Goal: Information Seeking & Learning: Learn about a topic

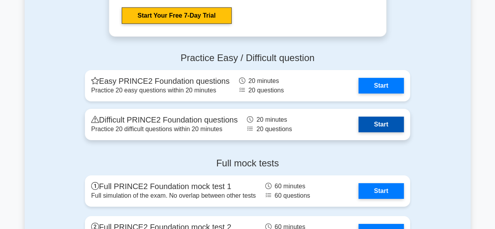
scroll to position [1291, 0]
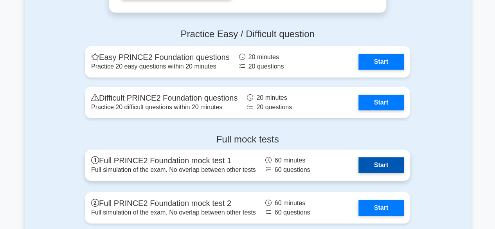
click at [377, 163] on link "Start" at bounding box center [380, 165] width 45 height 16
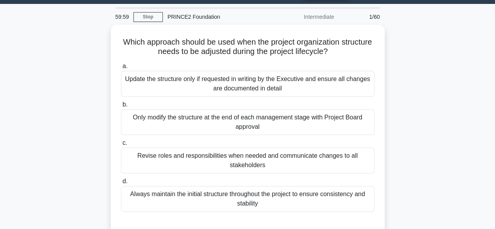
scroll to position [39, 0]
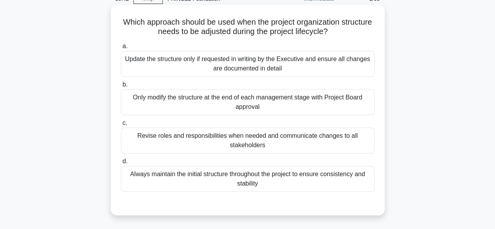
click at [289, 138] on div "Revise roles and responsibilities when needed and communicate changes to all st…" at bounding box center [248, 141] width 254 height 26
click at [121, 126] on input "c. Revise roles and responsibilities when needed and communicate changes to all…" at bounding box center [121, 123] width 0 height 5
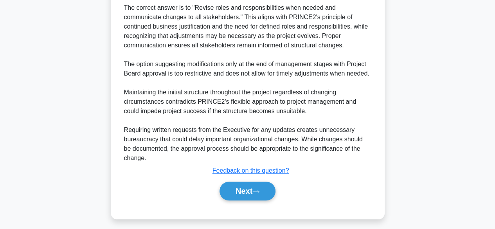
scroll to position [290, 0]
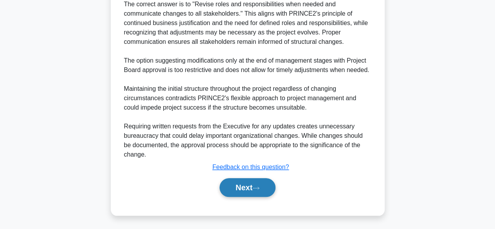
click at [253, 191] on button "Next" at bounding box center [248, 187] width 56 height 19
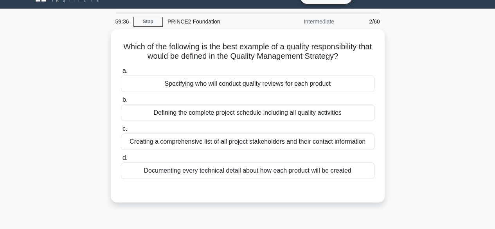
scroll to position [0, 0]
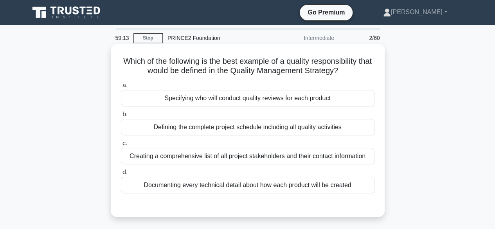
click at [342, 131] on div "Defining the complete project schedule including all quality activities" at bounding box center [248, 127] width 254 height 16
click at [121, 117] on input "b. Defining the complete project schedule including all quality activities" at bounding box center [121, 114] width 0 height 5
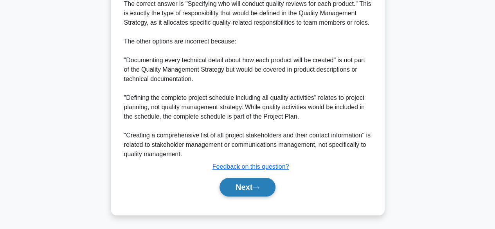
click at [272, 189] on button "Next" at bounding box center [248, 187] width 56 height 19
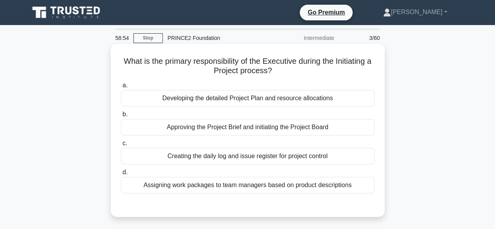
click at [327, 99] on div "Developing the detailed Project Plan and resource allocations" at bounding box center [248, 98] width 254 height 16
click at [121, 88] on input "a. Developing the detailed Project Plan and resource allocations" at bounding box center [121, 85] width 0 height 5
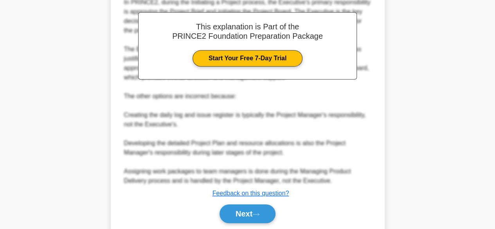
scroll to position [254, 0]
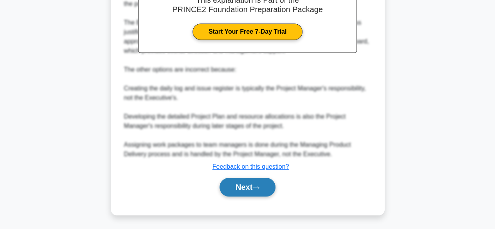
click at [236, 192] on button "Next" at bounding box center [248, 187] width 56 height 19
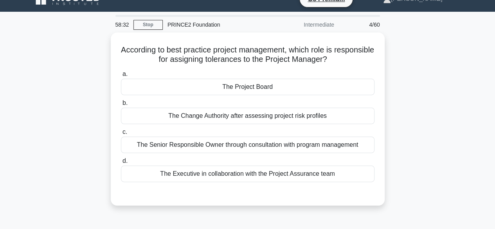
scroll to position [0, 0]
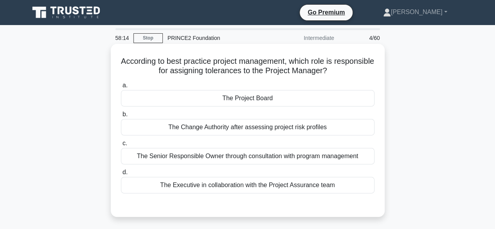
click at [258, 96] on div "The Project Board" at bounding box center [248, 98] width 254 height 16
click at [121, 88] on input "a. The Project Board" at bounding box center [121, 85] width 0 height 5
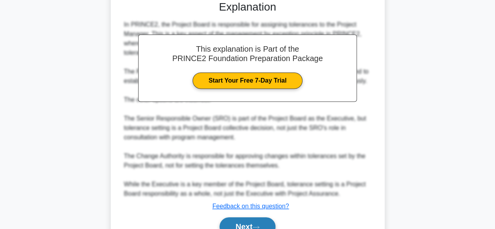
click at [243, 221] on button "Next" at bounding box center [248, 226] width 56 height 19
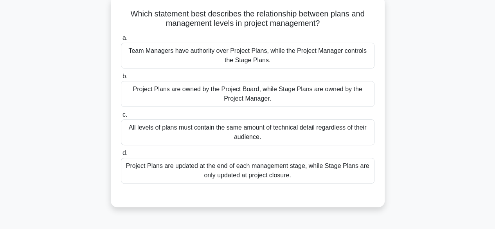
scroll to position [37, 0]
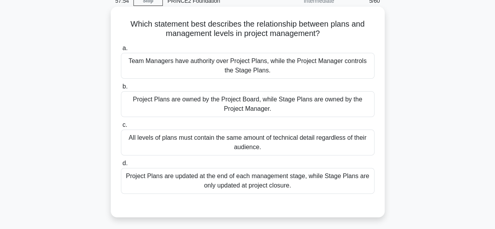
click at [315, 103] on div "Project Plans are owned by the Project Board, while Stage Plans are owned by th…" at bounding box center [248, 104] width 254 height 26
click at [121, 89] on input "b. Project Plans are owned by the Project Board, while Stage Plans are owned by…" at bounding box center [121, 86] width 0 height 5
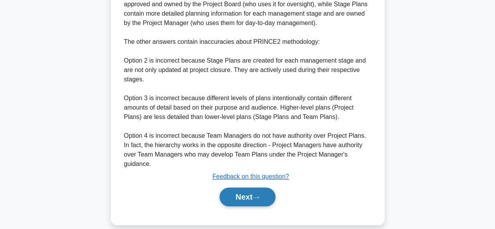
click at [238, 191] on button "Next" at bounding box center [248, 196] width 56 height 19
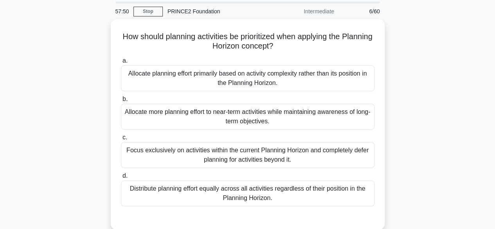
scroll to position [39, 0]
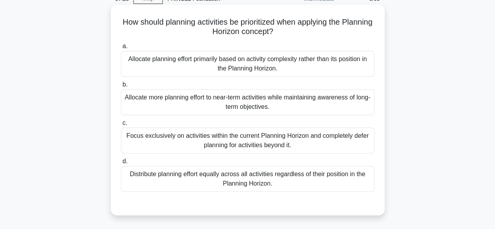
click at [345, 113] on div "Allocate more planning effort to near-term activities while maintaining awarene…" at bounding box center [248, 102] width 254 height 26
click at [121, 87] on input "b. Allocate more planning effort to near-term activities while maintaining awar…" at bounding box center [121, 84] width 0 height 5
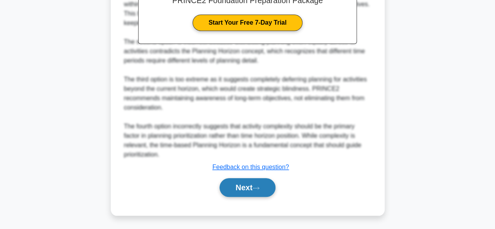
click at [253, 187] on button "Next" at bounding box center [248, 187] width 56 height 19
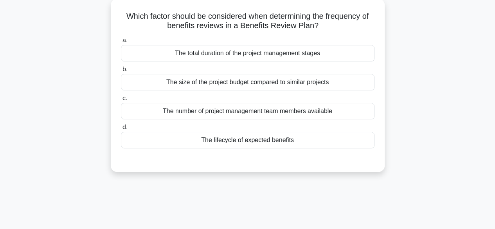
scroll to position [0, 0]
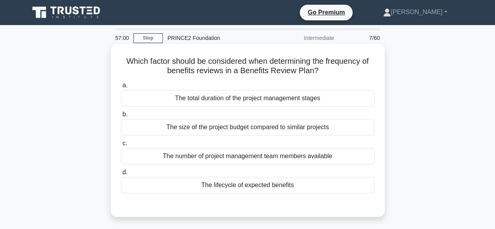
click at [313, 100] on div "The total duration of the project management stages" at bounding box center [248, 98] width 254 height 16
click at [121, 88] on input "a. The total duration of the project management stages" at bounding box center [121, 85] width 0 height 5
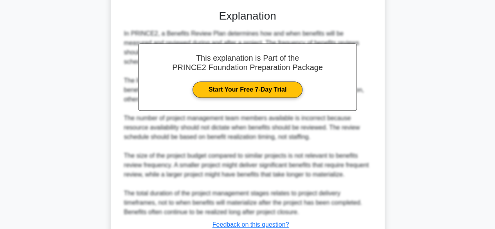
scroll to position [254, 0]
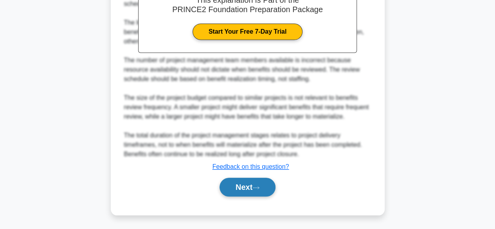
click at [254, 185] on button "Next" at bounding box center [248, 187] width 56 height 19
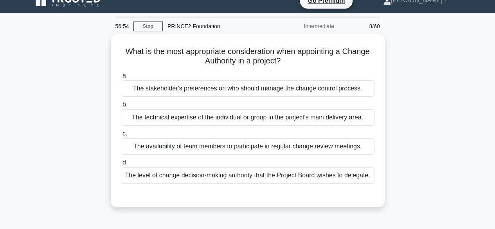
scroll to position [0, 0]
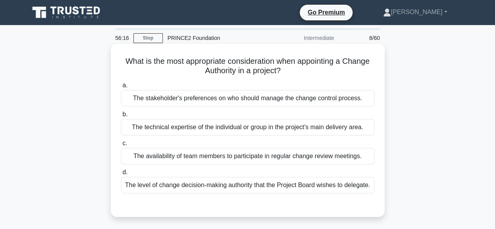
click at [356, 154] on div "The availability of team members to participate in regular change review meetin…" at bounding box center [248, 156] width 254 height 16
click at [121, 146] on input "c. The availability of team members to participate in regular change review mee…" at bounding box center [121, 143] width 0 height 5
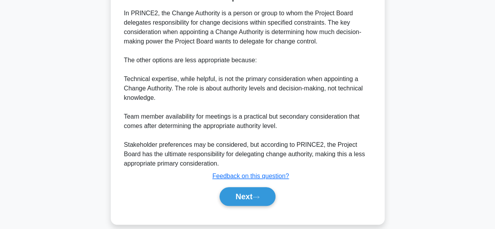
scroll to position [235, 0]
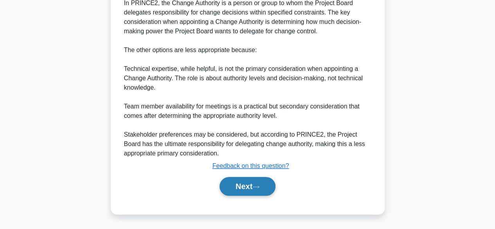
click at [236, 194] on button "Next" at bounding box center [248, 186] width 56 height 19
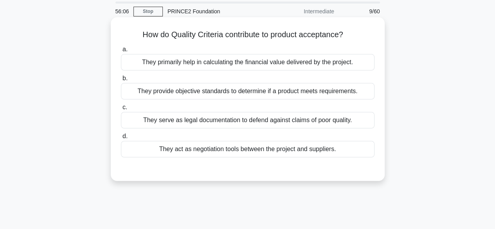
scroll to position [0, 0]
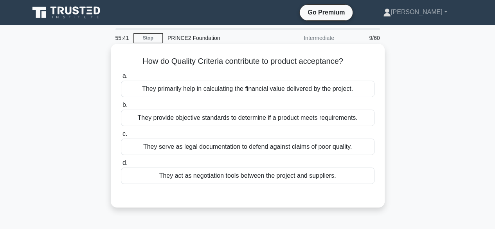
click at [333, 118] on div "They provide objective standards to determine if a product meets requirements." at bounding box center [248, 118] width 254 height 16
click at [121, 108] on input "b. They provide objective standards to determine if a product meets requirement…" at bounding box center [121, 105] width 0 height 5
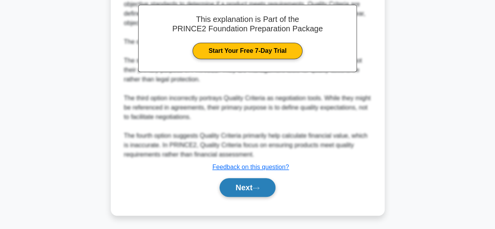
click at [270, 182] on button "Next" at bounding box center [248, 187] width 56 height 19
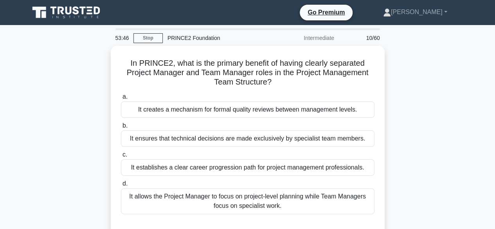
scroll to position [39, 0]
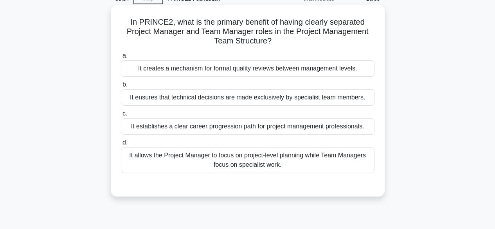
click at [291, 158] on div "It allows the Project Manager to focus on project-level planning while Team Man…" at bounding box center [248, 160] width 254 height 26
click at [121, 145] on input "d. It allows the Project Manager to focus on project-level planning while Team …" at bounding box center [121, 142] width 0 height 5
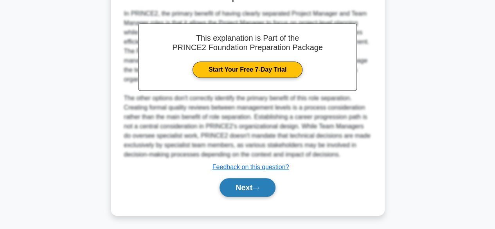
click at [272, 188] on button "Next" at bounding box center [248, 187] width 56 height 19
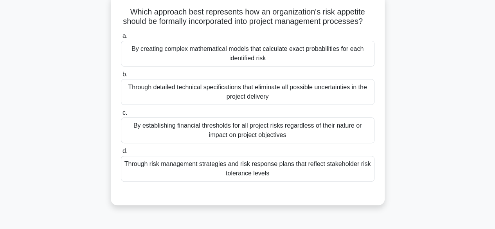
scroll to position [37, 0]
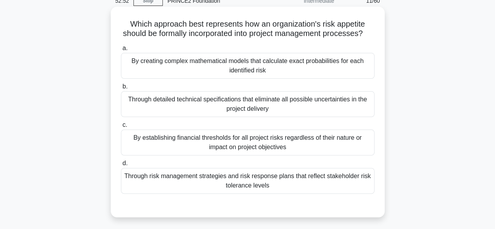
click at [326, 185] on div "Through risk management strategies and risk response plans that reflect stakeho…" at bounding box center [248, 181] width 254 height 26
click at [121, 166] on input "d. Through risk management strategies and risk response plans that reflect stak…" at bounding box center [121, 163] width 0 height 5
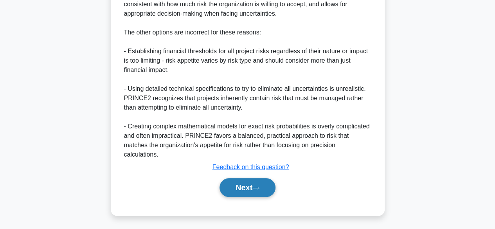
click at [269, 185] on button "Next" at bounding box center [248, 187] width 56 height 19
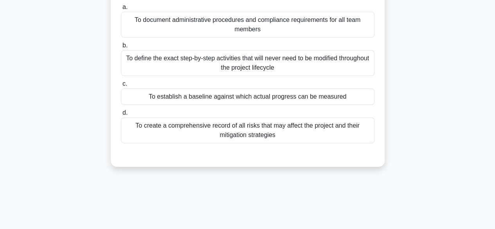
scroll to position [39, 0]
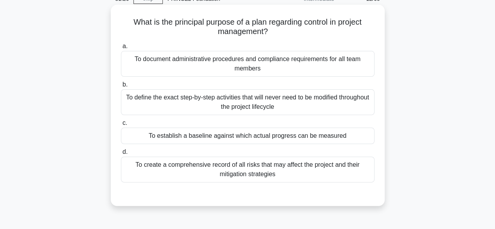
click at [327, 59] on div "To document administrative procedures and compliance requirements for all team …" at bounding box center [248, 64] width 254 height 26
click at [121, 49] on input "a. To document administrative procedures and compliance requirements for all te…" at bounding box center [121, 46] width 0 height 5
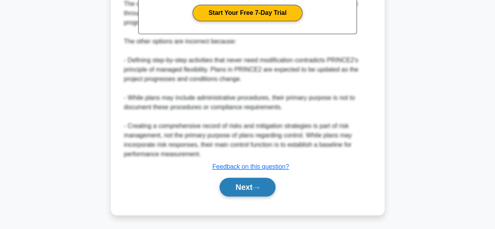
click at [266, 189] on button "Next" at bounding box center [248, 187] width 56 height 19
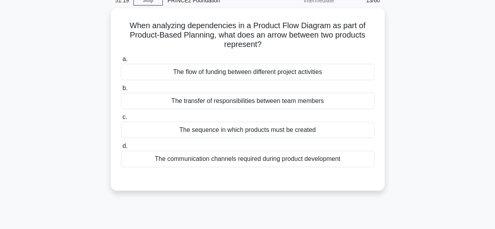
scroll to position [37, 0]
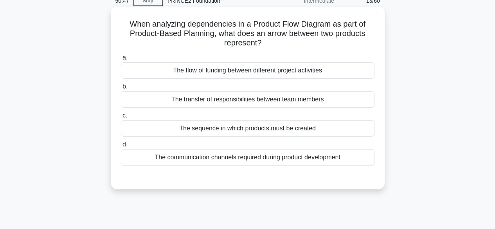
click at [297, 131] on div "The sequence in which products must be created" at bounding box center [248, 128] width 254 height 16
click at [121, 118] on input "c. The sequence in which products must be created" at bounding box center [121, 115] width 0 height 5
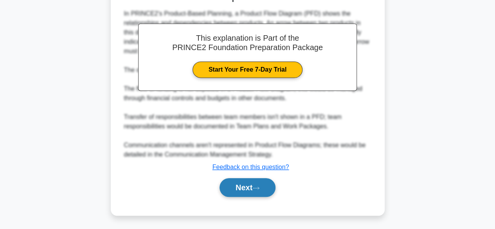
click at [254, 187] on button "Next" at bounding box center [248, 187] width 56 height 19
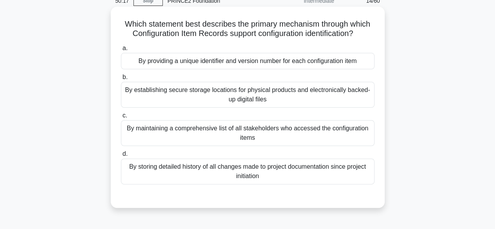
click at [336, 63] on div "By providing a unique identifier and version number for each configuration item" at bounding box center [248, 61] width 254 height 16
click at [121, 51] on input "a. By providing a unique identifier and version number for each configuration i…" at bounding box center [121, 48] width 0 height 5
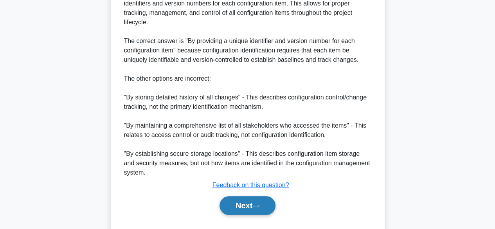
click at [252, 205] on button "Next" at bounding box center [248, 205] width 56 height 19
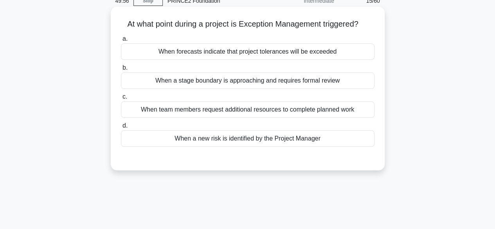
click at [336, 53] on div "When forecasts indicate that project tolerances will be exceeded" at bounding box center [248, 51] width 254 height 16
click at [121, 41] on input "a. When forecasts indicate that project tolerances will be exceeded" at bounding box center [121, 38] width 0 height 5
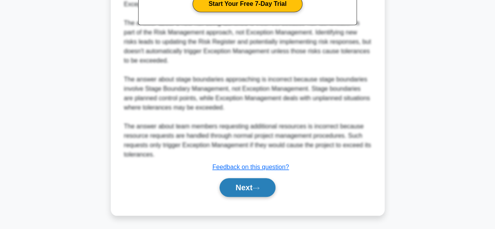
click at [256, 182] on button "Next" at bounding box center [248, 187] width 56 height 19
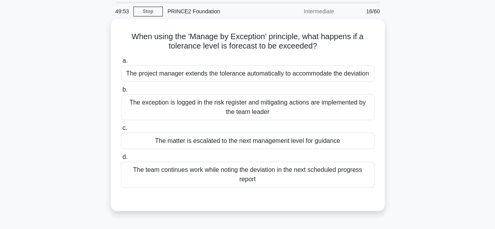
scroll to position [39, 0]
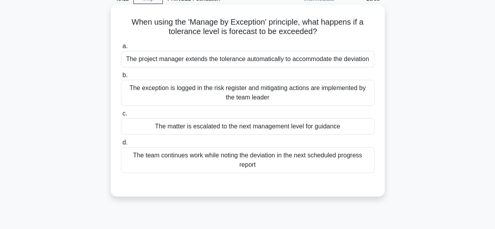
click at [336, 125] on div "The matter is escalated to the next management level for guidance" at bounding box center [248, 126] width 254 height 16
click at [121, 116] on input "c. The matter is escalated to the next management level for guidance" at bounding box center [121, 113] width 0 height 5
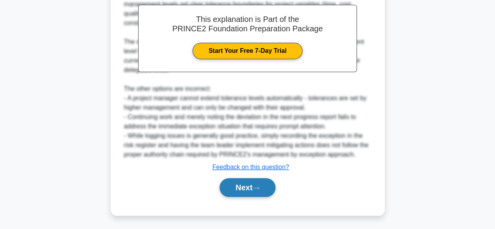
click at [254, 184] on button "Next" at bounding box center [248, 187] width 56 height 19
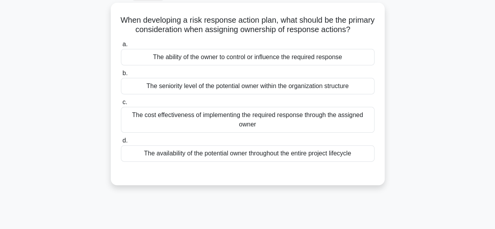
scroll to position [37, 0]
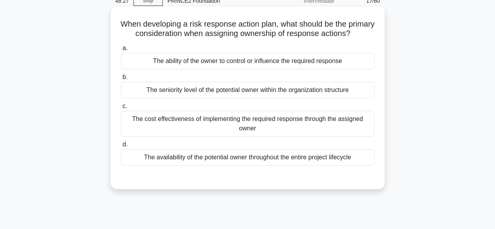
click at [322, 69] on div "The ability of the owner to control or influence the required response" at bounding box center [248, 61] width 254 height 16
click at [121, 51] on input "a. The ability of the owner to control or influence the required response" at bounding box center [121, 48] width 0 height 5
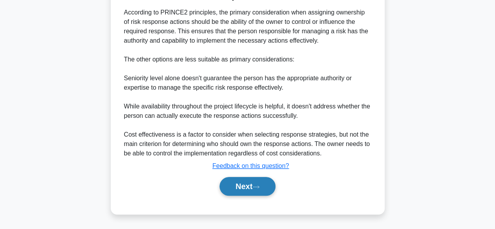
click at [274, 189] on button "Next" at bounding box center [248, 186] width 56 height 19
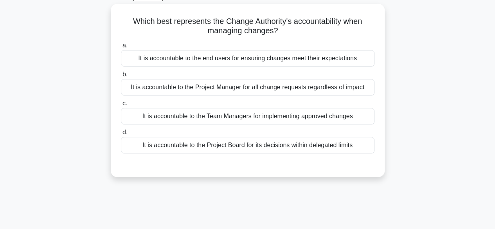
scroll to position [0, 0]
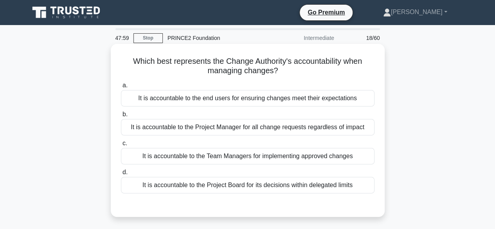
click at [304, 189] on div "It is accountable to the Project Board for its decisions within delegated limits" at bounding box center [248, 185] width 254 height 16
click at [121, 175] on input "d. It is accountable to the Project Board for its decisions within delegated li…" at bounding box center [121, 172] width 0 height 5
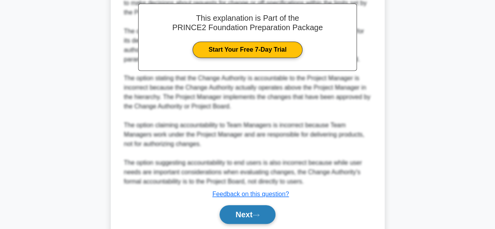
click at [266, 215] on button "Next" at bounding box center [248, 214] width 56 height 19
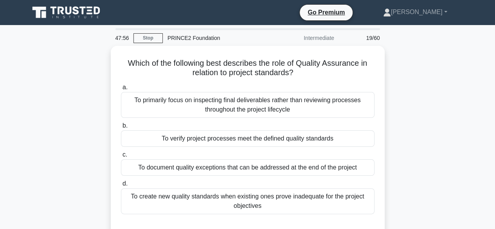
scroll to position [39, 0]
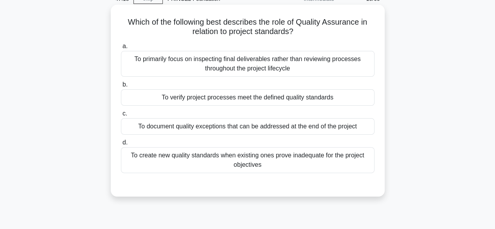
click at [308, 100] on div "To verify project processes meet the defined quality standards" at bounding box center [248, 97] width 254 height 16
click at [121, 87] on input "b. To verify project processes meet the defined quality standards" at bounding box center [121, 84] width 0 height 5
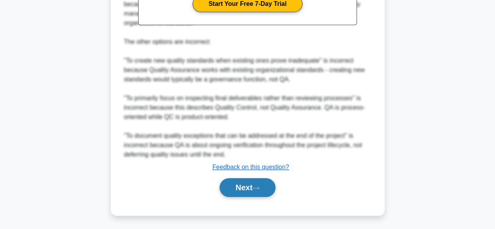
click at [247, 181] on button "Next" at bounding box center [248, 187] width 56 height 19
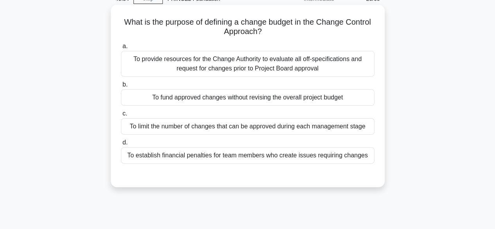
click at [343, 99] on div "To fund approved changes without revising the overall project budget" at bounding box center [248, 97] width 254 height 16
click at [121, 87] on input "b. To fund approved changes without revising the overall project budget" at bounding box center [121, 84] width 0 height 5
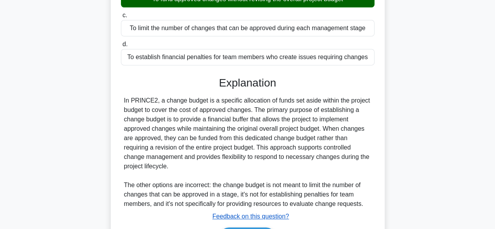
scroll to position [194, 0]
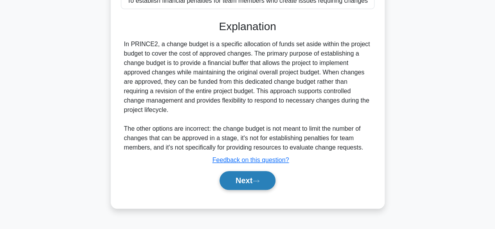
click at [239, 185] on button "Next" at bounding box center [248, 180] width 56 height 19
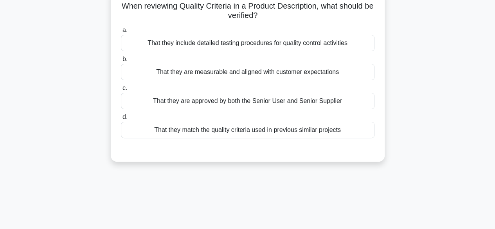
scroll to position [37, 0]
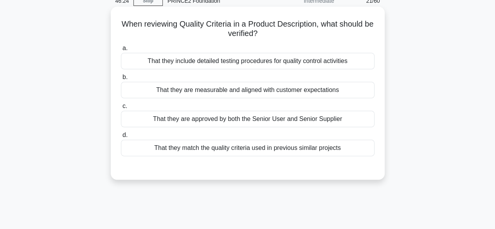
click at [331, 90] on div "That they are measurable and aligned with customer expectations" at bounding box center [248, 90] width 254 height 16
click at [121, 80] on input "b. That they are measurable and aligned with customer expectations" at bounding box center [121, 77] width 0 height 5
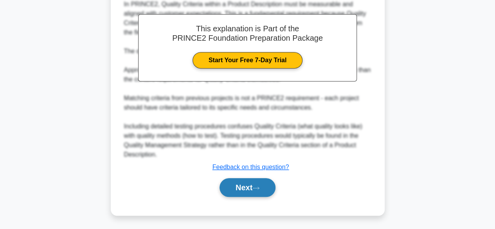
click at [270, 183] on button "Next" at bounding box center [248, 187] width 56 height 19
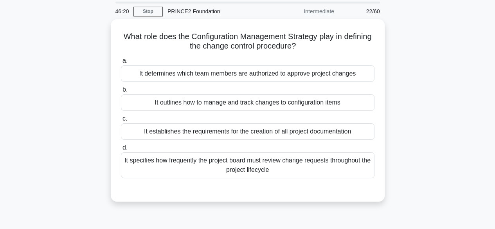
scroll to position [39, 0]
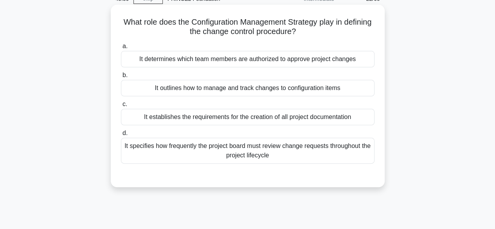
click at [331, 88] on div "It outlines how to manage and track changes to configuration items" at bounding box center [248, 88] width 254 height 16
click at [121, 78] on input "b. It outlines how to manage and track changes to configuration items" at bounding box center [121, 75] width 0 height 5
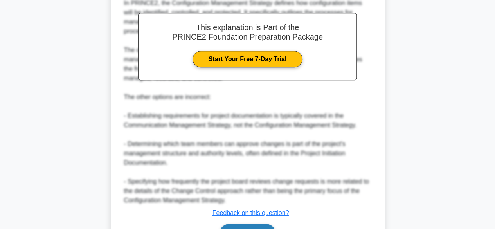
scroll to position [281, 0]
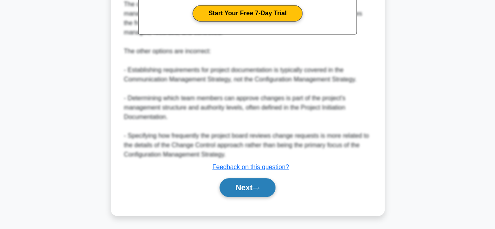
click at [254, 192] on button "Next" at bounding box center [248, 187] width 56 height 19
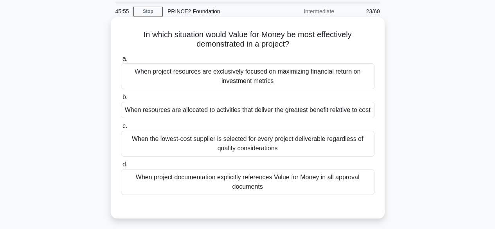
scroll to position [39, 0]
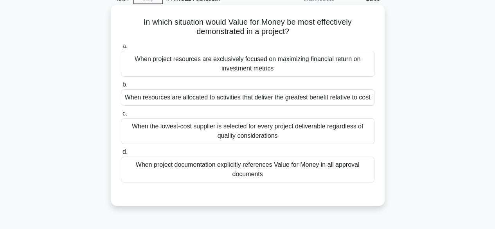
click at [293, 170] on div "When project documentation explicitly references Value for Money in all approva…" at bounding box center [248, 170] width 254 height 26
click at [121, 155] on input "d. When project documentation explicitly references Value for Money in all appr…" at bounding box center [121, 151] width 0 height 5
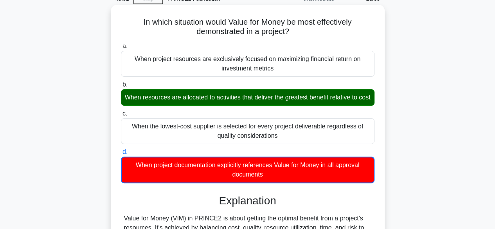
drag, startPoint x: 205, startPoint y: 102, endPoint x: 361, endPoint y: 107, distance: 155.8
click at [361, 106] on div "When resources are allocated to activities that deliver the greatest benefit re…" at bounding box center [248, 97] width 254 height 16
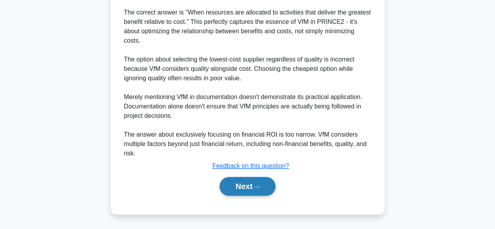
click at [260, 183] on button "Next" at bounding box center [248, 186] width 56 height 19
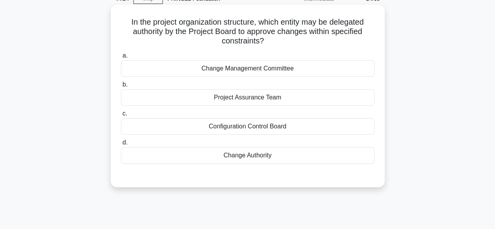
click at [264, 154] on div "Change Authority" at bounding box center [248, 155] width 254 height 16
click at [121, 145] on input "d. Change Authority" at bounding box center [121, 142] width 0 height 5
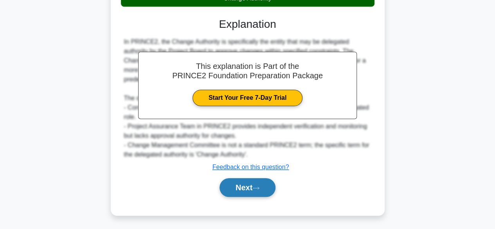
click at [256, 189] on icon at bounding box center [255, 188] width 7 height 4
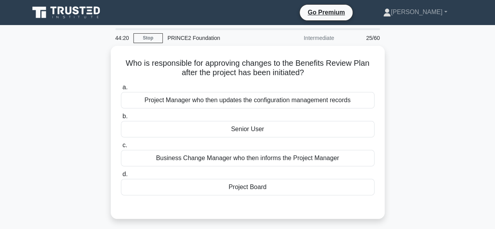
scroll to position [0, 0]
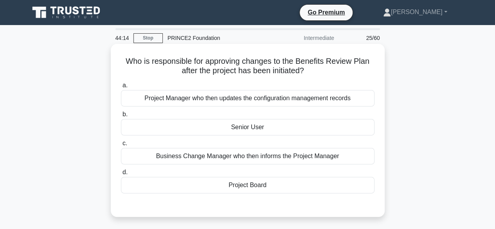
click at [248, 185] on div "Project Board" at bounding box center [248, 185] width 254 height 16
click at [121, 175] on input "d. Project Board" at bounding box center [121, 172] width 0 height 5
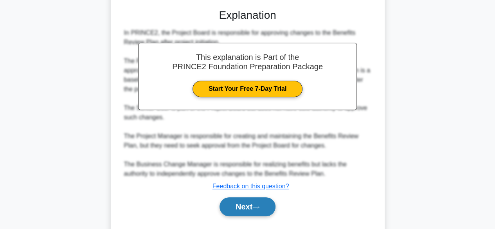
click at [265, 205] on button "Next" at bounding box center [248, 206] width 56 height 19
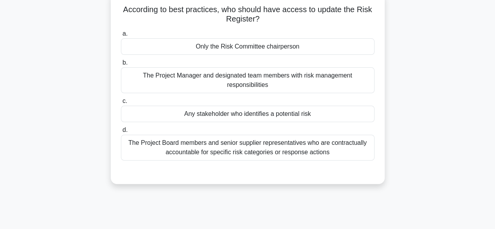
scroll to position [37, 0]
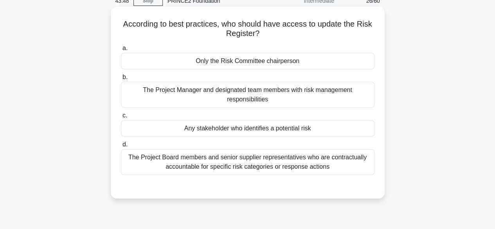
click at [306, 96] on div "The Project Manager and designated team members with risk management responsibi…" at bounding box center [248, 95] width 254 height 26
click at [121, 80] on input "b. The Project Manager and designated team members with risk management respons…" at bounding box center [121, 77] width 0 height 5
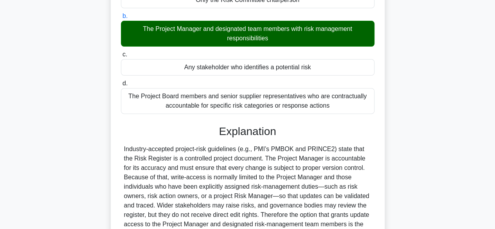
scroll to position [194, 0]
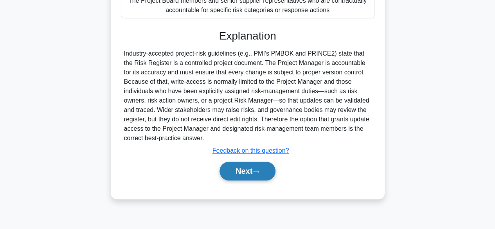
click at [247, 173] on button "Next" at bounding box center [248, 171] width 56 height 19
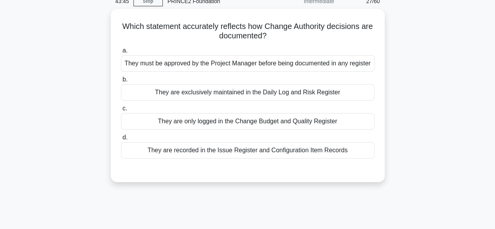
scroll to position [39, 0]
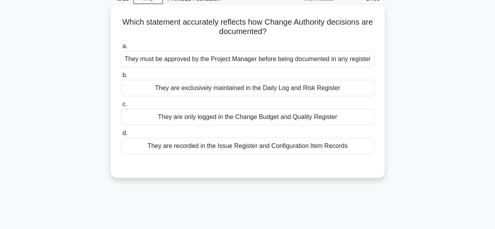
click at [340, 147] on div "They are recorded in the Issue Register and Configuration Item Records" at bounding box center [248, 146] width 254 height 16
click at [121, 136] on input "d. They are recorded in the Issue Register and Configuration Item Records" at bounding box center [121, 133] width 0 height 5
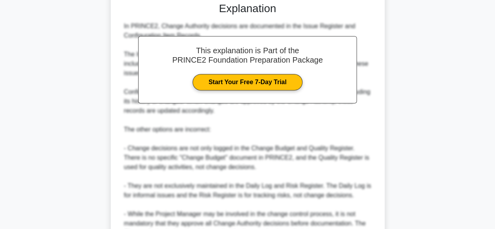
scroll to position [281, 0]
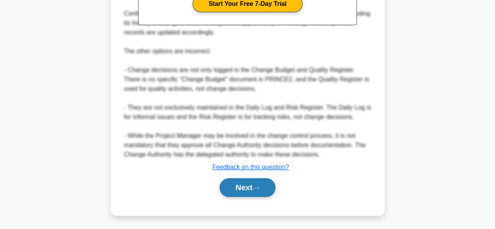
click at [259, 189] on icon at bounding box center [255, 188] width 7 height 4
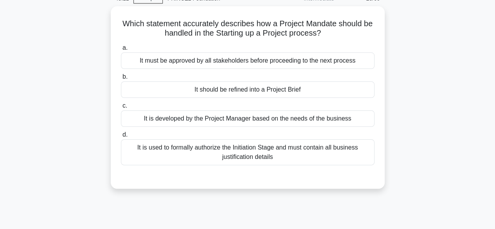
scroll to position [37, 0]
click at [295, 89] on div "It should be refined into a Project Brief" at bounding box center [248, 90] width 254 height 16
click at [121, 80] on input "b. It should be refined into a Project Brief" at bounding box center [121, 77] width 0 height 5
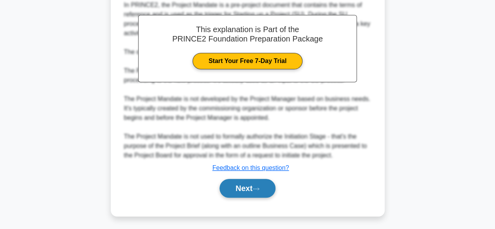
click at [242, 181] on button "Next" at bounding box center [248, 188] width 56 height 19
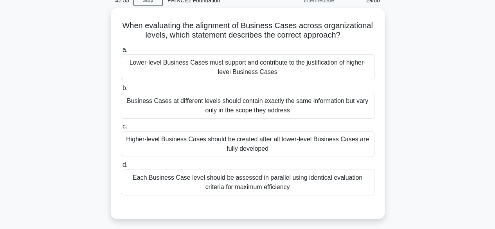
scroll to position [39, 0]
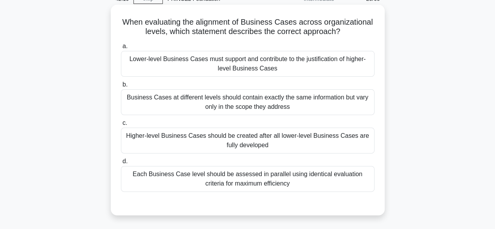
click at [295, 70] on div "Lower-level Business Cases must support and contribute to the justification of …" at bounding box center [248, 64] width 254 height 26
click at [121, 49] on input "a. Lower-level Business Cases must support and contribute to the justification …" at bounding box center [121, 46] width 0 height 5
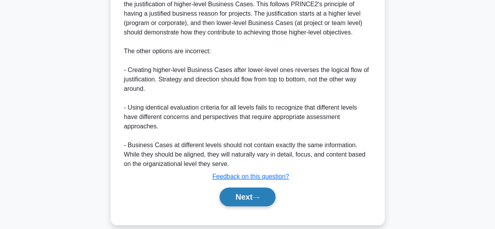
click at [252, 191] on button "Next" at bounding box center [248, 196] width 56 height 19
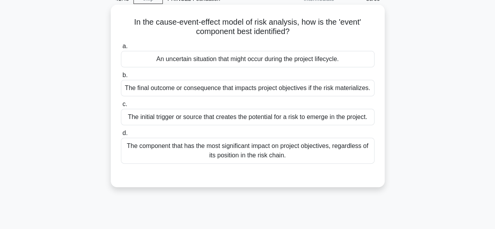
click at [354, 58] on div "An uncertain situation that might occur during the project lifecycle." at bounding box center [248, 59] width 254 height 16
click at [121, 49] on input "a. An uncertain situation that might occur during the project lifecycle." at bounding box center [121, 46] width 0 height 5
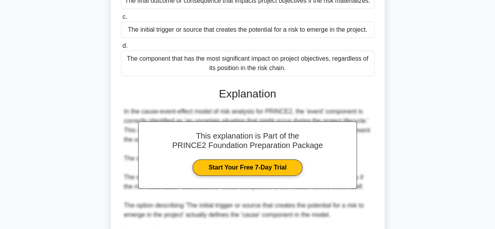
scroll to position [224, 0]
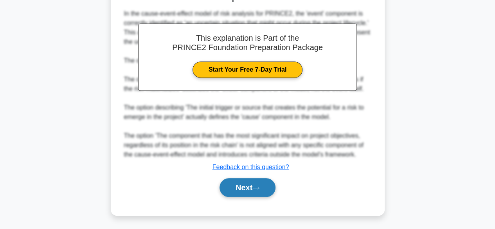
click at [248, 190] on button "Next" at bounding box center [248, 187] width 56 height 19
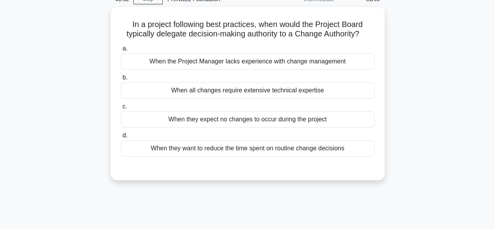
scroll to position [37, 0]
click at [313, 151] on div "When they want to reduce the time spent on routine change decisions" at bounding box center [248, 148] width 254 height 16
click at [121, 138] on input "d. When they want to reduce the time spent on routine change decisions" at bounding box center [121, 135] width 0 height 5
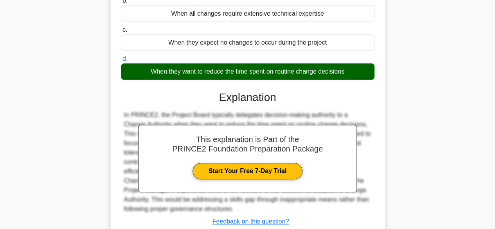
scroll to position [155, 0]
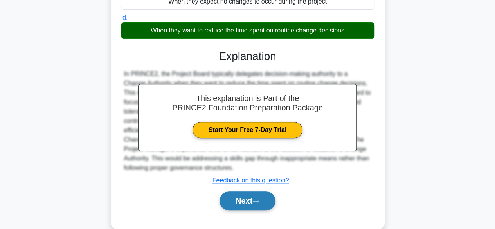
click at [260, 196] on button "Next" at bounding box center [248, 200] width 56 height 19
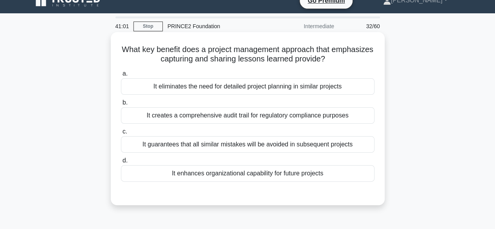
scroll to position [0, 0]
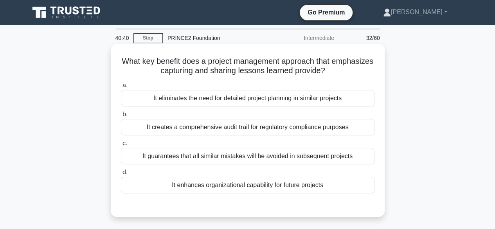
drag, startPoint x: 309, startPoint y: 156, endPoint x: 308, endPoint y: 168, distance: 12.2
click at [308, 168] on div "a. It eliminates the need for detailed project planning in similar projects b. …" at bounding box center [247, 137] width 263 height 116
click at [297, 167] on div "a. It eliminates the need for detailed project planning in similar projects b. …" at bounding box center [247, 137] width 263 height 116
click at [295, 155] on div "It guarantees that all similar mistakes will be avoided in subsequent projects" at bounding box center [248, 156] width 254 height 16
click at [121, 146] on input "c. It guarantees that all similar mistakes will be avoided in subsequent projec…" at bounding box center [121, 143] width 0 height 5
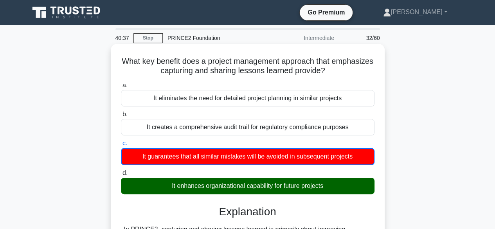
click at [301, 183] on div "It enhances organizational capability for future projects" at bounding box center [248, 186] width 254 height 16
click at [121, 176] on input "d. It enhances organizational capability for future projects" at bounding box center [121, 173] width 0 height 5
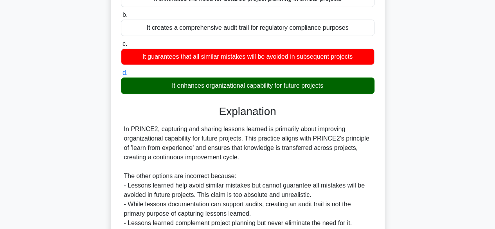
scroll to position [194, 0]
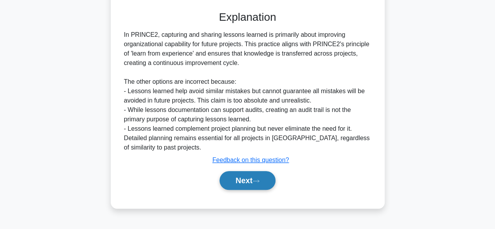
click at [257, 179] on icon at bounding box center [255, 181] width 7 height 4
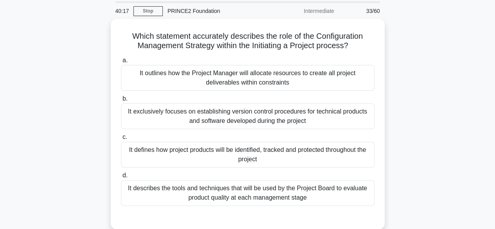
scroll to position [39, 0]
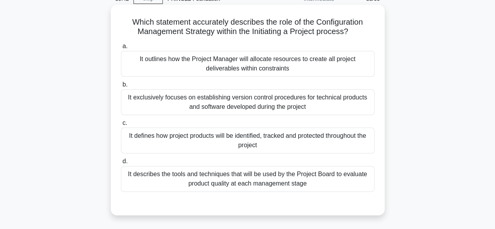
click at [336, 137] on div "It defines how project products will be identified, tracked and protected throu…" at bounding box center [248, 141] width 254 height 26
click at [121, 126] on input "c. It defines how project products will be identified, tracked and protected th…" at bounding box center [121, 123] width 0 height 5
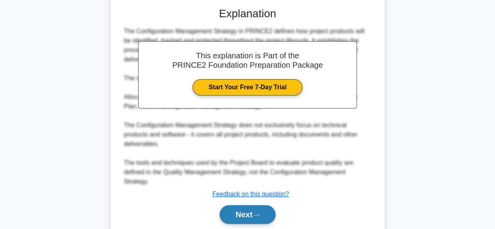
click at [259, 214] on icon at bounding box center [255, 215] width 7 height 4
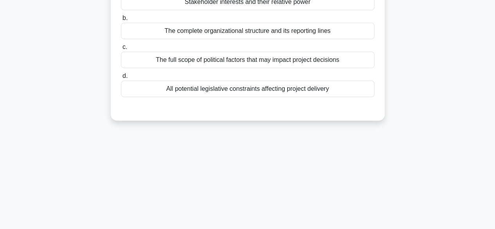
scroll to position [0, 0]
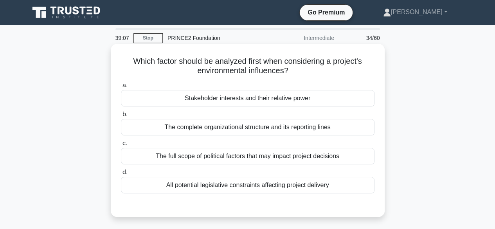
click at [327, 160] on div "The full scope of political factors that may impact project decisions" at bounding box center [248, 156] width 254 height 16
click at [121, 146] on input "c. The full scope of political factors that may impact project decisions" at bounding box center [121, 143] width 0 height 5
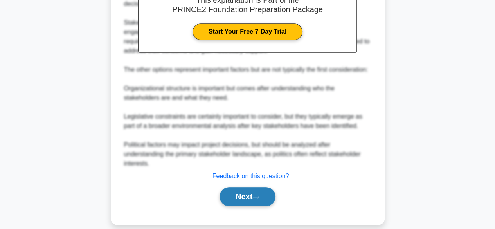
click at [260, 192] on button "Next" at bounding box center [248, 196] width 56 height 19
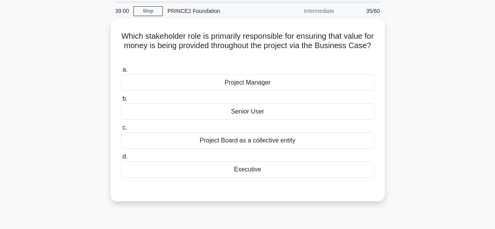
scroll to position [39, 0]
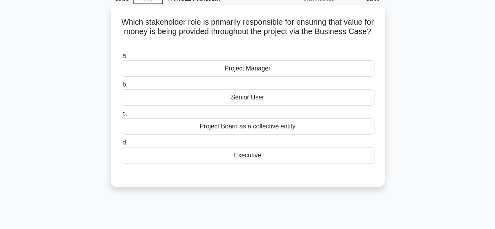
click at [267, 154] on div "Executive" at bounding box center [248, 155] width 254 height 16
click at [121, 145] on input "d. Executive" at bounding box center [121, 142] width 0 height 5
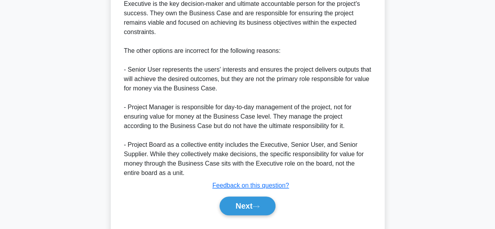
scroll to position [262, 0]
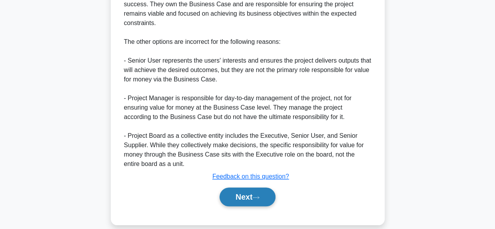
click at [248, 191] on button "Next" at bounding box center [248, 196] width 56 height 19
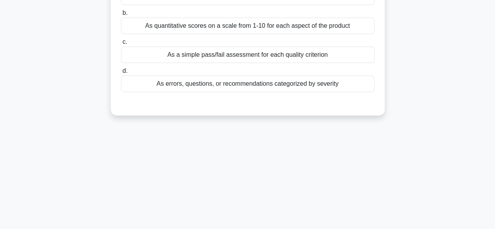
scroll to position [0, 0]
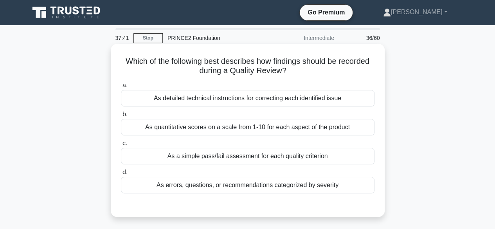
click at [300, 159] on div "As a simple pass/fail assessment for each quality criterion" at bounding box center [248, 156] width 254 height 16
click at [121, 146] on input "c. As a simple pass/fail assessment for each quality criterion" at bounding box center [121, 143] width 0 height 5
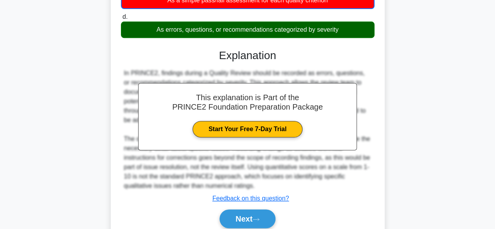
scroll to position [157, 0]
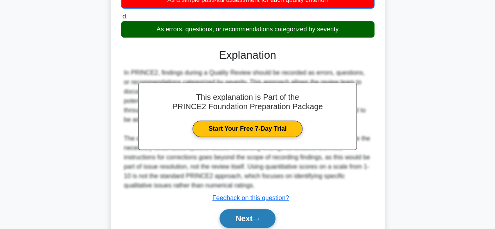
click at [249, 214] on button "Next" at bounding box center [248, 218] width 56 height 19
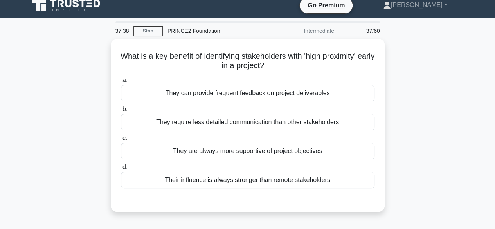
scroll to position [0, 0]
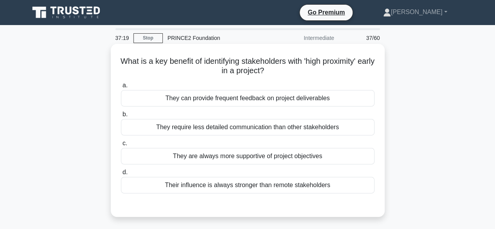
click at [312, 129] on div "They require less detailed communication than other stakeholders" at bounding box center [248, 127] width 254 height 16
click at [121, 117] on input "b. They require less detailed communication than other stakeholders" at bounding box center [121, 114] width 0 height 5
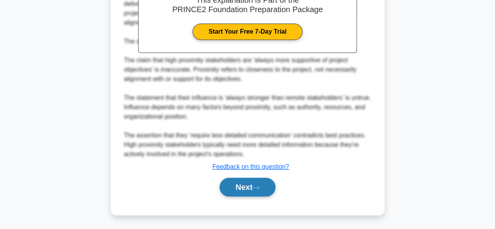
click at [264, 193] on button "Next" at bounding box center [248, 187] width 56 height 19
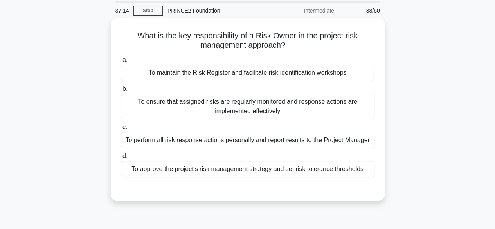
scroll to position [39, 0]
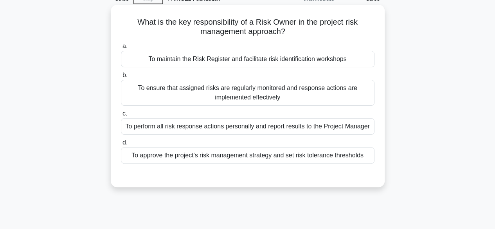
click at [363, 95] on div "To ensure that assigned risks are regularly monitored and response actions are …" at bounding box center [248, 93] width 254 height 26
click at [121, 78] on input "b. To ensure that assigned risks are regularly monitored and response actions a…" at bounding box center [121, 75] width 0 height 5
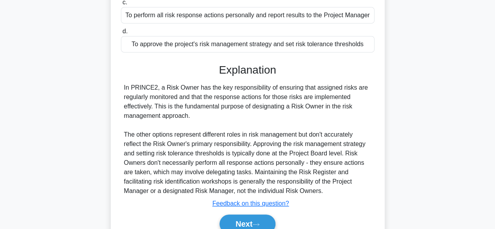
scroll to position [194, 0]
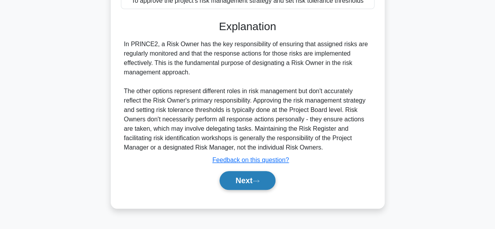
click at [263, 178] on button "Next" at bounding box center [248, 180] width 56 height 19
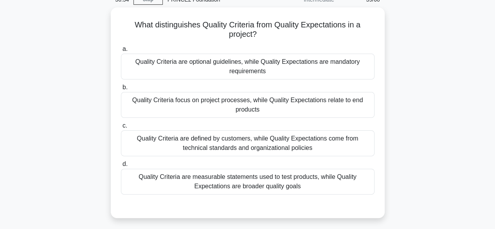
scroll to position [37, 0]
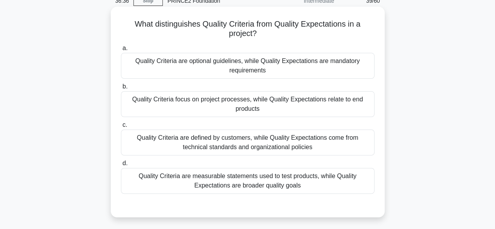
click at [327, 184] on div "Quality Criteria are measurable statements used to test products, while Quality…" at bounding box center [248, 181] width 254 height 26
click at [121, 166] on input "d. Quality Criteria are measurable statements used to test products, while Qual…" at bounding box center [121, 163] width 0 height 5
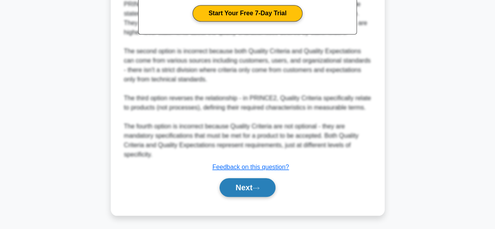
click at [270, 193] on button "Next" at bounding box center [248, 187] width 56 height 19
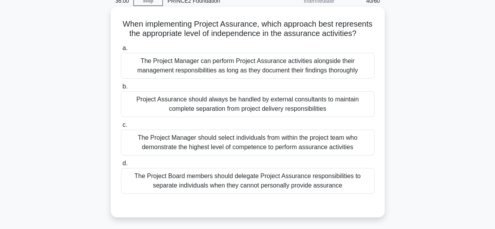
click at [343, 141] on div "The Project Manager should select individuals from within the project team who …" at bounding box center [248, 143] width 254 height 26
click at [121, 128] on input "c. The Project Manager should select individuals from within the project team w…" at bounding box center [121, 124] width 0 height 5
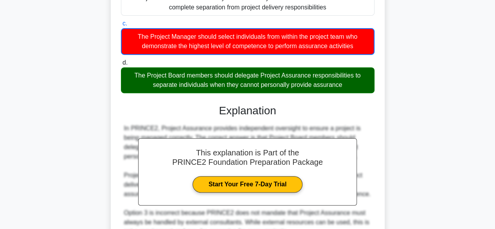
scroll to position [155, 0]
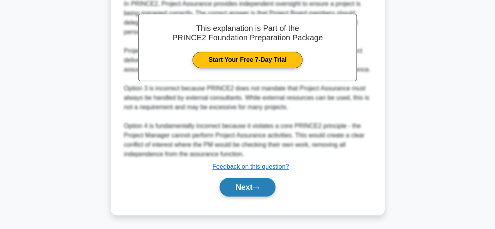
click at [258, 191] on button "Next" at bounding box center [248, 187] width 56 height 19
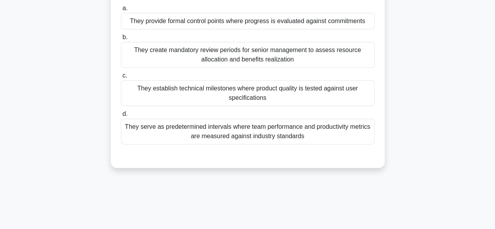
scroll to position [37, 0]
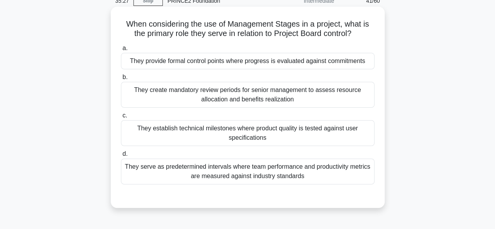
click at [365, 63] on div "They provide formal control points where progress is evaluated against commitme…" at bounding box center [248, 61] width 254 height 16
click at [121, 51] on input "a. They provide formal control points where progress is evaluated against commi…" at bounding box center [121, 48] width 0 height 5
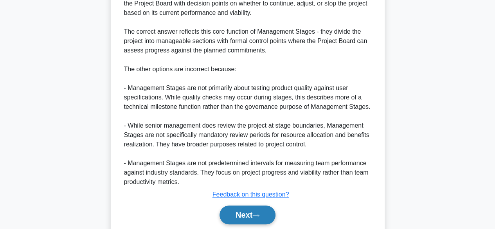
click at [266, 206] on button "Next" at bounding box center [248, 214] width 56 height 19
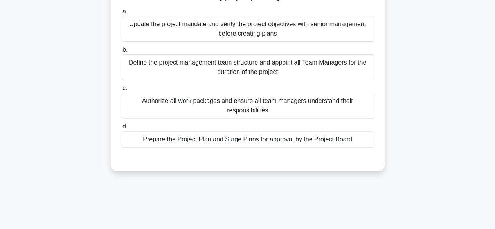
scroll to position [39, 0]
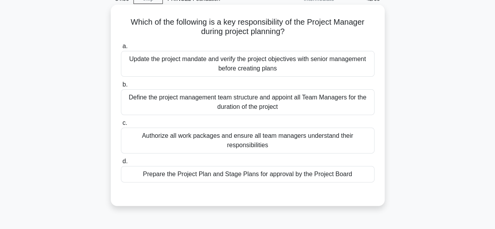
click at [276, 173] on div "Prepare the Project Plan and Stage Plans for approval by the Project Board" at bounding box center [248, 174] width 254 height 16
click at [121, 164] on input "d. Prepare the Project Plan and Stage Plans for approval by the Project Board" at bounding box center [121, 161] width 0 height 5
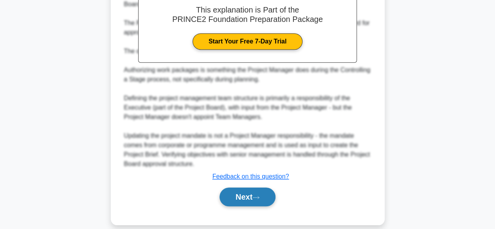
click at [263, 187] on button "Next" at bounding box center [248, 196] width 56 height 19
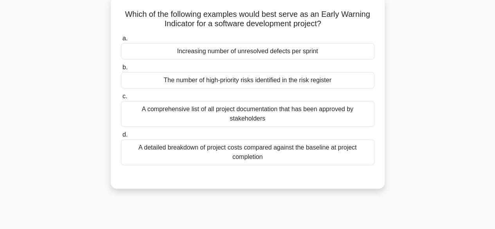
scroll to position [37, 0]
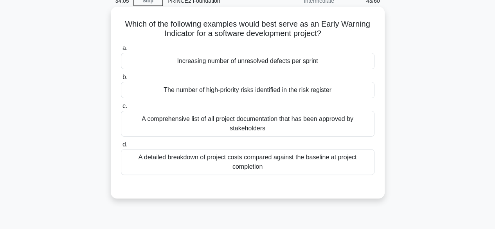
click at [313, 61] on div "Increasing number of unresolved defects per sprint" at bounding box center [248, 61] width 254 height 16
click at [121, 51] on input "a. Increasing number of unresolved defects per sprint" at bounding box center [121, 48] width 0 height 5
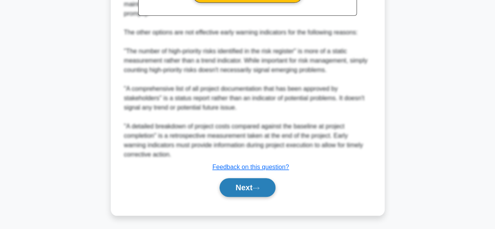
click at [230, 191] on button "Next" at bounding box center [248, 187] width 56 height 19
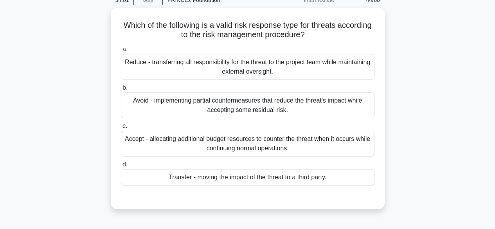
scroll to position [39, 0]
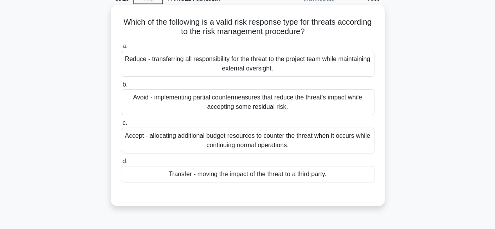
click at [300, 100] on div "Avoid - implementing partial countermeasures that reduce the threat's impact wh…" at bounding box center [248, 102] width 254 height 26
click at [121, 87] on input "b. Avoid - implementing partial countermeasures that reduce the threat's impact…" at bounding box center [121, 84] width 0 height 5
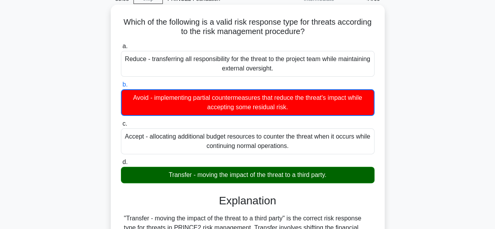
click at [247, 180] on div "Transfer - moving the impact of the threat to a third party." at bounding box center [248, 175] width 254 height 16
click at [121, 165] on input "d. Transfer - moving the impact of the threat to a third party." at bounding box center [121, 162] width 0 height 5
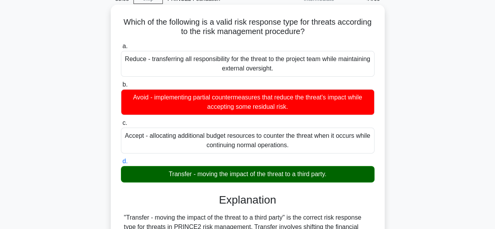
drag, startPoint x: 263, startPoint y: 180, endPoint x: 348, endPoint y: 172, distance: 85.3
click at [348, 172] on div "Transfer - moving the impact of the threat to a third party." at bounding box center [248, 174] width 254 height 16
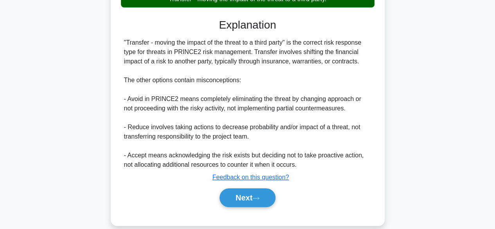
scroll to position [224, 0]
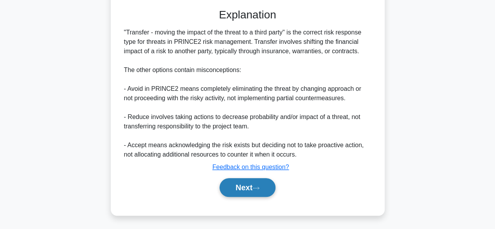
click at [258, 182] on button "Next" at bounding box center [248, 187] width 56 height 19
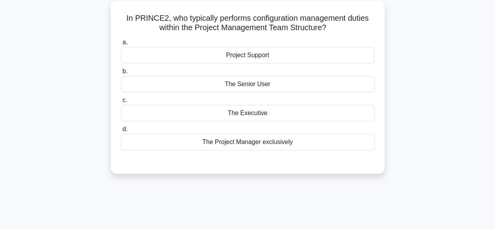
scroll to position [0, 0]
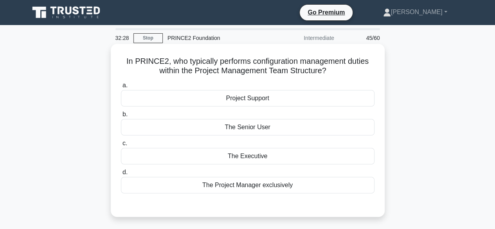
click at [291, 184] on div "The Project Manager exclusively" at bounding box center [248, 185] width 254 height 16
click at [121, 175] on input "d. The Project Manager exclusively" at bounding box center [121, 172] width 0 height 5
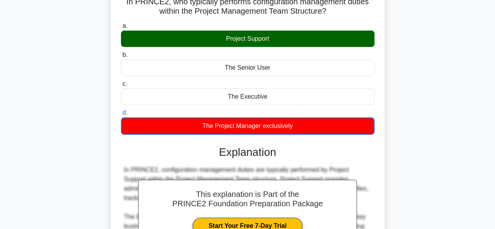
scroll to position [196, 0]
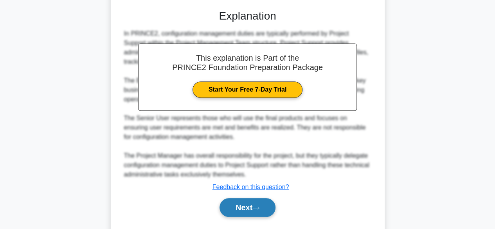
click at [257, 205] on button "Next" at bounding box center [248, 207] width 56 height 19
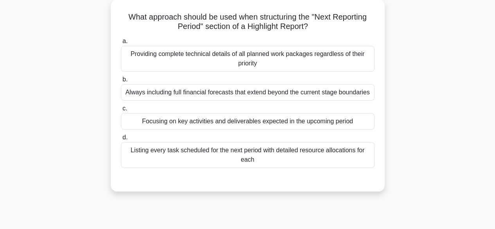
scroll to position [37, 0]
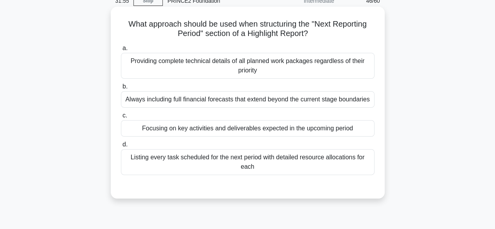
click at [353, 130] on div "Focusing on key activities and deliverables expected in the upcoming period" at bounding box center [248, 128] width 254 height 16
click at [121, 118] on input "c. Focusing on key activities and deliverables expected in the upcoming period" at bounding box center [121, 115] width 0 height 5
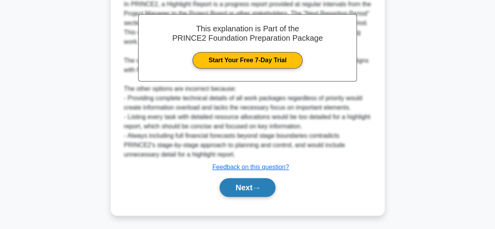
click at [257, 190] on button "Next" at bounding box center [248, 187] width 56 height 19
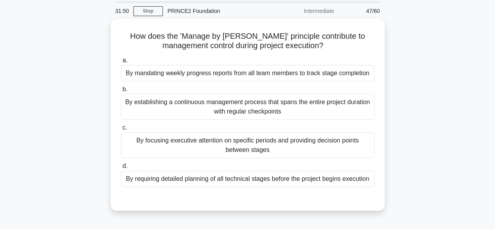
scroll to position [39, 0]
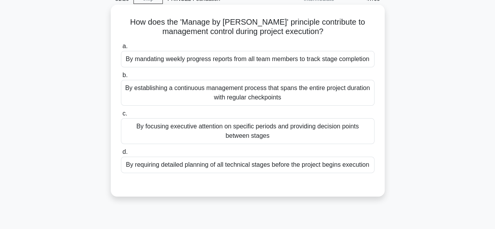
click at [340, 128] on div "By focusing executive attention on specific periods and providing decision poin…" at bounding box center [248, 131] width 254 height 26
click at [121, 116] on input "c. By focusing executive attention on specific periods and providing decision p…" at bounding box center [121, 113] width 0 height 5
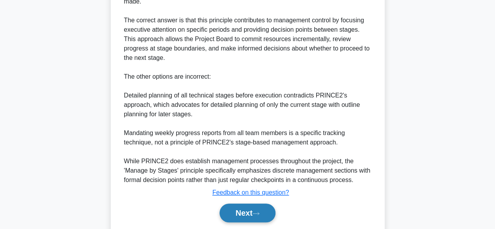
click at [262, 203] on button "Next" at bounding box center [248, 212] width 56 height 19
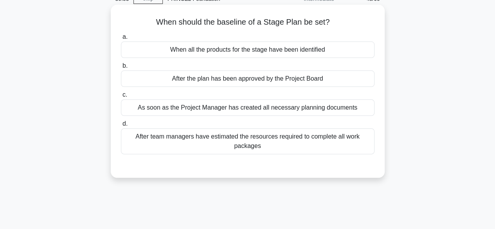
click at [322, 80] on div "After the plan has been approved by the Project Board" at bounding box center [248, 78] width 254 height 16
click at [121, 68] on input "b. After the plan has been approved by the Project Board" at bounding box center [121, 65] width 0 height 5
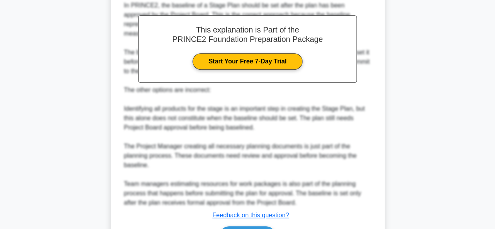
scroll to position [262, 0]
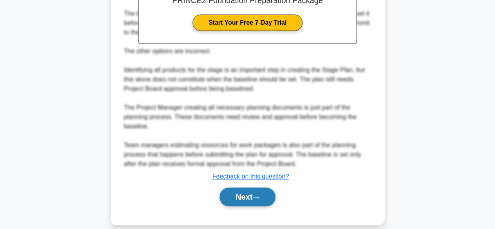
click at [246, 188] on button "Next" at bounding box center [248, 196] width 56 height 19
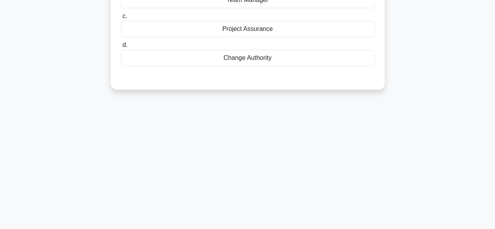
scroll to position [0, 0]
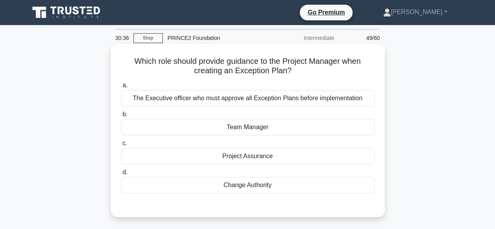
click at [258, 186] on div "Change Authority" at bounding box center [248, 185] width 254 height 16
click at [121, 175] on input "d. Change Authority" at bounding box center [121, 172] width 0 height 5
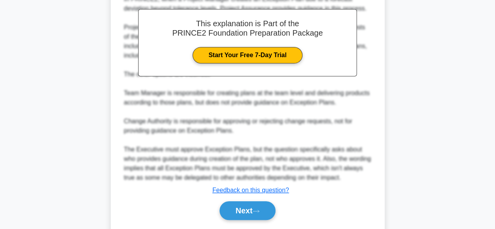
scroll to position [254, 0]
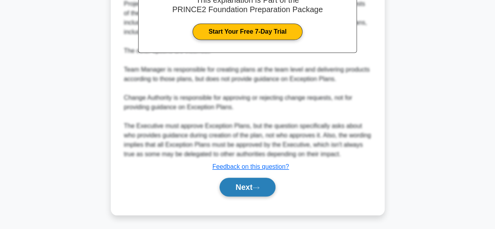
click at [266, 191] on button "Next" at bounding box center [248, 187] width 56 height 19
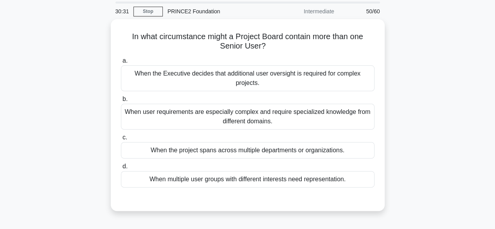
scroll to position [39, 0]
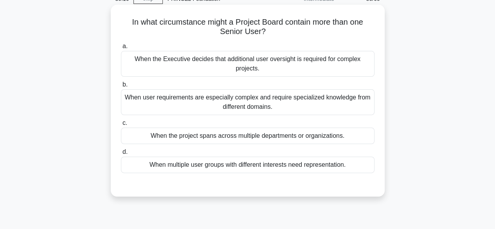
click at [344, 105] on div "When user requirements are especially complex and require specialized knowledge…" at bounding box center [248, 102] width 254 height 26
click at [121, 87] on input "b. When user requirements are especially complex and require specialized knowle…" at bounding box center [121, 84] width 0 height 5
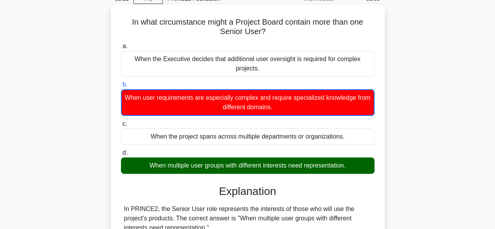
click at [321, 160] on div "When multiple user groups with different interests need representation." at bounding box center [248, 165] width 254 height 16
click at [121, 155] on input "d. When multiple user groups with different interests need representation." at bounding box center [121, 152] width 0 height 5
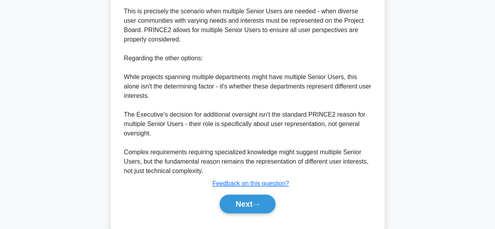
scroll to position [290, 0]
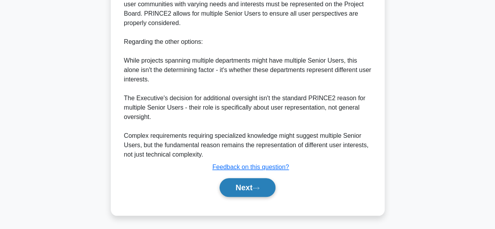
drag, startPoint x: 279, startPoint y: 187, endPoint x: 275, endPoint y: 184, distance: 4.9
click at [275, 184] on div "Next" at bounding box center [247, 187] width 257 height 19
click at [275, 184] on button "Next" at bounding box center [248, 187] width 56 height 19
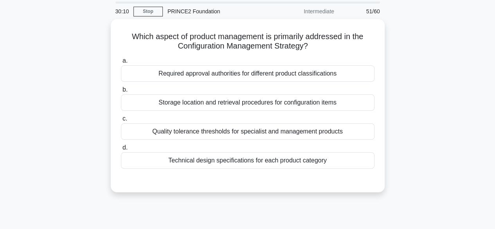
scroll to position [39, 0]
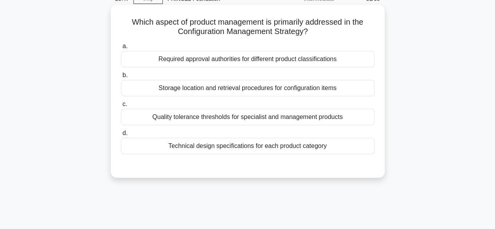
click at [336, 88] on div "Storage location and retrieval procedures for configuration items" at bounding box center [248, 88] width 254 height 16
click at [121, 78] on input "b. Storage location and retrieval procedures for configuration items" at bounding box center [121, 75] width 0 height 5
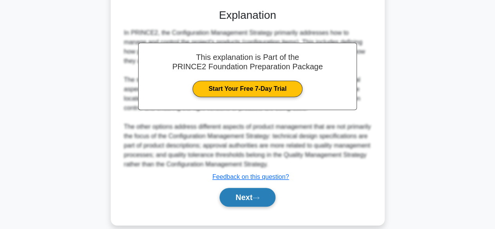
click at [257, 196] on icon at bounding box center [255, 198] width 7 height 4
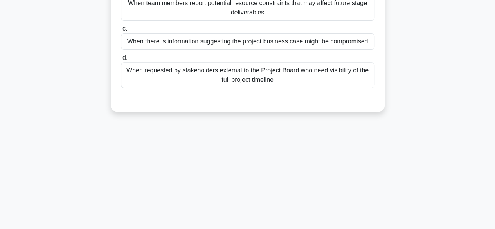
scroll to position [37, 0]
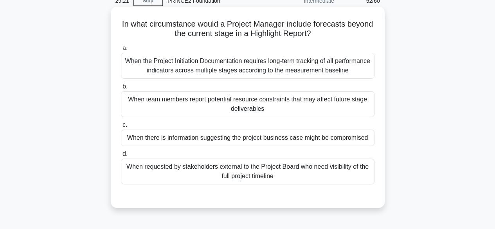
click at [365, 70] on div "When the Project Initiation Documentation requires long-term tracking of all pe…" at bounding box center [248, 66] width 254 height 26
click at [121, 51] on input "a. When the Project Initiation Documentation requires long-term tracking of all…" at bounding box center [121, 48] width 0 height 5
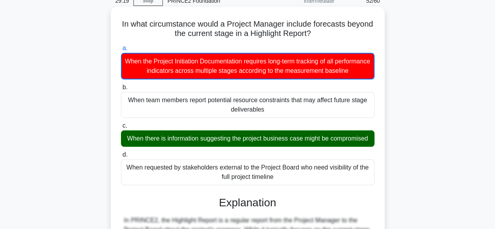
drag, startPoint x: 326, startPoint y: 146, endPoint x: 179, endPoint y: 121, distance: 148.9
click at [180, 120] on div "a. When the Project Initiation Documentation requires long-term tracking of all…" at bounding box center [247, 114] width 263 height 145
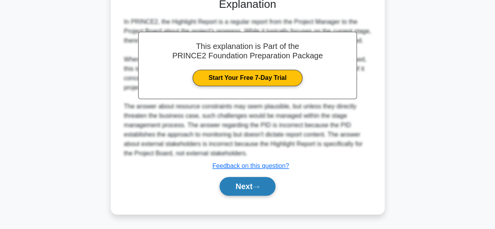
click at [242, 191] on button "Next" at bounding box center [248, 186] width 56 height 19
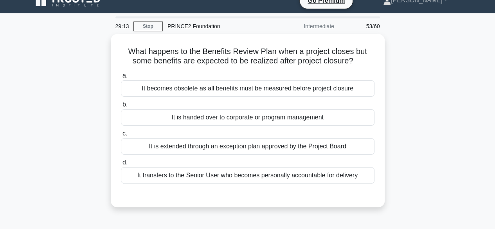
scroll to position [0, 0]
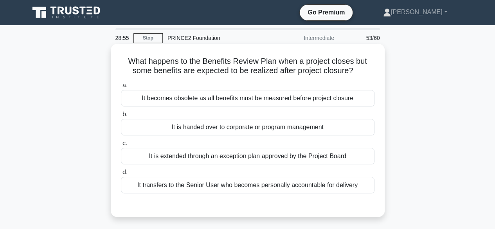
click at [326, 130] on div "It is handed over to corporate or program management" at bounding box center [248, 127] width 254 height 16
click at [121, 117] on input "b. It is handed over to corporate or program management" at bounding box center [121, 114] width 0 height 5
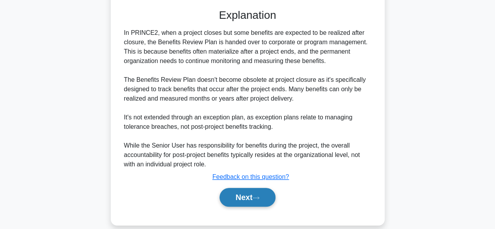
click at [268, 198] on button "Next" at bounding box center [248, 197] width 56 height 19
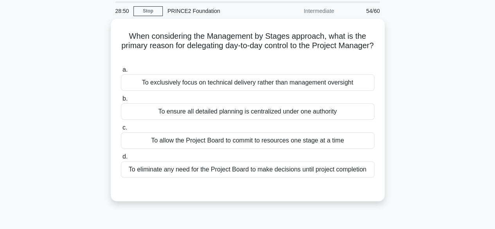
scroll to position [39, 0]
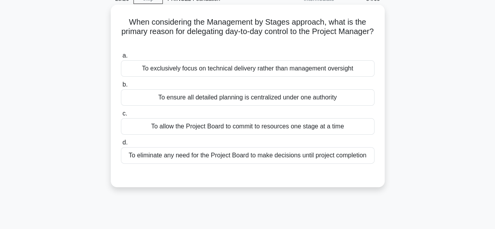
click at [326, 99] on div "To ensure all detailed planning is centralized under one authority" at bounding box center [248, 97] width 254 height 16
click at [121, 87] on input "b. To ensure all detailed planning is centralized under one authority" at bounding box center [121, 84] width 0 height 5
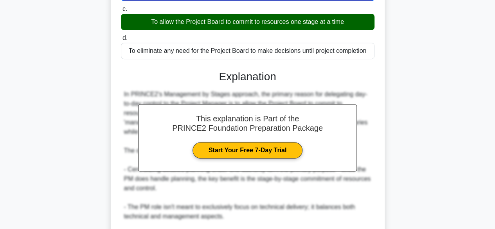
scroll to position [157, 0]
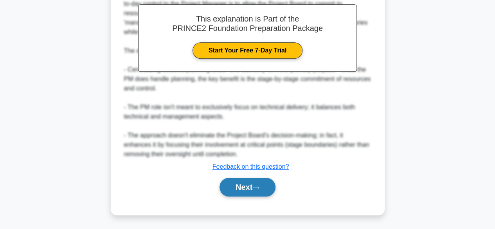
click at [257, 189] on button "Next" at bounding box center [248, 187] width 56 height 19
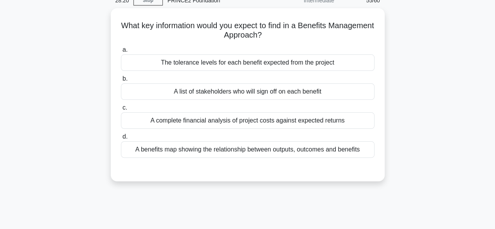
scroll to position [37, 0]
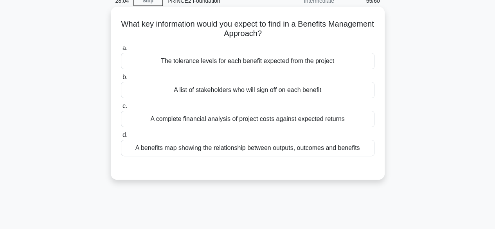
click at [331, 65] on div "The tolerance levels for each benefit expected from the project" at bounding box center [248, 61] width 254 height 16
click at [121, 51] on input "a. The tolerance levels for each benefit expected from the project" at bounding box center [121, 48] width 0 height 5
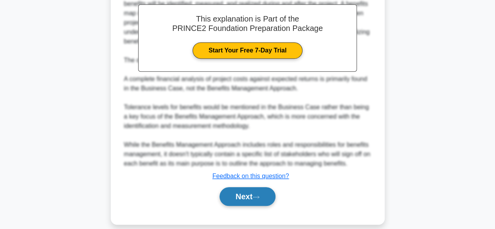
click at [261, 187] on button "Next" at bounding box center [248, 196] width 56 height 19
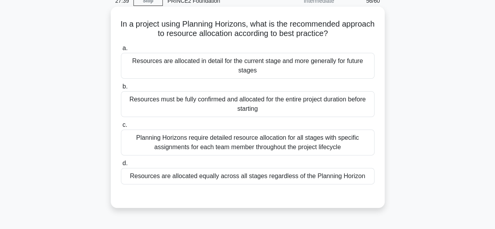
click at [349, 148] on div "Planning Horizons require detailed resource allocation for all stages with spec…" at bounding box center [248, 143] width 254 height 26
click at [121, 128] on input "c. Planning Horizons require detailed resource allocation for all stages with s…" at bounding box center [121, 124] width 0 height 5
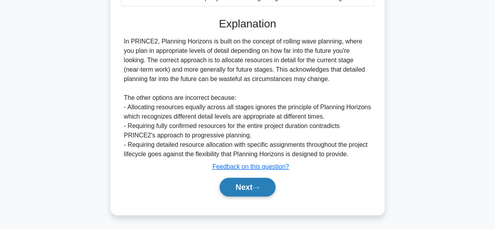
click at [268, 180] on button "Next" at bounding box center [248, 187] width 56 height 19
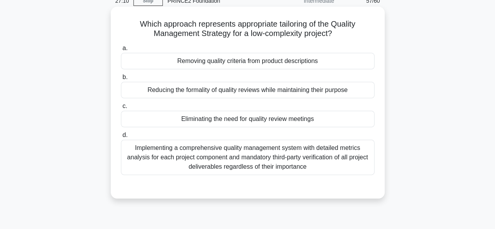
click at [349, 90] on div "Reducing the formality of quality reviews while maintaining their purpose" at bounding box center [248, 90] width 254 height 16
click at [121, 80] on input "b. Reducing the formality of quality reviews while maintaining their purpose" at bounding box center [121, 77] width 0 height 5
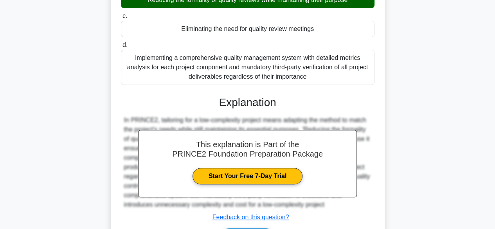
scroll to position [194, 0]
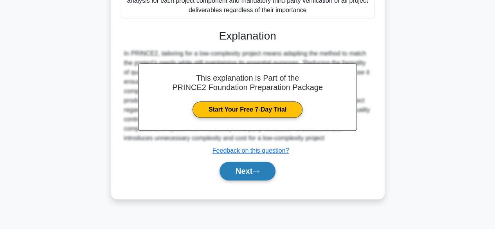
click at [257, 177] on button "Next" at bounding box center [248, 171] width 56 height 19
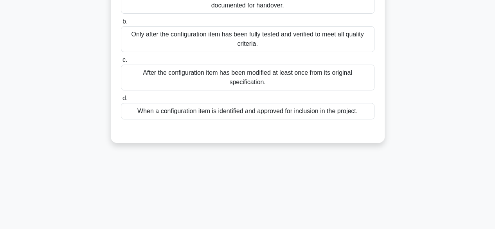
scroll to position [37, 0]
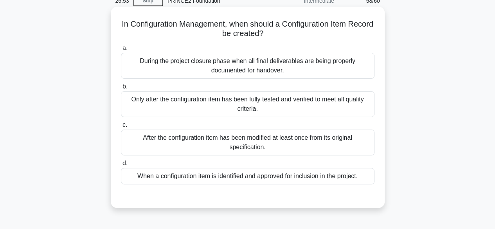
click at [317, 151] on div "After the configuration item has been modified at least once from its original …" at bounding box center [248, 143] width 254 height 26
click at [121, 128] on input "c. After the configuration item has been modified at least once from its origin…" at bounding box center [121, 124] width 0 height 5
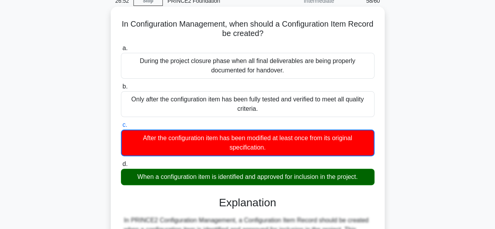
drag, startPoint x: 311, startPoint y: 178, endPoint x: 371, endPoint y: 176, distance: 59.5
click at [316, 176] on div "When a configuration item is identified and approved for inclusion in the proje…" at bounding box center [248, 177] width 254 height 16
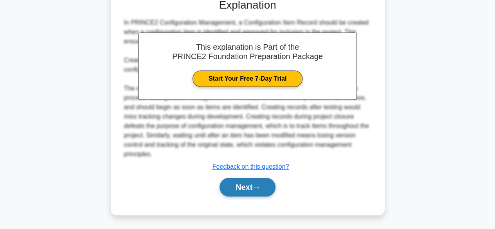
click at [265, 184] on button "Next" at bounding box center [248, 187] width 56 height 19
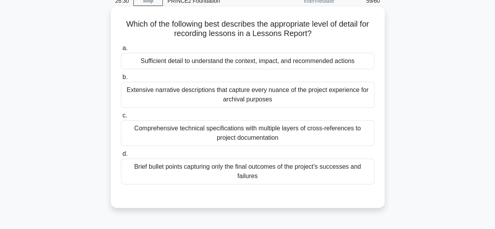
click at [354, 62] on div "Sufficient detail to understand the context, impact, and recommended actions" at bounding box center [248, 61] width 254 height 16
click at [121, 51] on input "a. Sufficient detail to understand the context, impact, and recommended actions" at bounding box center [121, 48] width 0 height 5
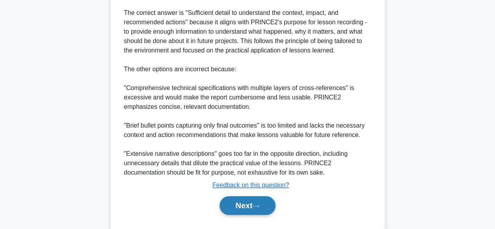
click at [254, 202] on button "Next" at bounding box center [248, 205] width 56 height 19
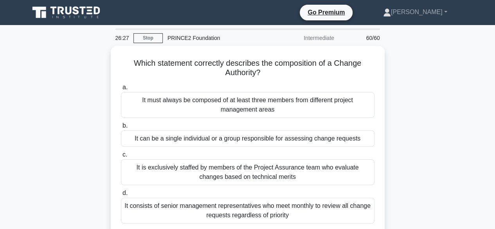
scroll to position [39, 0]
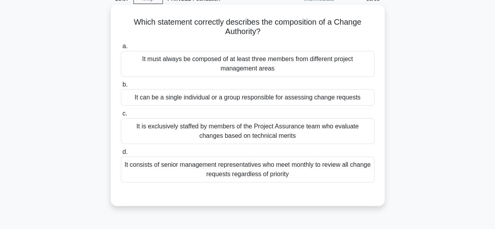
click at [341, 133] on div "It is exclusively staffed by members of the Project Assurance team who evaluate…" at bounding box center [248, 131] width 254 height 26
click at [121, 116] on input "c. It is exclusively staffed by members of the Project Assurance team who evalu…" at bounding box center [121, 113] width 0 height 5
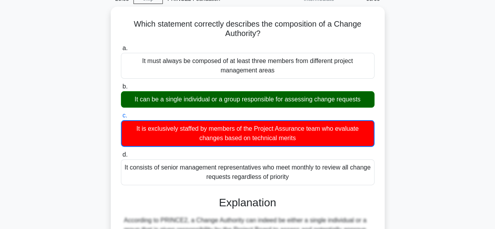
drag, startPoint x: 316, startPoint y: 102, endPoint x: 386, endPoint y: 105, distance: 69.7
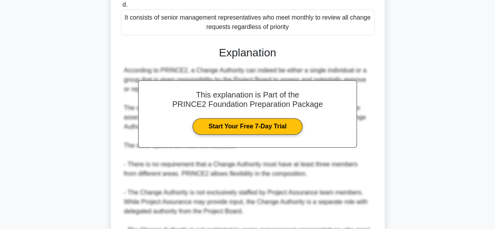
scroll to position [235, 0]
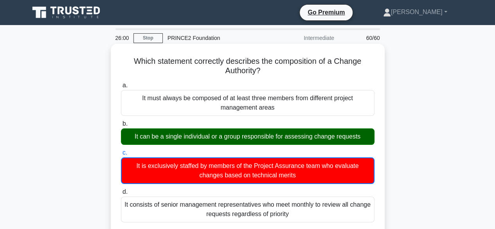
scroll to position [282, 0]
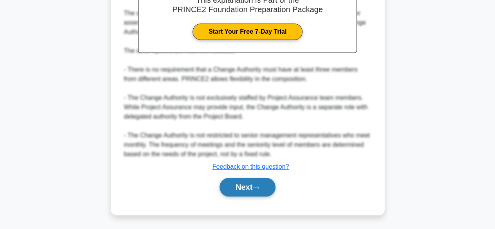
click at [243, 186] on button "Next" at bounding box center [248, 187] width 56 height 19
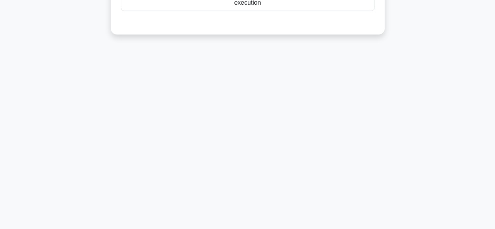
scroll to position [194, 0]
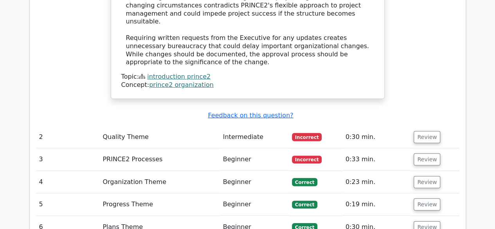
scroll to position [1096, 0]
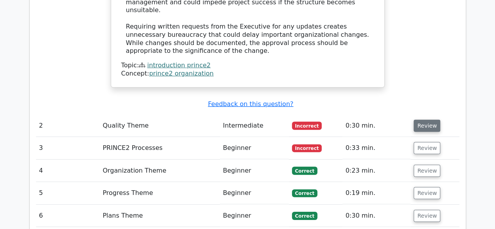
click at [417, 120] on button "Review" at bounding box center [427, 126] width 27 height 12
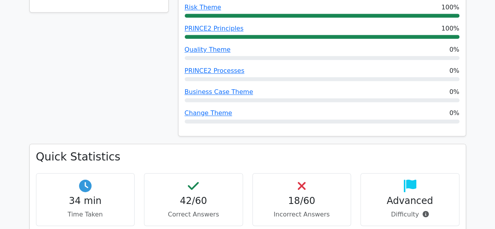
scroll to position [368, 0]
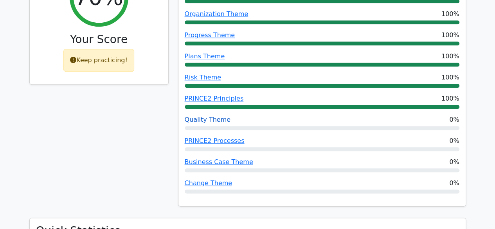
click at [213, 116] on link "Quality Theme" at bounding box center [208, 119] width 46 height 7
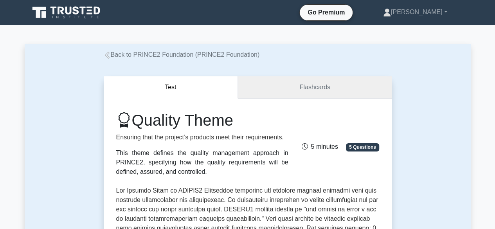
click at [300, 89] on link "Flashcards" at bounding box center [314, 87] width 153 height 22
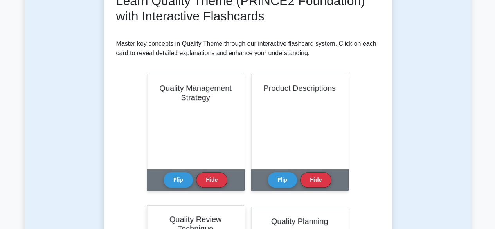
scroll to position [196, 0]
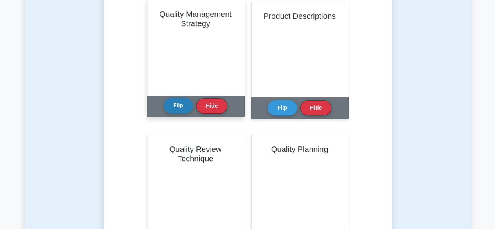
click at [182, 104] on button "Flip" at bounding box center [178, 105] width 29 height 15
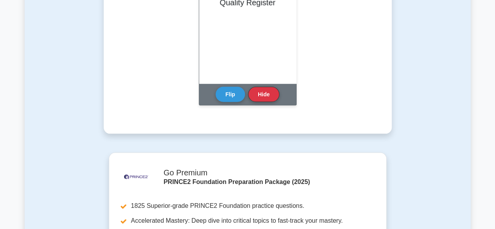
scroll to position [1048, 0]
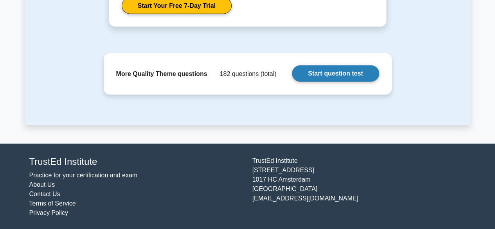
click at [332, 78] on link "Start question test" at bounding box center [335, 73] width 87 height 16
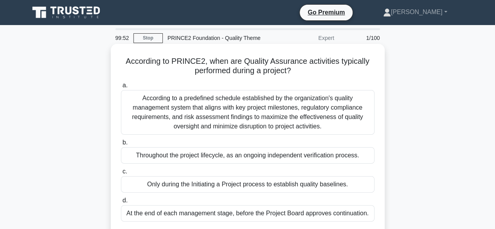
scroll to position [39, 0]
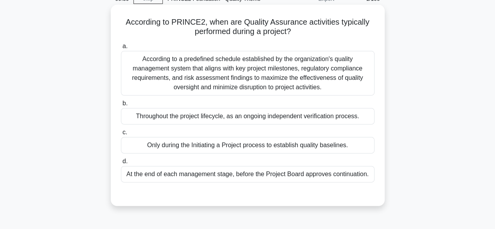
click at [352, 176] on div "At the end of each management stage, before the Project Board approves continua…" at bounding box center [248, 174] width 254 height 16
click at [121, 164] on input "d. At the end of each management stage, before the Project Board approves conti…" at bounding box center [121, 161] width 0 height 5
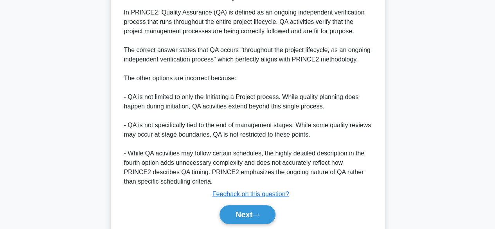
scroll to position [274, 0]
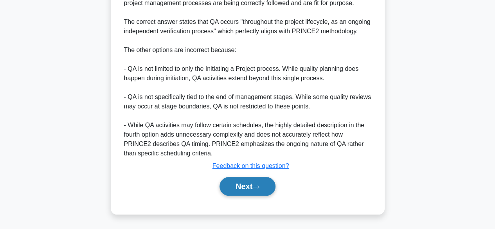
click at [267, 191] on button "Next" at bounding box center [248, 186] width 56 height 19
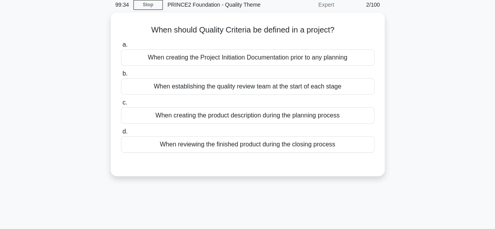
scroll to position [0, 0]
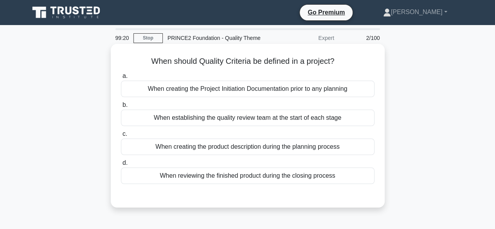
click at [355, 90] on div "When creating the Project Initiation Documentation prior to any planning" at bounding box center [248, 89] width 254 height 16
click at [121, 79] on input "a. When creating the Project Initiation Documentation prior to any planning" at bounding box center [121, 76] width 0 height 5
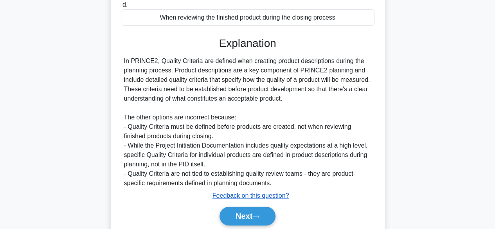
scroll to position [194, 0]
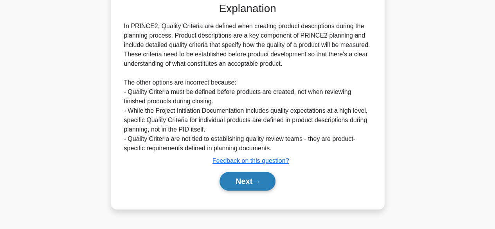
click at [247, 183] on button "Next" at bounding box center [248, 181] width 56 height 19
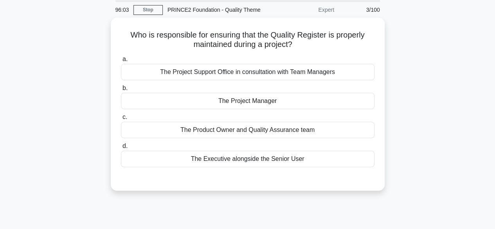
scroll to position [39, 0]
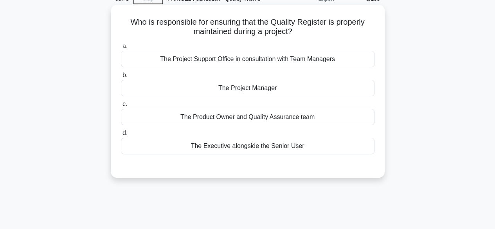
click at [310, 115] on div "The Product Owner and Quality Assurance team" at bounding box center [248, 117] width 254 height 16
click at [121, 107] on input "c. The Product Owner and Quality Assurance team" at bounding box center [121, 104] width 0 height 5
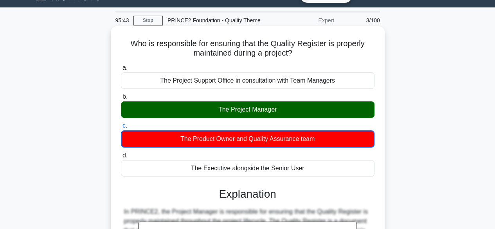
scroll to position [0, 0]
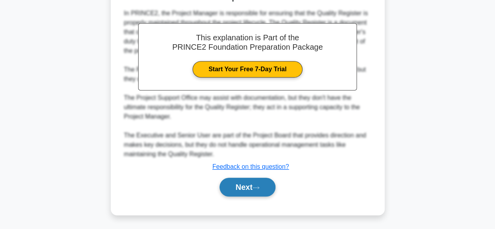
click at [254, 192] on button "Next" at bounding box center [248, 187] width 56 height 19
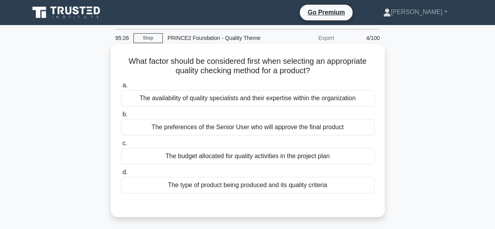
click at [306, 183] on div "The type of product being produced and its quality criteria" at bounding box center [248, 185] width 254 height 16
click at [121, 175] on input "d. The type of product being produced and its quality criteria" at bounding box center [121, 172] width 0 height 5
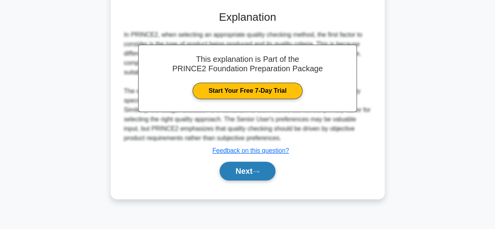
click at [263, 167] on button "Next" at bounding box center [248, 171] width 56 height 19
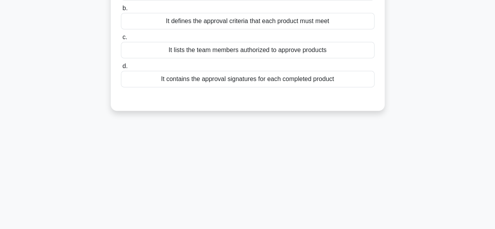
scroll to position [37, 0]
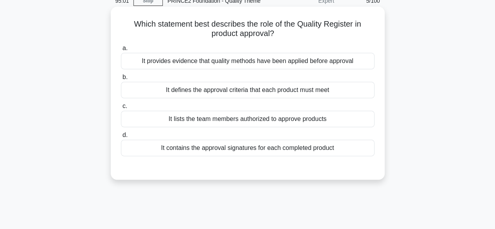
click at [324, 61] on div "It provides evidence that quality methods have been applied before approval" at bounding box center [248, 61] width 254 height 16
click at [121, 51] on input "a. It provides evidence that quality methods have been applied before approval" at bounding box center [121, 48] width 0 height 5
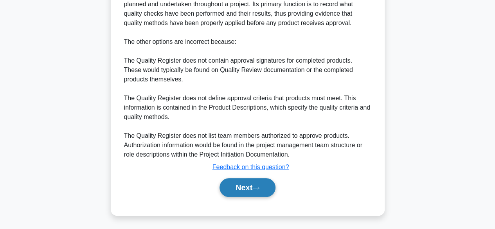
click at [248, 185] on button "Next" at bounding box center [248, 187] width 56 height 19
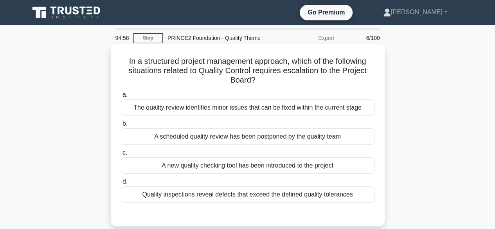
scroll to position [39, 0]
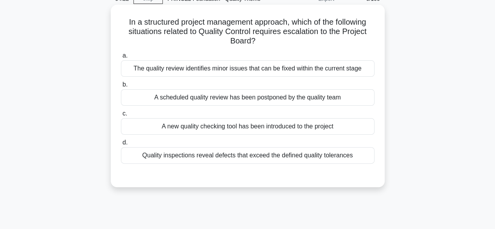
click at [265, 158] on div "Quality inspections reveal defects that exceed the defined quality tolerances" at bounding box center [248, 155] width 254 height 16
click at [121, 145] on input "d. Quality inspections reveal defects that exceed the defined quality tolerances" at bounding box center [121, 142] width 0 height 5
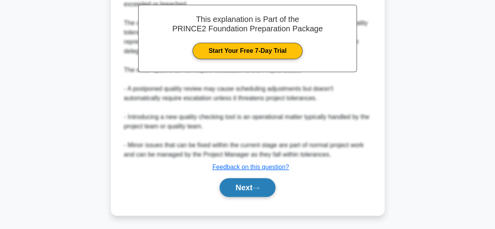
click at [260, 184] on button "Next" at bounding box center [248, 187] width 56 height 19
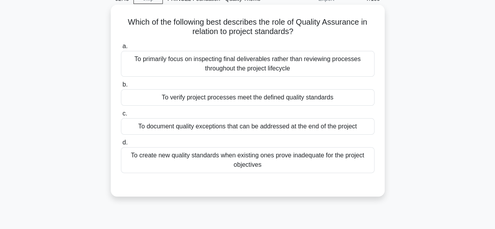
click at [335, 97] on div "To verify project processes meet the defined quality standards" at bounding box center [248, 97] width 254 height 16
click at [121, 87] on input "b. To verify project processes meet the defined quality standards" at bounding box center [121, 84] width 0 height 5
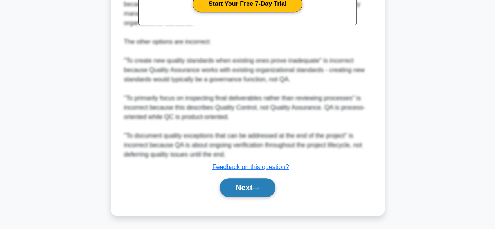
click at [248, 183] on button "Next" at bounding box center [248, 187] width 56 height 19
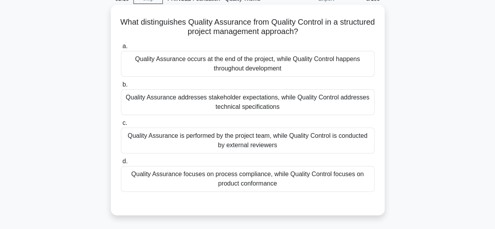
click at [361, 176] on div "Quality Assurance focuses on process compliance, while Quality Control focuses …" at bounding box center [248, 179] width 254 height 26
click at [121, 164] on input "d. Quality Assurance focuses on process compliance, while Quality Control focus…" at bounding box center [121, 161] width 0 height 5
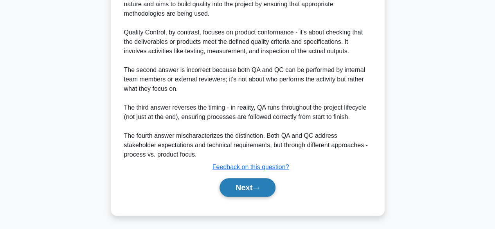
click at [255, 187] on button "Next" at bounding box center [248, 187] width 56 height 19
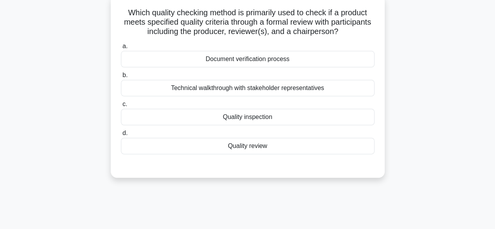
scroll to position [37, 0]
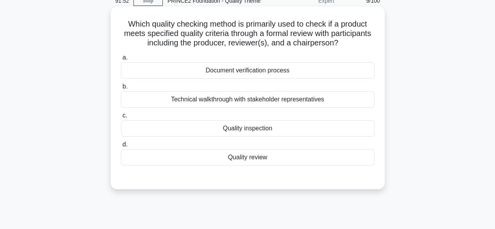
click at [275, 126] on div "Quality inspection" at bounding box center [248, 128] width 254 height 16
click at [121, 118] on input "c. Quality inspection" at bounding box center [121, 115] width 0 height 5
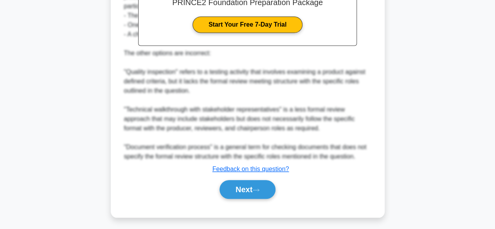
click at [245, 221] on div "Which quality checking method is primarily used to check if a product meets spe…" at bounding box center [248, 0] width 446 height 453
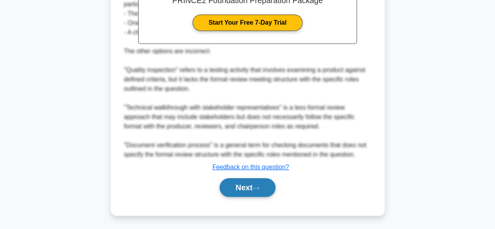
click at [257, 190] on button "Next" at bounding box center [248, 187] width 56 height 19
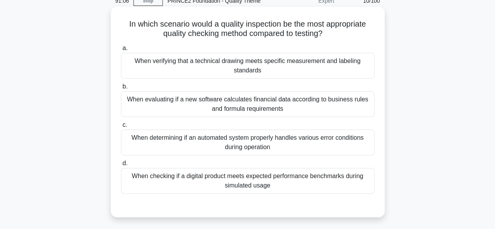
click at [325, 74] on div "When verifying that a technical drawing meets specific measurement and labeling…" at bounding box center [248, 66] width 254 height 26
click at [121, 51] on input "a. When verifying that a technical drawing meets specific measurement and label…" at bounding box center [121, 48] width 0 height 5
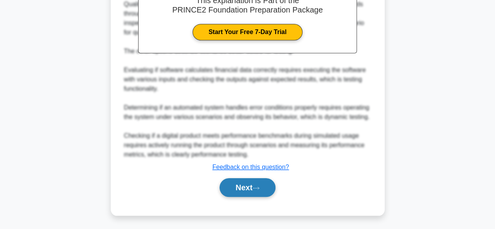
click at [259, 191] on button "Next" at bounding box center [248, 187] width 56 height 19
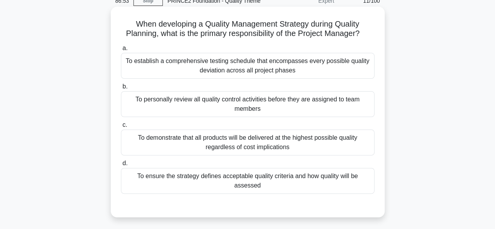
click at [320, 176] on div "To ensure the strategy defines acceptable quality criteria and how quality will…" at bounding box center [248, 181] width 254 height 26
click at [121, 166] on input "d. To ensure the strategy defines acceptable quality criteria and how quality w…" at bounding box center [121, 163] width 0 height 5
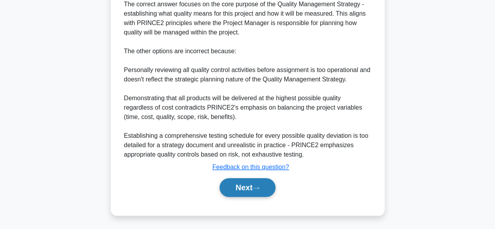
click at [253, 181] on button "Next" at bounding box center [248, 187] width 56 height 19
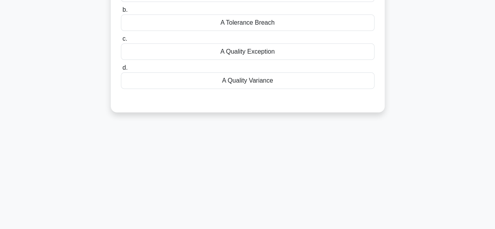
scroll to position [0, 0]
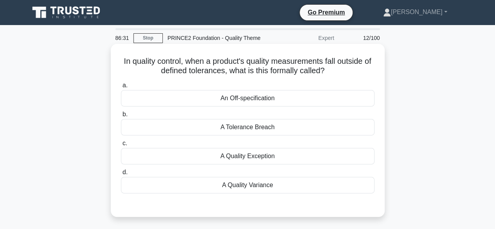
click at [270, 131] on div "A Tolerance Breach" at bounding box center [248, 127] width 254 height 16
click at [121, 117] on input "b. A Tolerance Breach" at bounding box center [121, 114] width 0 height 5
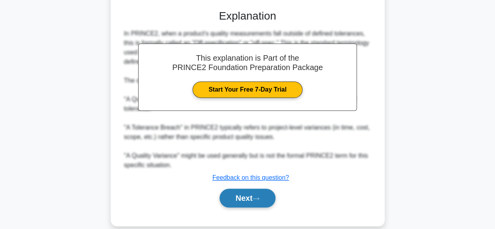
click at [266, 200] on button "Next" at bounding box center [248, 198] width 56 height 19
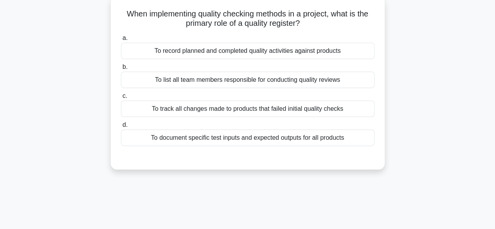
scroll to position [37, 0]
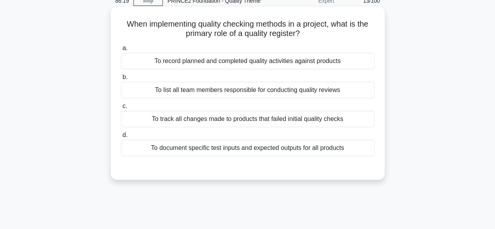
click at [340, 64] on div "To record planned and completed quality activities against products" at bounding box center [248, 61] width 254 height 16
click at [121, 51] on input "a. To record planned and completed quality activities against products" at bounding box center [121, 48] width 0 height 5
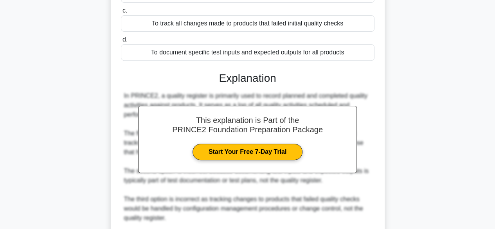
scroll to position [234, 0]
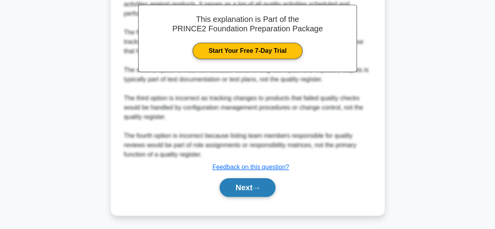
click at [245, 186] on button "Next" at bounding box center [248, 187] width 56 height 19
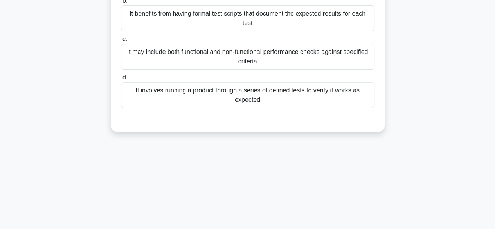
scroll to position [37, 0]
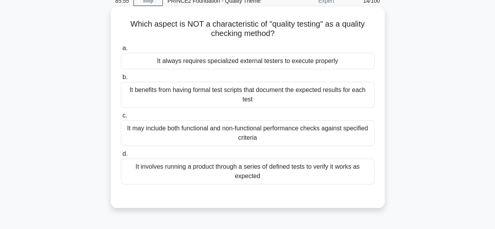
click at [311, 61] on div "It always requires specialized external testers to execute properly" at bounding box center [248, 61] width 254 height 16
click at [121, 51] on input "a. It always requires specialized external testers to execute properly" at bounding box center [121, 48] width 0 height 5
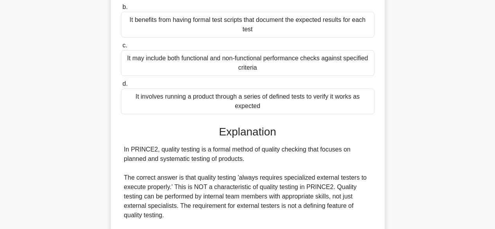
scroll to position [272, 0]
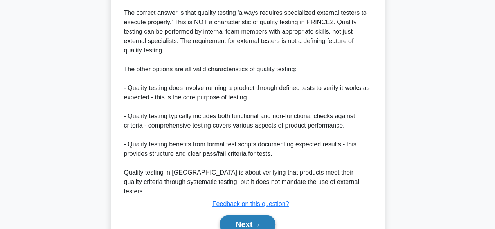
click at [265, 220] on button "Next" at bounding box center [248, 224] width 56 height 19
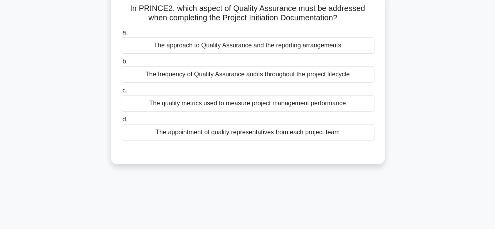
scroll to position [37, 0]
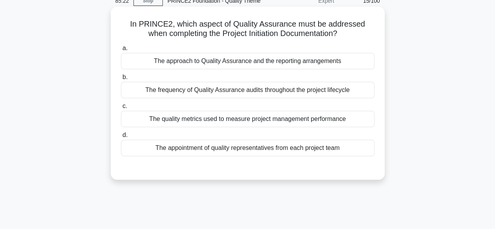
click at [324, 60] on div "The approach to Quality Assurance and the reporting arrangements" at bounding box center [248, 61] width 254 height 16
click at [121, 51] on input "a. The approach to Quality Assurance and the reporting arrangements" at bounding box center [121, 48] width 0 height 5
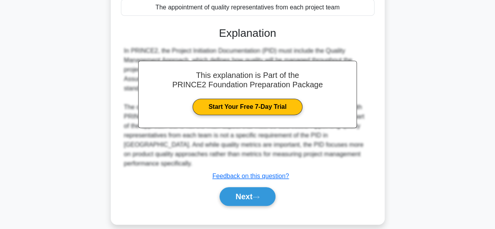
scroll to position [194, 0]
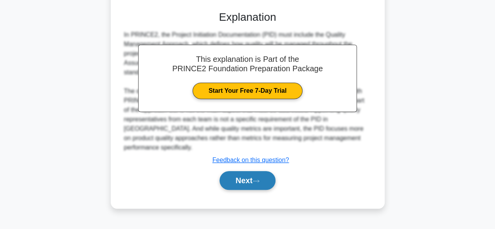
click at [241, 173] on button "Next" at bounding box center [248, 180] width 56 height 19
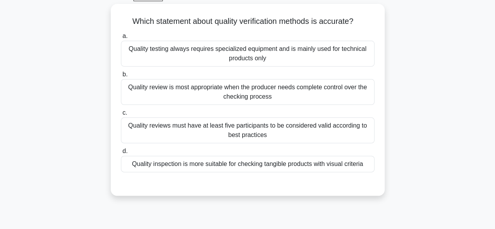
scroll to position [37, 0]
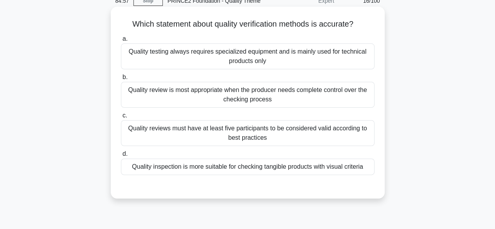
click at [360, 164] on div "Quality inspection is more suitable for checking tangible products with visual …" at bounding box center [248, 166] width 254 height 16
click at [121, 157] on input "d. Quality inspection is more suitable for checking tangible products with visu…" at bounding box center [121, 153] width 0 height 5
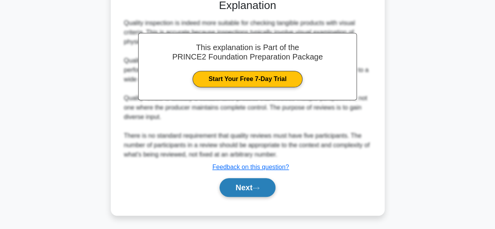
click at [260, 192] on button "Next" at bounding box center [248, 187] width 56 height 19
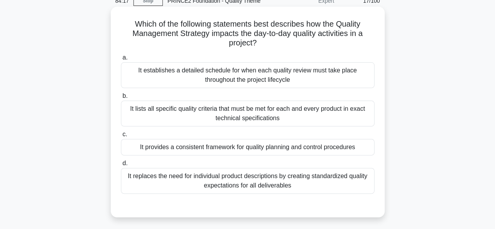
click at [359, 148] on div "It provides a consistent framework for quality planning and control procedures" at bounding box center [248, 147] width 254 height 16
click at [121, 137] on input "c. It provides a consistent framework for quality planning and control procedur…" at bounding box center [121, 134] width 0 height 5
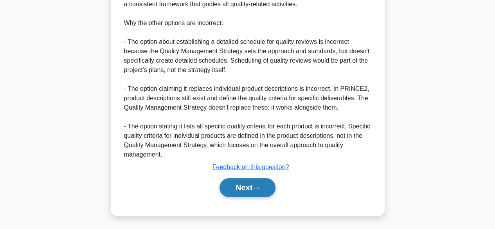
click at [245, 182] on button "Next" at bounding box center [248, 187] width 56 height 19
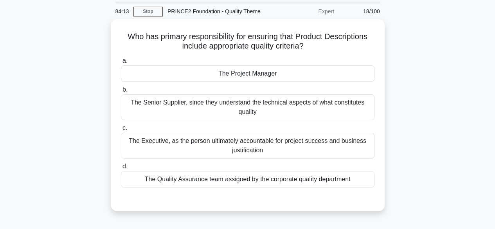
scroll to position [39, 0]
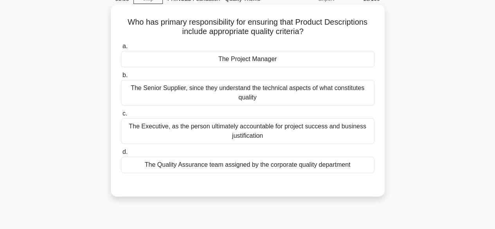
click at [248, 58] on div "The Project Manager" at bounding box center [248, 59] width 254 height 16
click at [121, 49] on input "a. The Project Manager" at bounding box center [121, 46] width 0 height 5
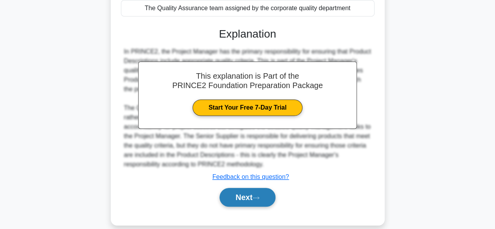
click at [267, 194] on button "Next" at bounding box center [248, 197] width 56 height 19
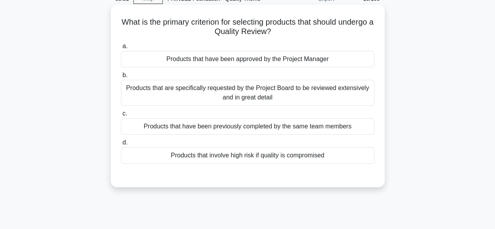
click at [315, 155] on div "Products that involve high risk if quality is compromised" at bounding box center [248, 155] width 254 height 16
click at [121, 145] on input "d. Products that involve high risk if quality is compromised" at bounding box center [121, 142] width 0 height 5
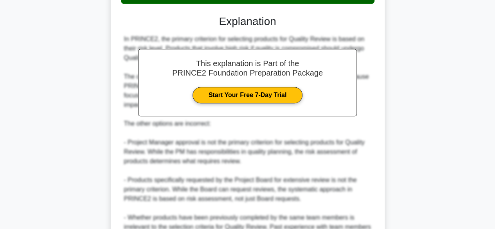
scroll to position [235, 0]
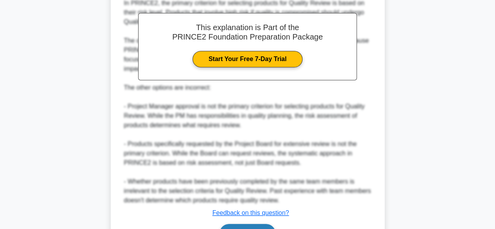
click at [254, 224] on button "Next" at bounding box center [248, 233] width 56 height 19
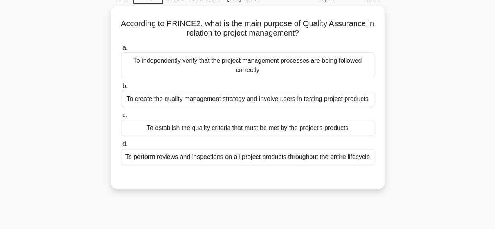
scroll to position [37, 0]
click at [289, 131] on div "To establish the quality criteria that must be met by the project's products" at bounding box center [248, 128] width 254 height 16
click at [121, 118] on input "c. To establish the quality criteria that must be met by the project's products" at bounding box center [121, 115] width 0 height 5
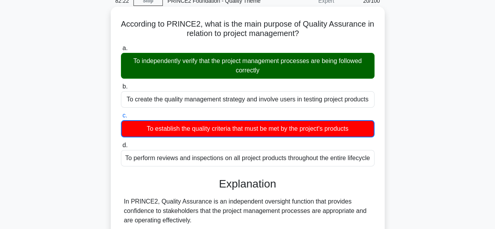
drag, startPoint x: 213, startPoint y: 59, endPoint x: 324, endPoint y: 70, distance: 112.0
click at [324, 70] on div "To independently verify that the project management processes are being followe…" at bounding box center [248, 66] width 254 height 26
click at [306, 82] on label "b. To create the quality management strategy and involve users in testing proje…" at bounding box center [248, 95] width 254 height 26
click at [121, 84] on input "b. To create the quality management strategy and involve users in testing proje…" at bounding box center [121, 86] width 0 height 5
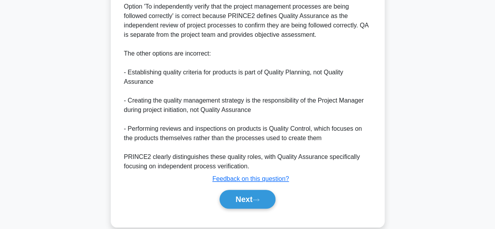
scroll to position [272, 0]
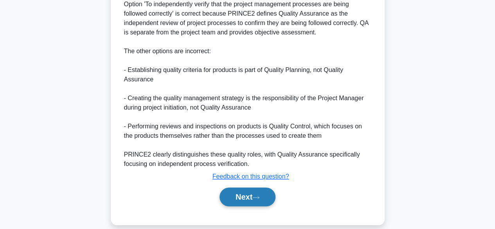
click at [254, 202] on button "Next" at bounding box center [248, 196] width 56 height 19
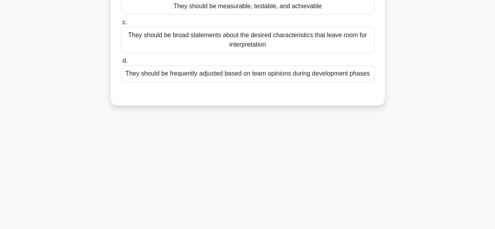
scroll to position [37, 0]
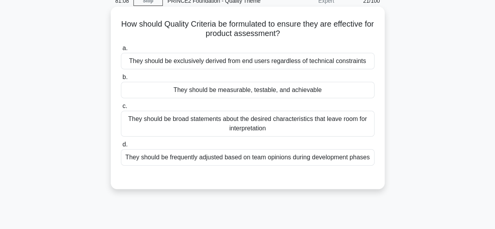
click at [297, 94] on div "They should be measurable, testable, and achievable" at bounding box center [248, 90] width 254 height 16
click at [121, 80] on input "b. They should be measurable, testable, and achievable" at bounding box center [121, 77] width 0 height 5
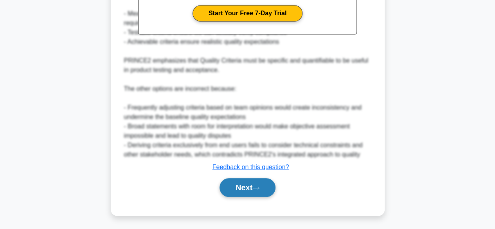
click at [265, 192] on button "Next" at bounding box center [248, 187] width 56 height 19
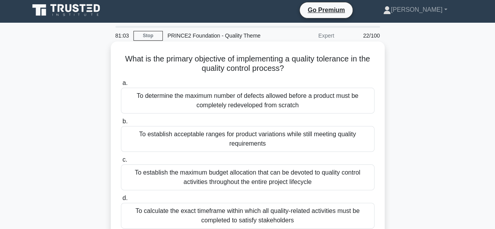
scroll to position [39, 0]
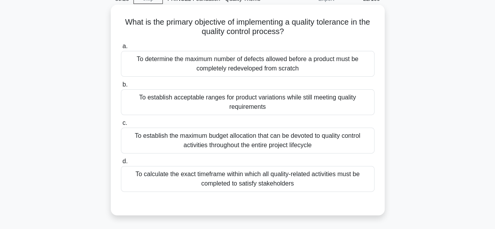
click at [349, 136] on div "To establish the maximum budget allocation that can be devoted to quality contr…" at bounding box center [248, 141] width 254 height 26
click at [121, 126] on input "c. To establish the maximum budget allocation that can be devoted to quality co…" at bounding box center [121, 123] width 0 height 5
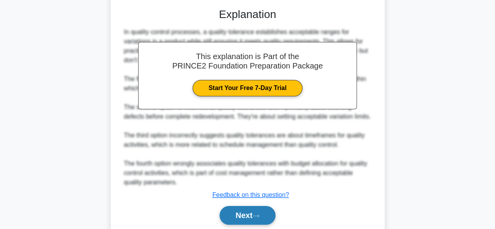
click at [254, 216] on button "Next" at bounding box center [248, 215] width 56 height 19
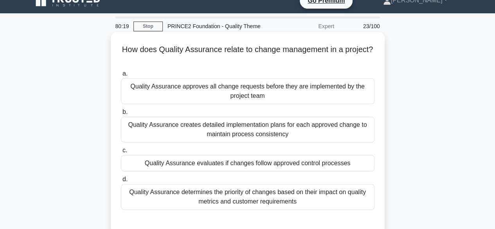
scroll to position [0, 0]
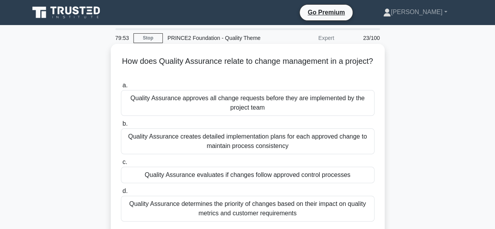
click at [344, 141] on div "Quality Assurance creates detailed implementation plans for each approved chang…" at bounding box center [248, 141] width 254 height 26
click at [121, 126] on input "b. Quality Assurance creates detailed implementation plans for each approved ch…" at bounding box center [121, 123] width 0 height 5
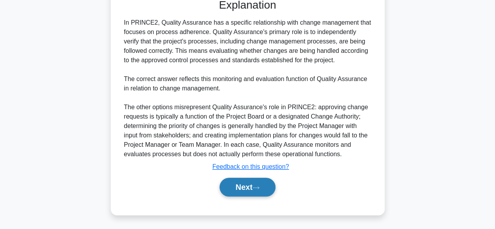
click at [255, 192] on button "Next" at bounding box center [248, 187] width 56 height 19
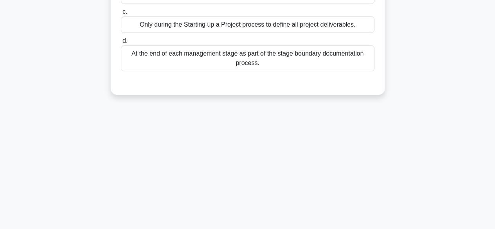
scroll to position [37, 0]
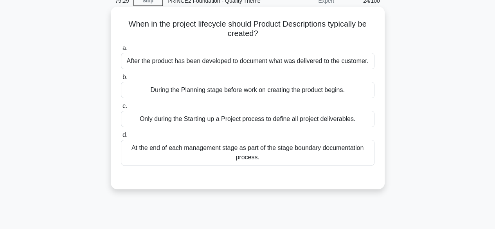
click at [338, 93] on div "During the Planning stage before work on creating the product begins." at bounding box center [248, 90] width 254 height 16
click at [121, 80] on input "b. During the Planning stage before work on creating the product begins." at bounding box center [121, 77] width 0 height 5
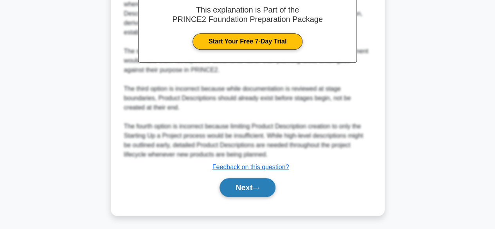
click at [252, 194] on button "Next" at bounding box center [248, 187] width 56 height 19
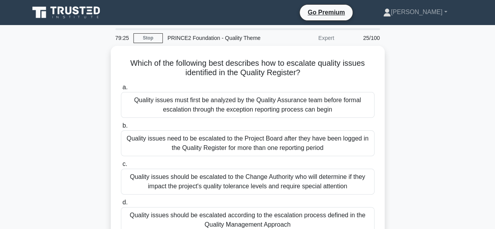
scroll to position [39, 0]
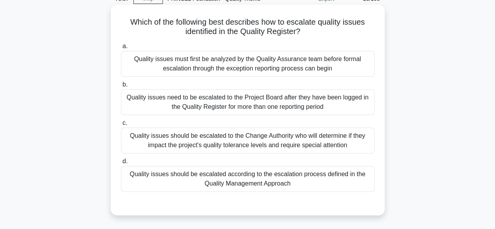
click at [340, 179] on div "Quality issues should be escalated according to the escalation process defined …" at bounding box center [248, 179] width 254 height 26
click at [121, 164] on input "d. Quality issues should be escalated according to the escalation process defin…" at bounding box center [121, 161] width 0 height 5
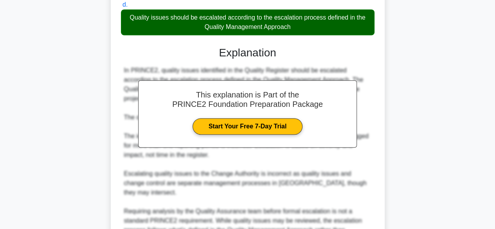
scroll to position [271, 0]
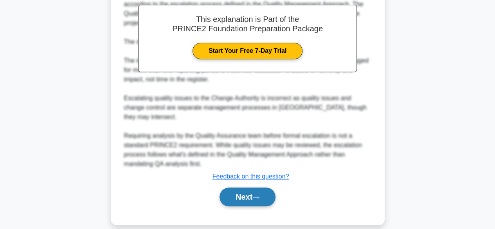
click at [273, 187] on button "Next" at bounding box center [248, 196] width 56 height 19
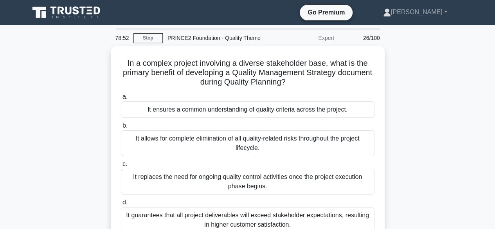
scroll to position [39, 0]
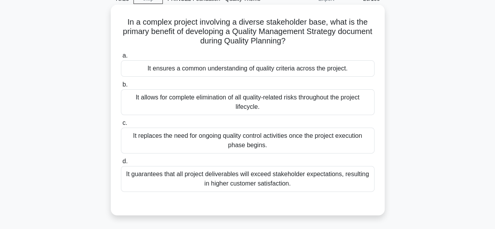
click at [365, 70] on div "It ensures a common understanding of quality criteria across the project." at bounding box center [248, 68] width 254 height 16
click at [121, 58] on input "a. It ensures a common understanding of quality criteria across the project." at bounding box center [121, 55] width 0 height 5
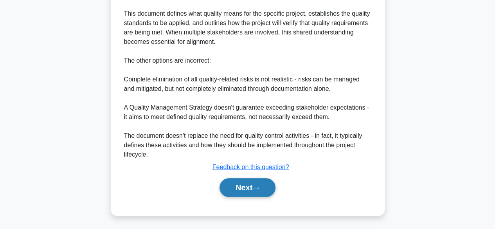
click at [270, 183] on button "Next" at bounding box center [248, 187] width 56 height 19
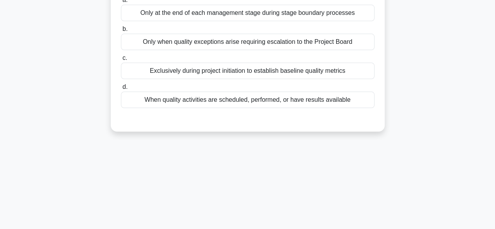
scroll to position [0, 0]
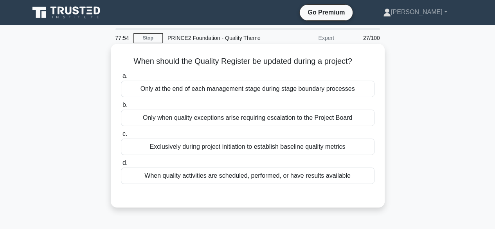
click at [339, 179] on div "When quality activities are scheduled, performed, or have results available" at bounding box center [248, 175] width 254 height 16
click at [121, 166] on input "d. When quality activities are scheduled, performed, or have results available" at bounding box center [121, 162] width 0 height 5
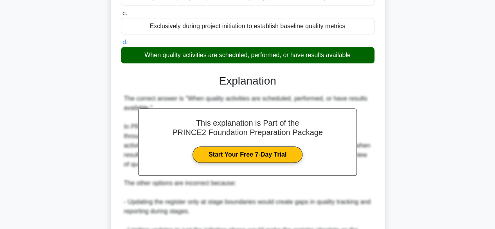
scroll to position [234, 0]
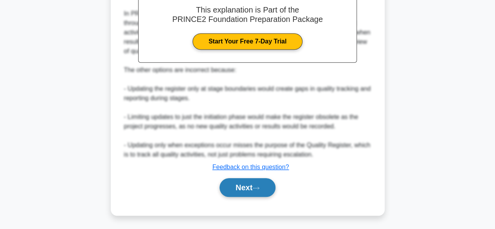
click at [265, 186] on button "Next" at bounding box center [248, 187] width 56 height 19
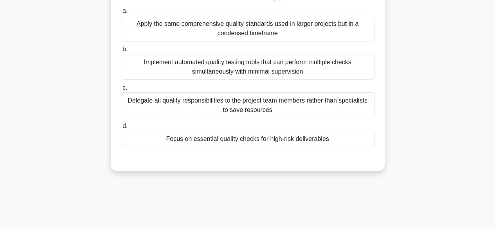
scroll to position [37, 0]
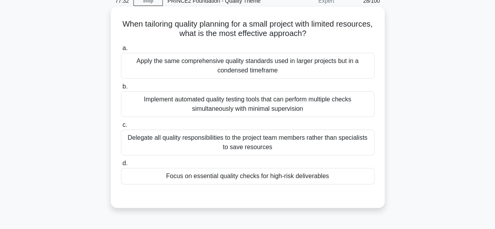
click at [320, 176] on div "Focus on essential quality checks for high-risk deliverables" at bounding box center [248, 176] width 254 height 16
click at [121, 166] on input "d. Focus on essential quality checks for high-risk deliverables" at bounding box center [121, 163] width 0 height 5
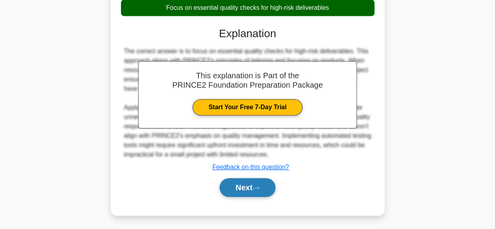
click at [265, 187] on button "Next" at bounding box center [248, 187] width 56 height 19
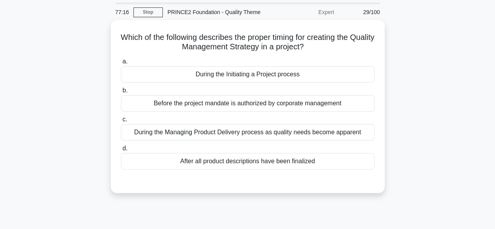
scroll to position [39, 0]
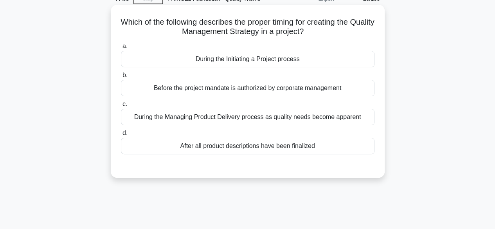
click at [284, 59] on div "During the Initiating a Project process" at bounding box center [248, 59] width 254 height 16
click at [121, 49] on input "a. During the Initiating a Project process" at bounding box center [121, 46] width 0 height 5
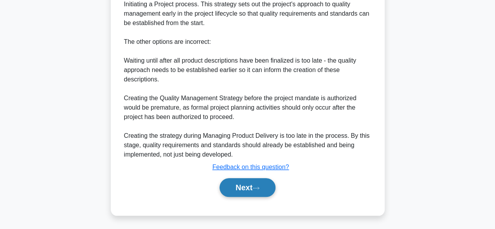
click at [254, 184] on button "Next" at bounding box center [248, 187] width 56 height 19
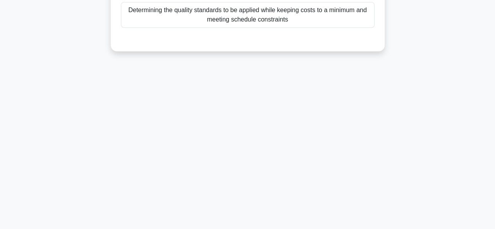
scroll to position [37, 0]
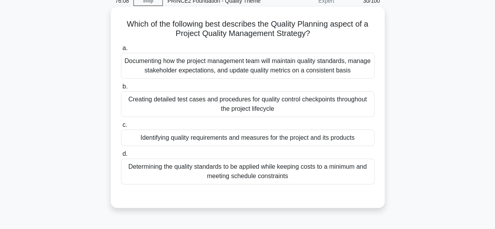
click at [343, 66] on div "Documenting how the project management team will maintain quality standards, ma…" at bounding box center [248, 66] width 254 height 26
click at [121, 51] on input "a. Documenting how the project management team will maintain quality standards,…" at bounding box center [121, 48] width 0 height 5
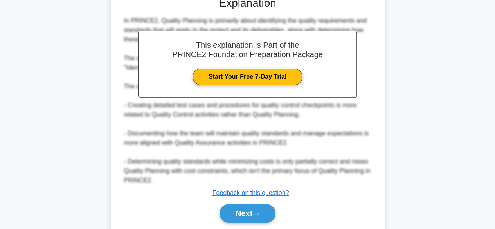
scroll to position [263, 0]
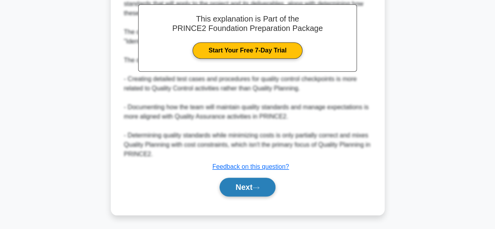
click at [243, 193] on button "Next" at bounding box center [248, 187] width 56 height 19
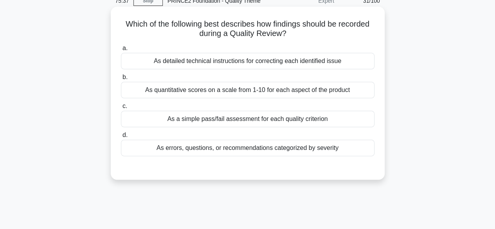
scroll to position [0, 0]
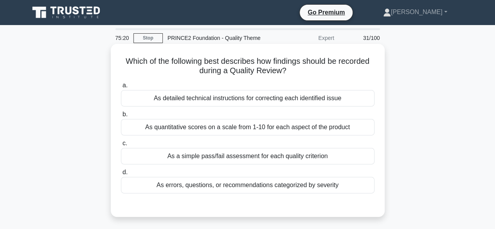
click at [338, 182] on div "As errors, questions, or recommendations categorized by severity" at bounding box center [248, 185] width 254 height 16
click at [121, 175] on input "d. As errors, questions, or recommendations categorized by severity" at bounding box center [121, 172] width 0 height 5
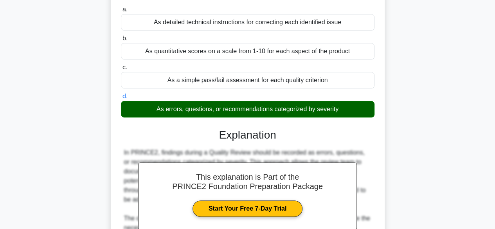
scroll to position [194, 0]
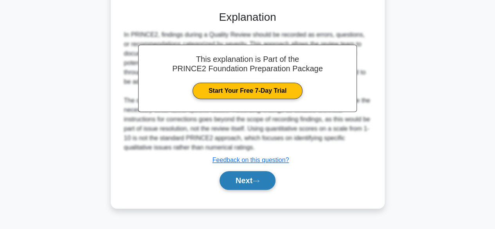
click at [242, 180] on button "Next" at bounding box center [248, 180] width 56 height 19
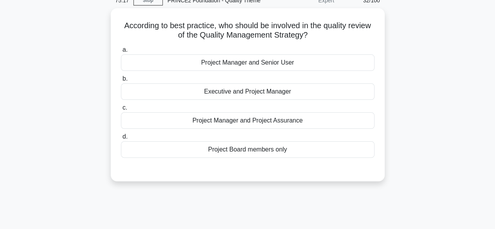
scroll to position [0, 0]
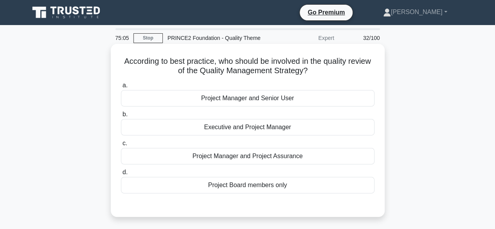
click at [290, 157] on div "Project Manager and Project Assurance" at bounding box center [248, 156] width 254 height 16
click at [121, 146] on input "c. Project Manager and Project Assurance" at bounding box center [121, 143] width 0 height 5
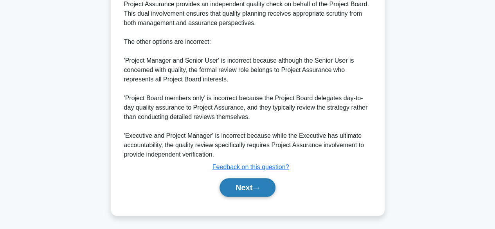
click at [255, 188] on button "Next" at bounding box center [248, 187] width 56 height 19
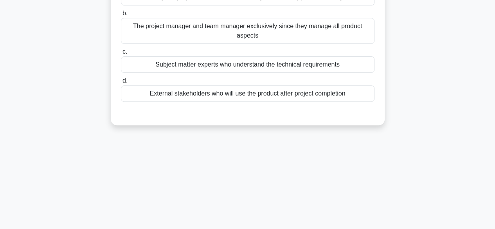
scroll to position [37, 0]
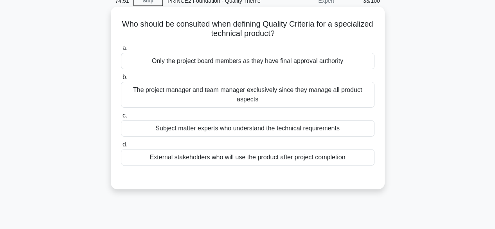
click at [317, 126] on div "Subject matter experts who understand the technical requirements" at bounding box center [248, 128] width 254 height 16
click at [121, 118] on input "c. Subject matter experts who understand the technical requirements" at bounding box center [121, 115] width 0 height 5
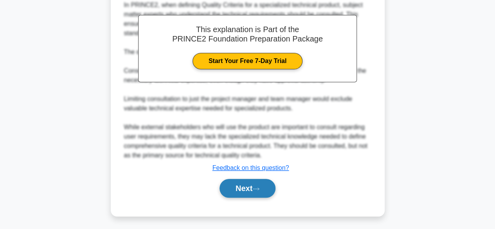
click at [262, 182] on button "Next" at bounding box center [248, 188] width 56 height 19
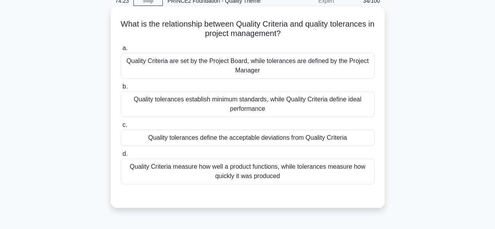
click at [342, 134] on div "Quality tolerances define the acceptable deviations from Quality Criteria" at bounding box center [248, 138] width 254 height 16
click at [121, 128] on input "c. Quality tolerances define the acceptable deviations from Quality Criteria" at bounding box center [121, 124] width 0 height 5
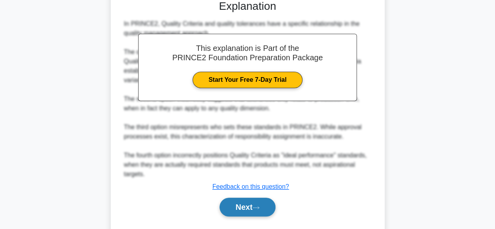
click at [275, 204] on button "Next" at bounding box center [248, 207] width 56 height 19
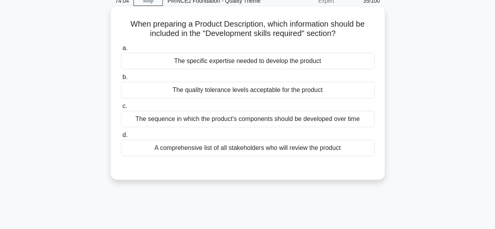
click at [324, 61] on div "The specific expertise needed to develop the product" at bounding box center [248, 61] width 254 height 16
click at [121, 51] on input "a. The specific expertise needed to develop the product" at bounding box center [121, 48] width 0 height 5
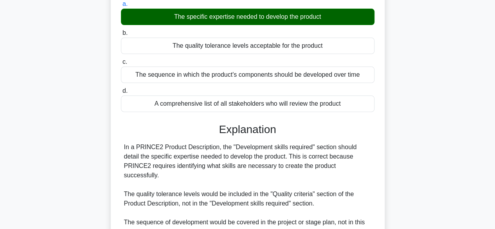
scroll to position [194, 0]
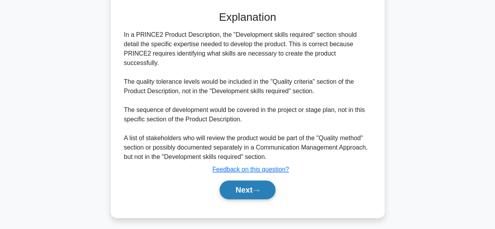
click at [247, 181] on button "Next" at bounding box center [248, 189] width 56 height 19
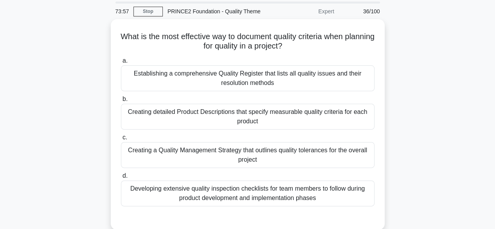
scroll to position [39, 0]
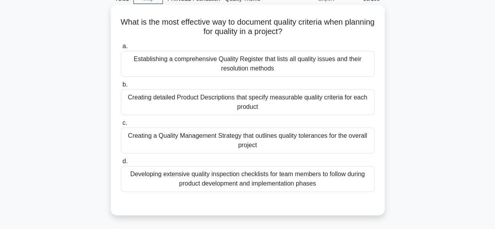
click at [280, 68] on div "Establishing a comprehensive Quality Register that lists all quality issues and…" at bounding box center [248, 64] width 254 height 26
click at [121, 49] on input "a. Establishing a comprehensive Quality Register that lists all quality issues …" at bounding box center [121, 46] width 0 height 5
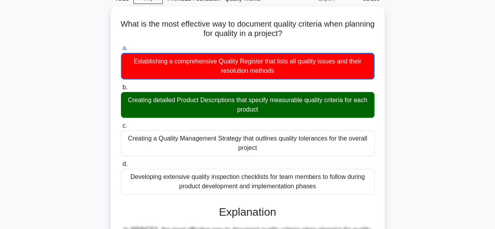
drag, startPoint x: 176, startPoint y: 100, endPoint x: 384, endPoint y: 119, distance: 209.1
click at [384, 119] on div "What is the most effective way to document quality criteria when planning for q…" at bounding box center [248, 200] width 446 height 387
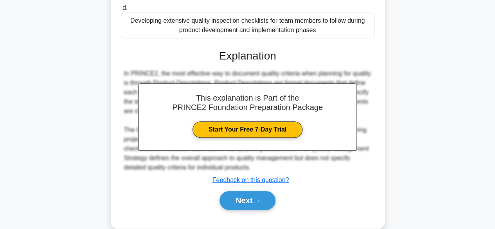
scroll to position [196, 0]
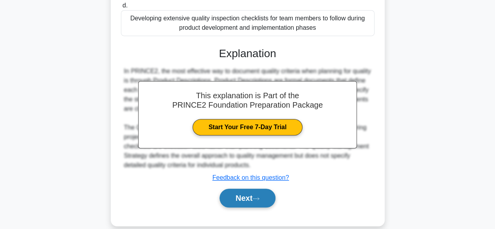
click at [271, 196] on button "Next" at bounding box center [248, 198] width 56 height 19
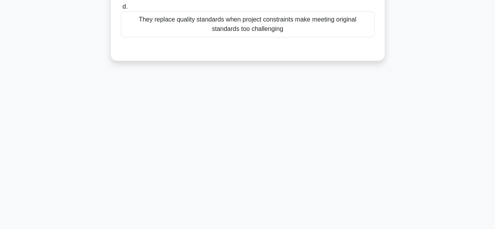
scroll to position [37, 0]
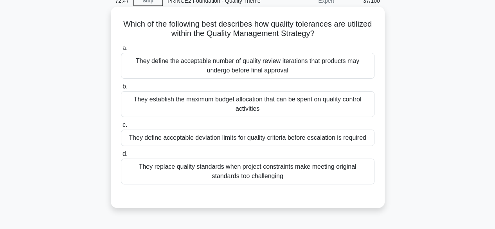
click at [238, 134] on div "They define acceptable deviation limits for quality criteria before escalation …" at bounding box center [248, 138] width 254 height 16
click at [121, 128] on input "c. They define acceptable deviation limits for quality criteria before escalati…" at bounding box center [121, 124] width 0 height 5
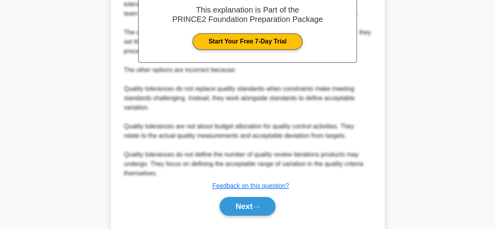
scroll to position [272, 0]
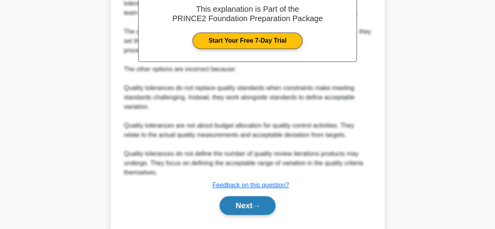
click at [257, 201] on button "Next" at bounding box center [248, 205] width 56 height 19
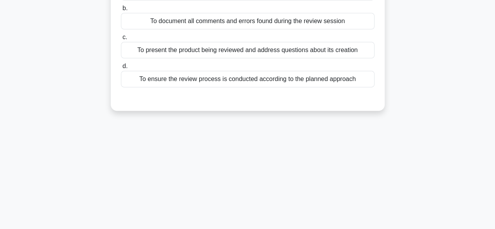
scroll to position [37, 0]
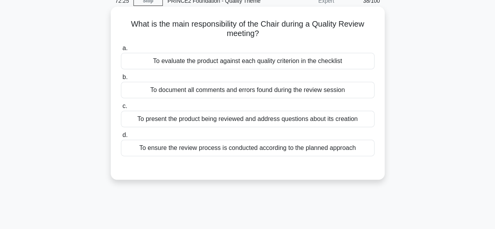
click at [333, 153] on div "To ensure the review process is conducted according to the planned approach" at bounding box center [248, 148] width 254 height 16
click at [121, 138] on input "d. To ensure the review process is conducted according to the planned approach" at bounding box center [121, 135] width 0 height 5
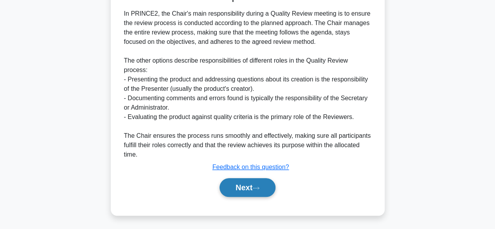
click at [259, 187] on icon at bounding box center [255, 188] width 7 height 4
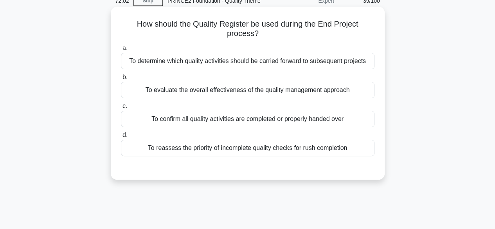
click at [319, 117] on div "To confirm all quality activities are completed or properly handed over" at bounding box center [248, 119] width 254 height 16
click at [121, 109] on input "c. To confirm all quality activities are completed or properly handed over" at bounding box center [121, 106] width 0 height 5
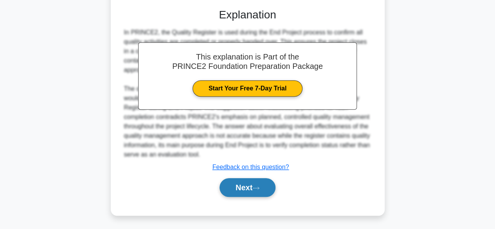
click at [232, 192] on button "Next" at bounding box center [248, 187] width 56 height 19
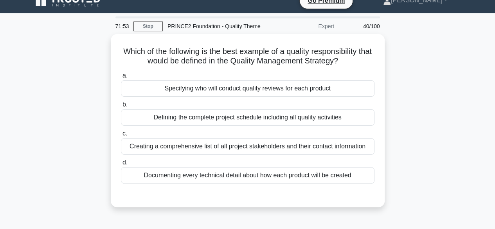
scroll to position [0, 0]
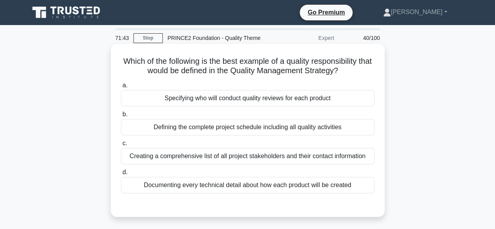
click at [322, 99] on div "Specifying who will conduct quality reviews for each product" at bounding box center [248, 98] width 254 height 16
click at [121, 88] on input "a. Specifying who will conduct quality reviews for each product" at bounding box center [121, 85] width 0 height 5
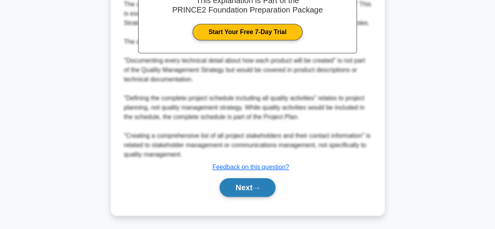
click at [256, 190] on button "Next" at bounding box center [248, 187] width 56 height 19
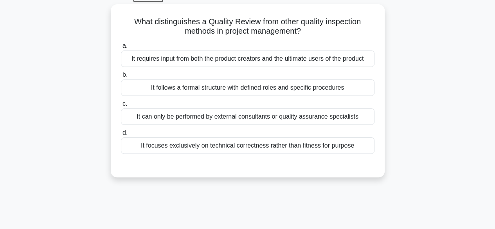
scroll to position [37, 0]
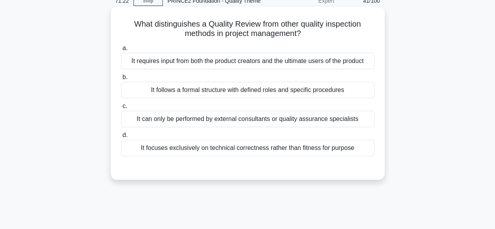
click at [363, 65] on div "It requires input from both the product creators and the ultimate users of the …" at bounding box center [248, 61] width 254 height 16
click at [121, 51] on input "a. It requires input from both the product creators and the ultimate users of t…" at bounding box center [121, 48] width 0 height 5
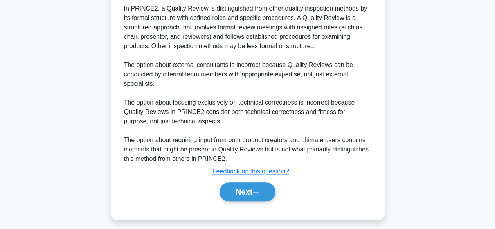
scroll to position [225, 0]
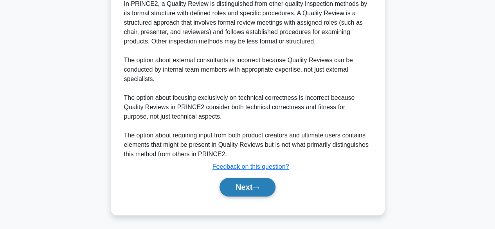
click at [256, 187] on icon at bounding box center [255, 187] width 7 height 4
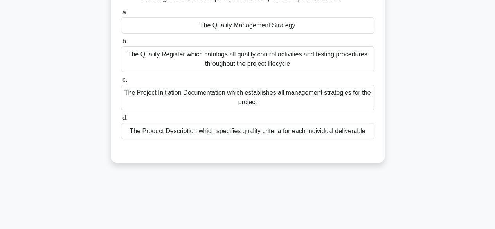
scroll to position [37, 0]
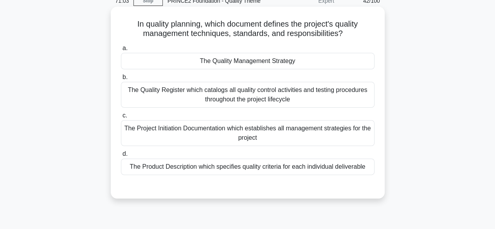
click at [258, 58] on div "The Quality Management Strategy" at bounding box center [248, 61] width 254 height 16
click at [121, 51] on input "a. The Quality Management Strategy" at bounding box center [121, 48] width 0 height 5
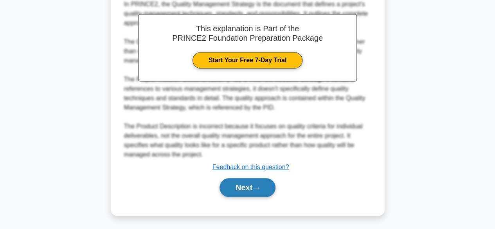
click at [244, 187] on button "Next" at bounding box center [248, 187] width 56 height 19
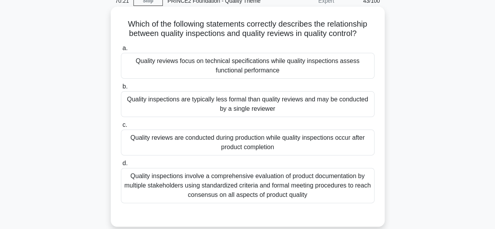
click at [353, 73] on div "Quality reviews focus on technical specifications while quality inspections ass…" at bounding box center [248, 66] width 254 height 26
click at [121, 51] on input "a. Quality reviews focus on technical specifications while quality inspections …" at bounding box center [121, 48] width 0 height 5
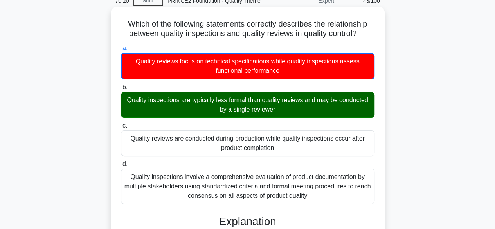
click at [348, 108] on div "Quality inspections are typically less formal than quality reviews and may be c…" at bounding box center [248, 105] width 254 height 26
click at [121, 90] on input "b. Quality inspections are typically less formal than quality reviews and may b…" at bounding box center [121, 87] width 0 height 5
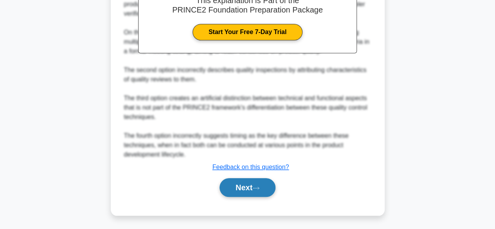
click at [260, 183] on button "Next" at bounding box center [248, 187] width 56 height 19
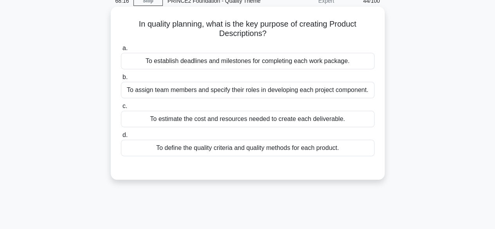
click at [301, 150] on div "To define the quality criteria and quality methods for each product." at bounding box center [248, 148] width 254 height 16
click at [121, 138] on input "d. To define the quality criteria and quality methods for each product." at bounding box center [121, 135] width 0 height 5
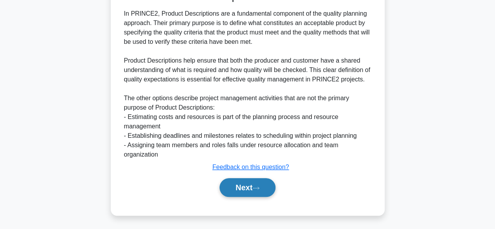
click at [265, 185] on button "Next" at bounding box center [248, 187] width 56 height 19
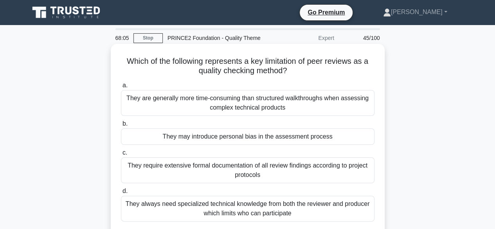
scroll to position [39, 0]
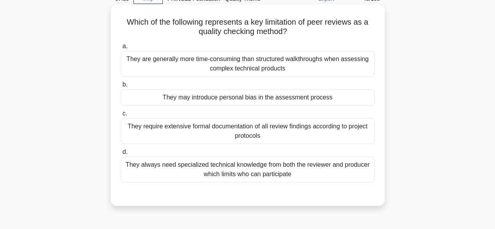
click at [264, 57] on div "They are generally more time-consuming than structured walkthroughs when assess…" at bounding box center [248, 64] width 254 height 26
click at [121, 49] on input "a. They are generally more time-consuming than structured walkthroughs when ass…" at bounding box center [121, 46] width 0 height 5
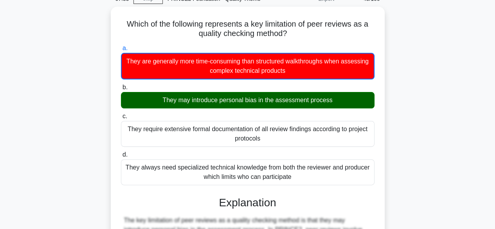
drag, startPoint x: 257, startPoint y: 92, endPoint x: 392, endPoint y: 112, distance: 136.4
click at [392, 112] on div "Which of the following represents a key limitation of peer reviews as a quality…" at bounding box center [248, 233] width 446 height 453
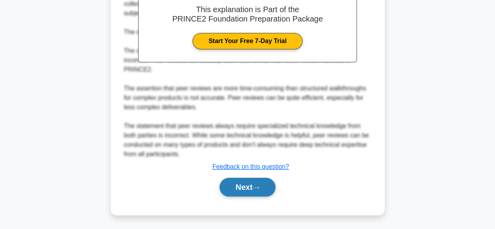
click at [259, 194] on button "Next" at bounding box center [248, 187] width 56 height 19
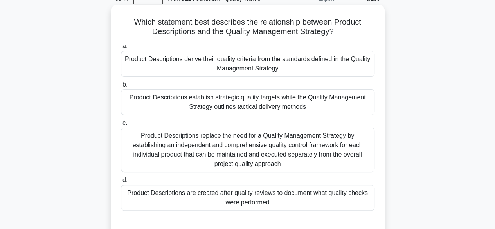
click at [353, 61] on div "Product Descriptions derive their quality criteria from the standards defined i…" at bounding box center [248, 64] width 254 height 26
click at [121, 49] on input "a. Product Descriptions derive their quality criteria from the standards define…" at bounding box center [121, 46] width 0 height 5
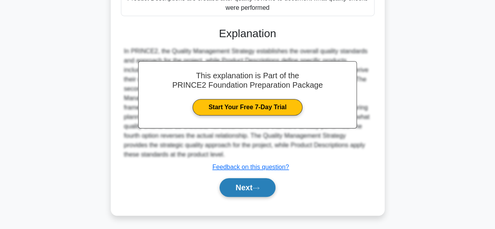
click at [226, 186] on button "Next" at bounding box center [248, 187] width 56 height 19
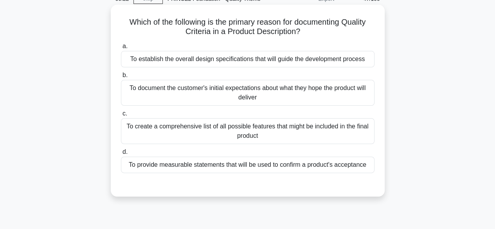
click at [331, 166] on div "To provide measurable statements that will be used to confirm a product's accep…" at bounding box center [248, 165] width 254 height 16
click at [121, 155] on input "d. To provide measurable statements that will be used to confirm a product's ac…" at bounding box center [121, 151] width 0 height 5
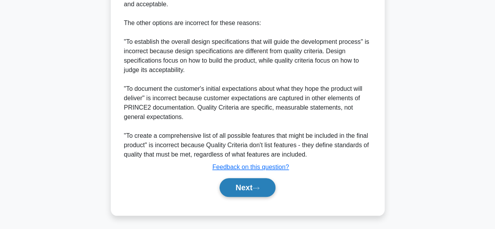
click at [272, 187] on button "Next" at bounding box center [248, 187] width 56 height 19
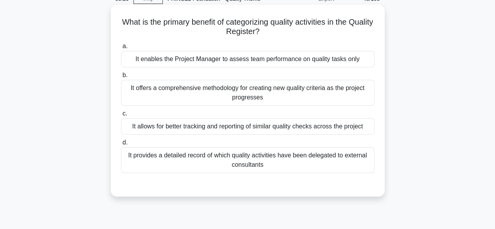
click at [345, 128] on div "It allows for better tracking and reporting of similar quality checks across th…" at bounding box center [248, 126] width 254 height 16
click at [121, 116] on input "c. It allows for better tracking and reporting of similar quality checks across…" at bounding box center [121, 113] width 0 height 5
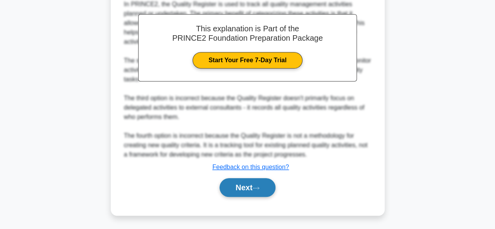
click at [248, 180] on button "Next" at bounding box center [248, 187] width 56 height 19
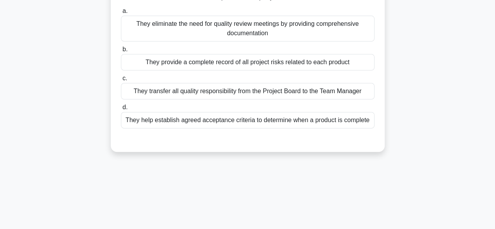
scroll to position [37, 0]
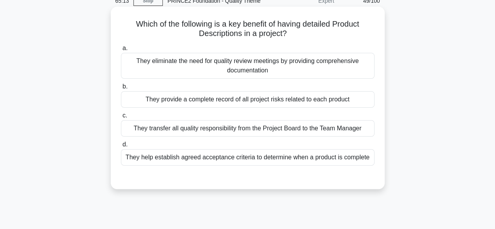
click at [338, 160] on div "They help establish agreed acceptance criteria to determine when a product is c…" at bounding box center [248, 157] width 254 height 16
click at [121, 147] on input "d. They help establish agreed acceptance criteria to determine when a product i…" at bounding box center [121, 144] width 0 height 5
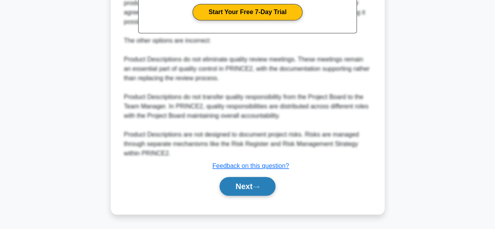
click at [258, 187] on icon at bounding box center [255, 187] width 7 height 4
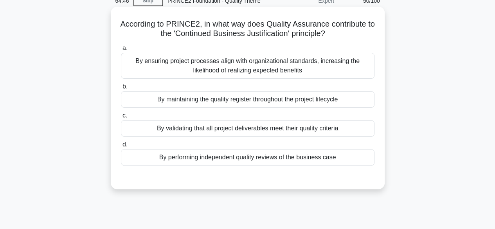
click at [324, 129] on div "By validating that all project deliverables meet their quality criteria" at bounding box center [248, 128] width 254 height 16
click at [121, 118] on input "c. By validating that all project deliverables meet their quality criteria" at bounding box center [121, 115] width 0 height 5
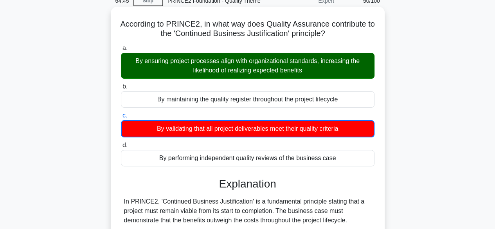
click at [322, 76] on div "By ensuring project processes align with organizational standards, increasing t…" at bounding box center [248, 66] width 254 height 26
click at [121, 51] on input "a. By ensuring project processes align with organizational standards, increasin…" at bounding box center [121, 48] width 0 height 5
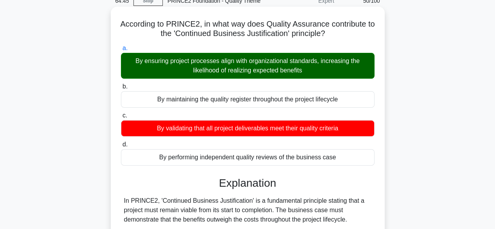
click at [324, 58] on div "By ensuring project processes align with organizational standards, increasing t…" at bounding box center [248, 66] width 254 height 26
click at [121, 51] on input "a. By ensuring project processes align with organizational standards, increasin…" at bounding box center [121, 48] width 0 height 5
click at [324, 58] on div "By ensuring project processes align with organizational standards, increasing t…" at bounding box center [248, 66] width 254 height 26
click at [121, 51] on input "a. By ensuring project processes align with organizational standards, increasin…" at bounding box center [121, 48] width 0 height 5
click at [324, 60] on div "By ensuring project processes align with organizational standards, increasing t…" at bounding box center [248, 66] width 254 height 26
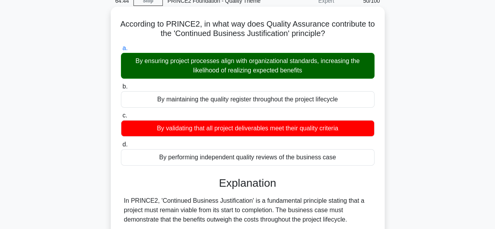
click at [121, 51] on input "a. By ensuring project processes align with organizational standards, increasin…" at bounding box center [121, 48] width 0 height 5
click at [324, 61] on div "By ensuring project processes align with organizational standards, increasing t…" at bounding box center [248, 66] width 254 height 26
click at [121, 51] on input "a. By ensuring project processes align with organizational standards, increasin…" at bounding box center [121, 48] width 0 height 5
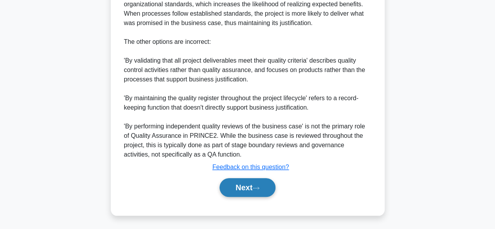
click at [265, 185] on button "Next" at bounding box center [248, 187] width 56 height 19
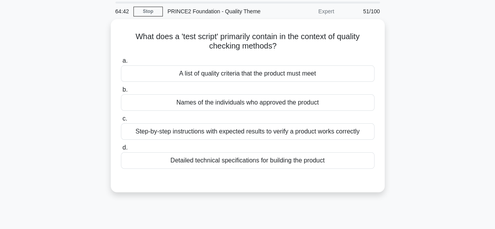
scroll to position [39, 0]
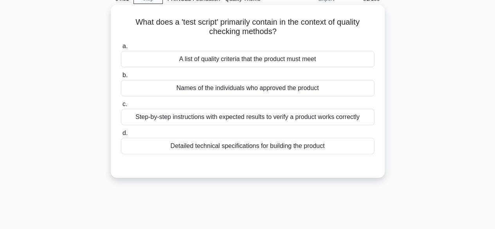
click at [322, 119] on div "Step-by-step instructions with expected results to verify a product works corre…" at bounding box center [248, 117] width 254 height 16
click at [121, 107] on input "c. Step-by-step instructions with expected results to verify a product works co…" at bounding box center [121, 104] width 0 height 5
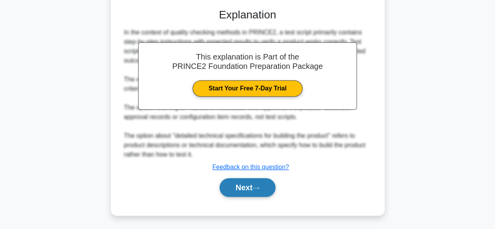
click at [272, 183] on button "Next" at bounding box center [248, 187] width 56 height 19
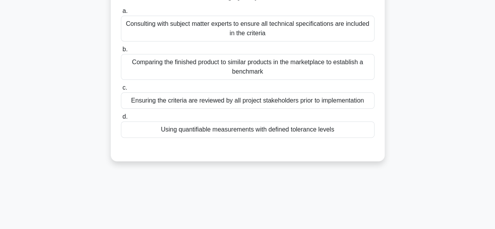
scroll to position [37, 0]
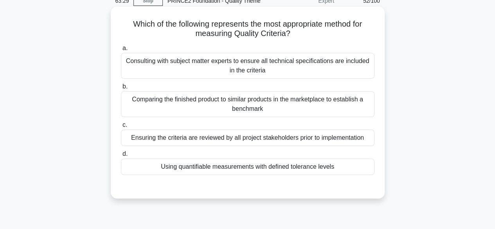
click at [281, 167] on div "Using quantifiable measurements with defined tolerance levels" at bounding box center [248, 166] width 254 height 16
click at [121, 157] on input "d. Using quantifiable measurements with defined tolerance levels" at bounding box center [121, 153] width 0 height 5
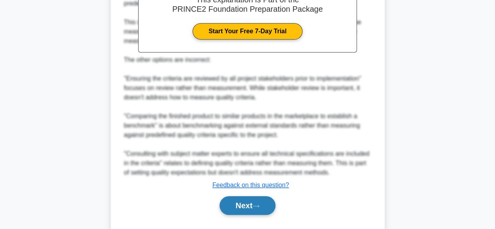
click at [267, 205] on button "Next" at bounding box center [248, 205] width 56 height 19
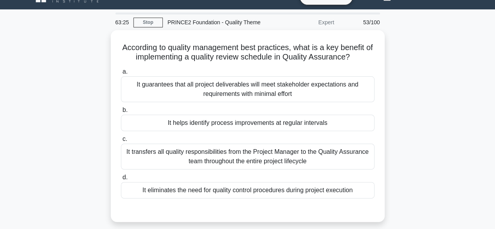
scroll to position [39, 0]
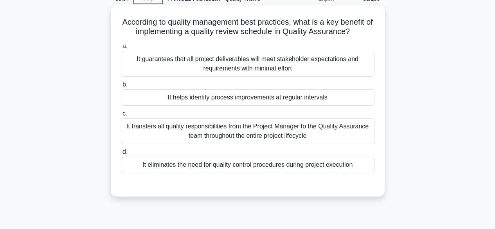
click at [331, 99] on div "It helps identify process improvements at regular intervals" at bounding box center [248, 97] width 254 height 16
click at [121, 87] on input "b. It helps identify process improvements at regular intervals" at bounding box center [121, 84] width 0 height 5
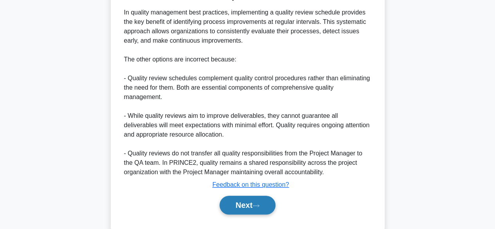
click at [257, 210] on button "Next" at bounding box center [248, 205] width 56 height 19
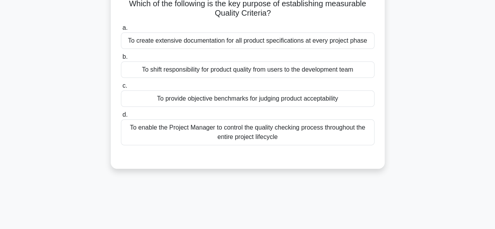
scroll to position [37, 0]
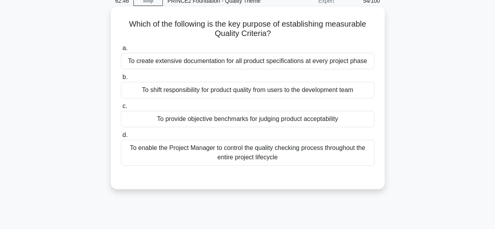
click at [337, 114] on div "To provide objective benchmarks for judging product acceptability" at bounding box center [248, 119] width 254 height 16
click at [121, 109] on input "c. To provide objective benchmarks for judging product acceptability" at bounding box center [121, 106] width 0 height 5
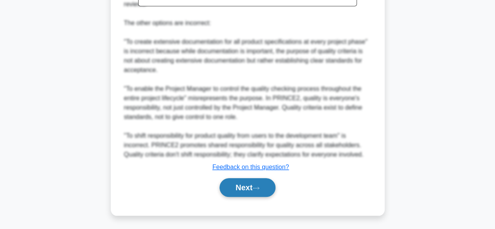
click at [268, 190] on button "Next" at bounding box center [248, 187] width 56 height 19
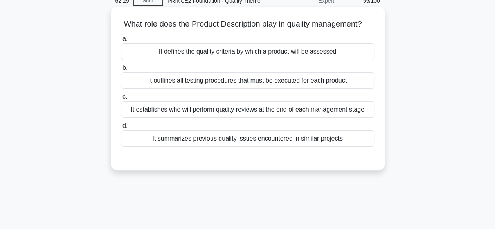
click at [333, 60] on div "It defines the quality criteria by which a product will be assessed" at bounding box center [248, 51] width 254 height 16
click at [121, 41] on input "a. It defines the quality criteria by which a product will be assessed" at bounding box center [121, 38] width 0 height 5
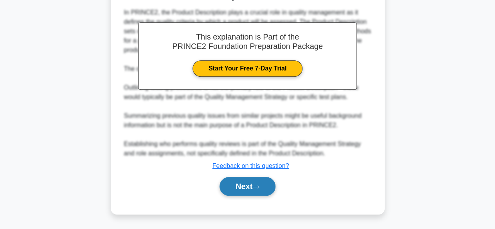
click at [275, 187] on button "Next" at bounding box center [248, 186] width 56 height 19
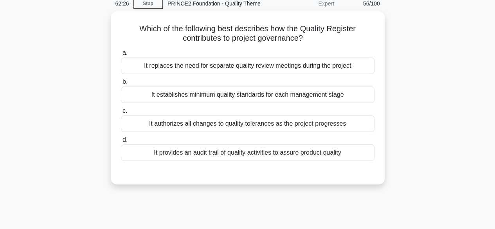
scroll to position [0, 0]
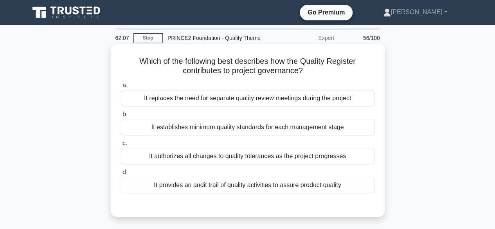
click at [344, 184] on div "It provides an audit trail of quality activities to assure product quality" at bounding box center [248, 185] width 254 height 16
click at [121, 175] on input "d. It provides an audit trail of quality activities to assure product quality" at bounding box center [121, 172] width 0 height 5
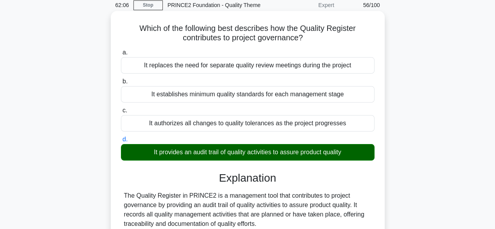
scroll to position [194, 0]
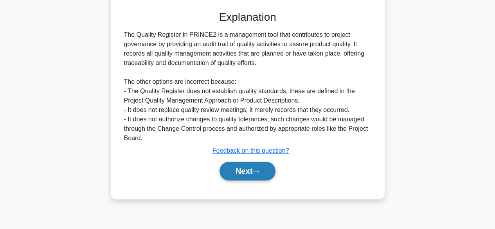
click at [268, 169] on button "Next" at bounding box center [248, 171] width 56 height 19
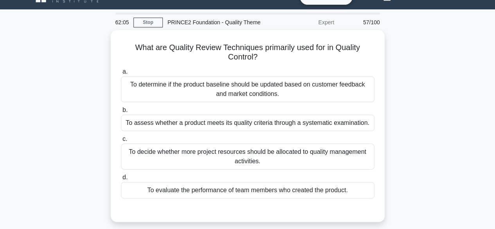
scroll to position [39, 0]
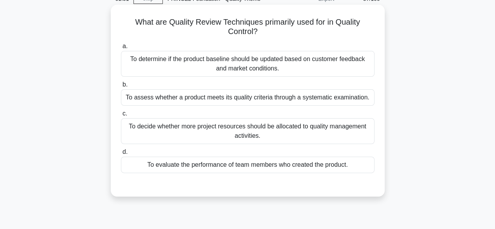
click at [358, 102] on div "To assess whether a product meets its quality criteria through a systematic exa…" at bounding box center [248, 97] width 254 height 16
click at [121, 87] on input "b. To assess whether a product meets its quality criteria through a systematic …" at bounding box center [121, 84] width 0 height 5
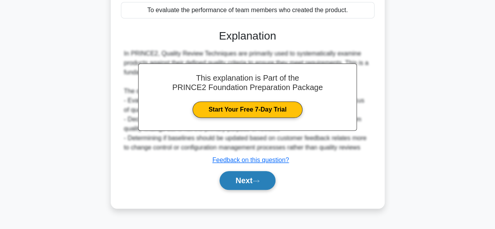
click at [243, 190] on button "Next" at bounding box center [248, 180] width 56 height 19
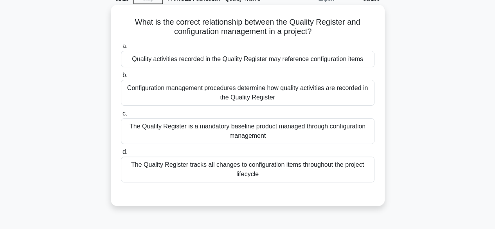
click at [342, 58] on div "Quality activities recorded in the Quality Register may reference configuration…" at bounding box center [248, 59] width 254 height 16
click at [121, 49] on input "a. Quality activities recorded in the Quality Register may reference configurat…" at bounding box center [121, 46] width 0 height 5
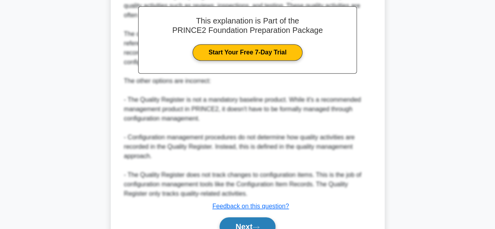
click at [263, 218] on button "Next" at bounding box center [248, 226] width 56 height 19
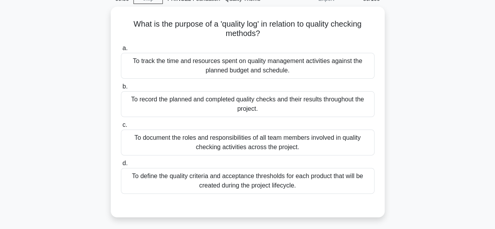
scroll to position [0, 0]
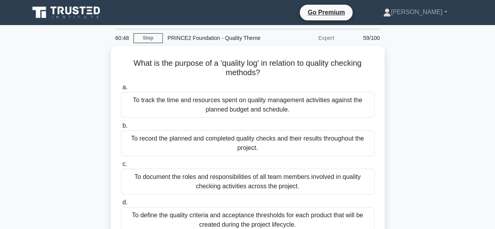
click at [120, 38] on div "60:48" at bounding box center [122, 38] width 23 height 16
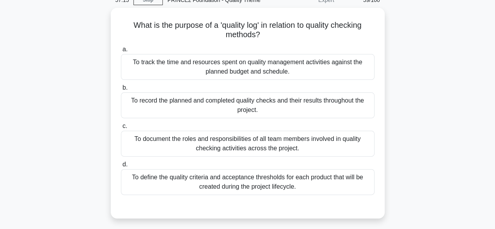
scroll to position [49, 0]
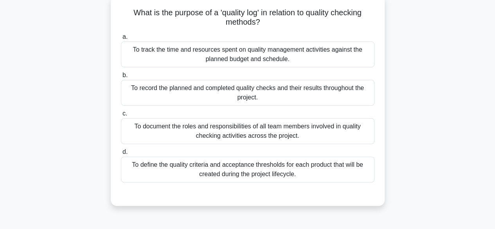
click at [316, 94] on div "To record the planned and completed quality checks and their results throughout…" at bounding box center [248, 93] width 254 height 26
click at [121, 78] on input "b. To record the planned and completed quality checks and their results through…" at bounding box center [121, 75] width 0 height 5
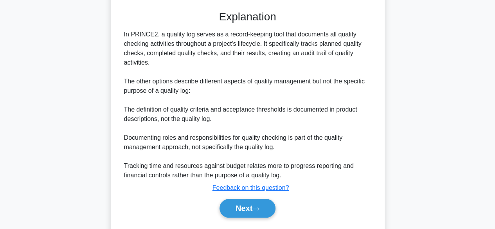
scroll to position [252, 0]
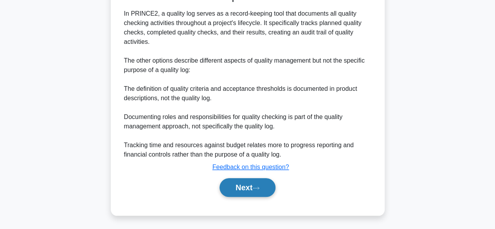
click at [261, 191] on button "Next" at bounding box center [248, 187] width 56 height 19
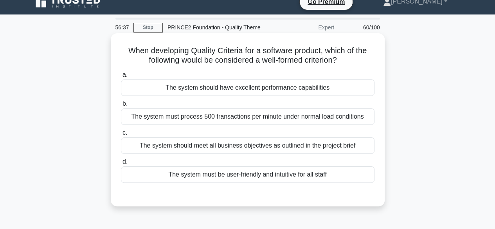
scroll to position [39, 0]
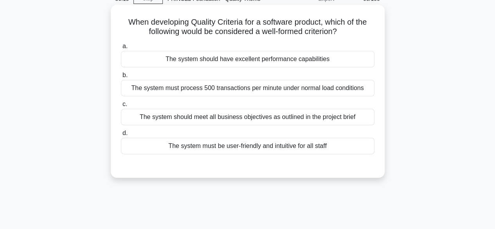
click at [347, 89] on div "The system must process 500 transactions per minute under normal load conditions" at bounding box center [248, 88] width 254 height 16
click at [121, 78] on input "b. The system must process 500 transactions per minute under normal load condit…" at bounding box center [121, 75] width 0 height 5
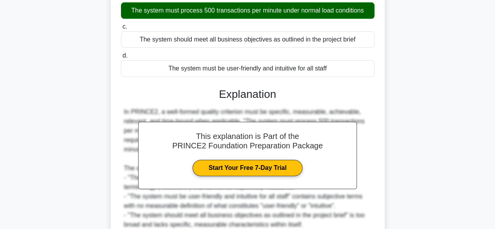
scroll to position [194, 0]
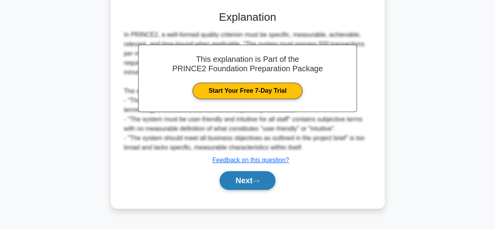
click at [258, 185] on button "Next" at bounding box center [248, 180] width 56 height 19
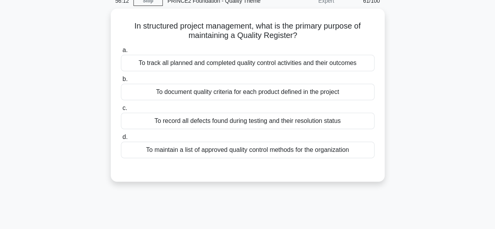
scroll to position [0, 0]
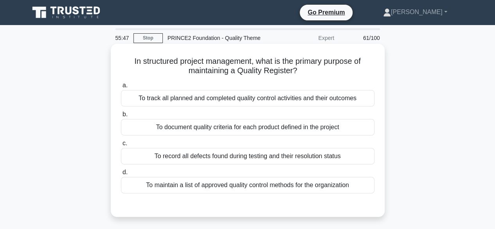
click at [325, 130] on div "To document quality criteria for each product defined in the project" at bounding box center [248, 127] width 254 height 16
click at [121, 117] on input "b. To document quality criteria for each product defined in the project" at bounding box center [121, 114] width 0 height 5
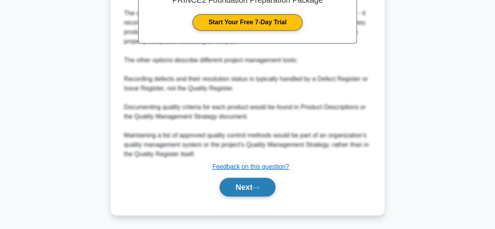
click at [247, 184] on button "Next" at bounding box center [248, 187] width 56 height 19
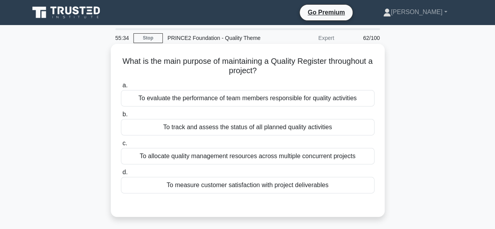
click at [325, 129] on div "To track and assess the status of all planned quality activities" at bounding box center [248, 127] width 254 height 16
click at [121, 117] on input "b. To track and assess the status of all planned quality activities" at bounding box center [121, 114] width 0 height 5
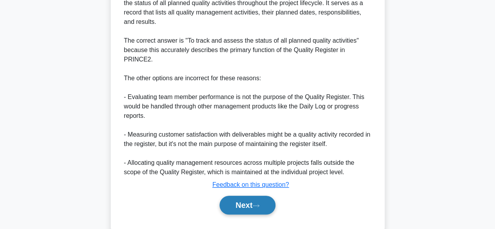
click at [270, 196] on button "Next" at bounding box center [248, 205] width 56 height 19
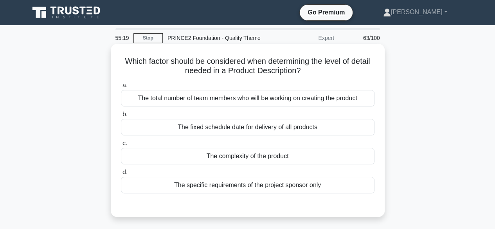
click at [284, 157] on div "The complexity of the product" at bounding box center [248, 156] width 254 height 16
click at [121, 146] on input "c. The complexity of the product" at bounding box center [121, 143] width 0 height 5
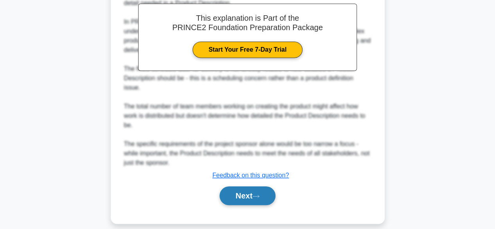
click at [241, 195] on button "Next" at bounding box center [248, 195] width 56 height 19
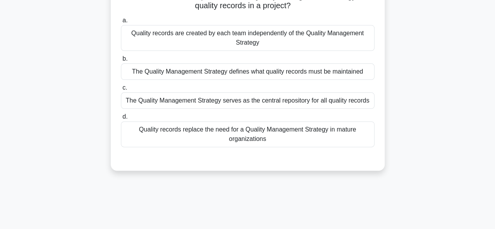
scroll to position [37, 0]
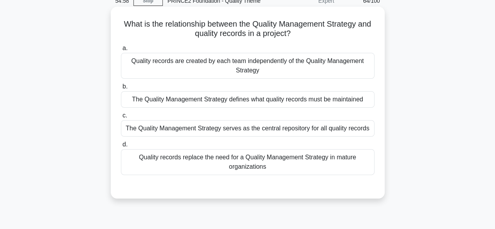
click at [356, 99] on div "The Quality Management Strategy defines what quality records must be maintained" at bounding box center [248, 99] width 254 height 16
click at [121, 89] on input "b. The Quality Management Strategy defines what quality records must be maintai…" at bounding box center [121, 86] width 0 height 5
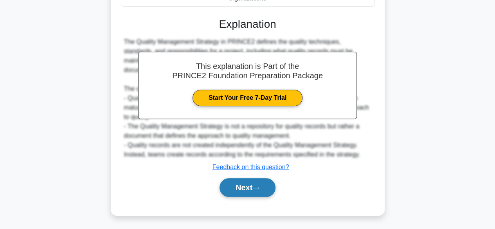
click at [275, 184] on button "Next" at bounding box center [248, 187] width 56 height 19
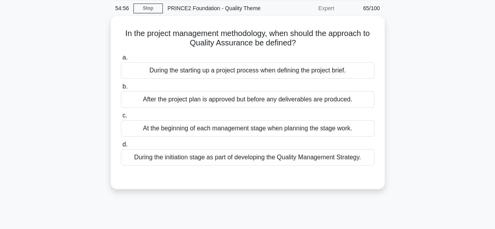
scroll to position [0, 0]
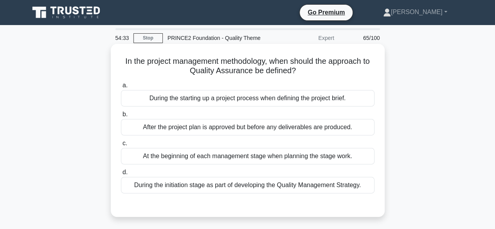
click at [324, 184] on div "During the initiation stage as part of developing the Quality Management Strate…" at bounding box center [248, 185] width 254 height 16
click at [121, 175] on input "d. During the initiation stage as part of developing the Quality Management Str…" at bounding box center [121, 172] width 0 height 5
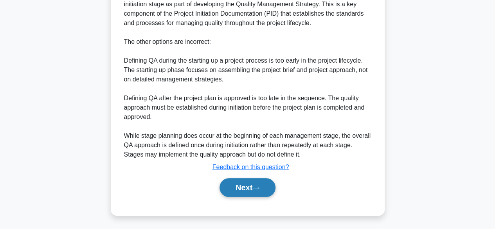
click at [270, 192] on button "Next" at bounding box center [248, 187] width 56 height 19
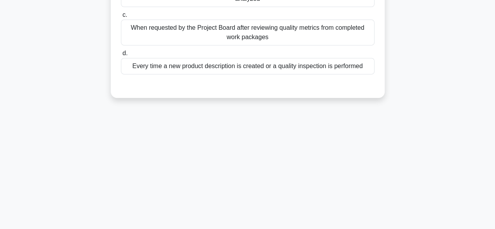
scroll to position [37, 0]
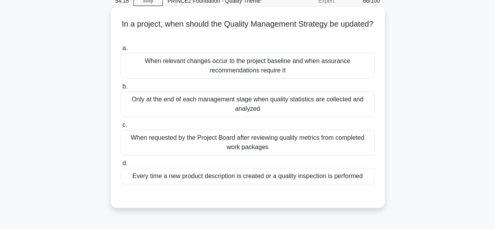
click at [312, 70] on div "When relevant changes occur to the project baseline and when assurance recommen…" at bounding box center [248, 66] width 254 height 26
click at [121, 51] on input "a. When relevant changes occur to the project baseline and when assurance recom…" at bounding box center [121, 48] width 0 height 5
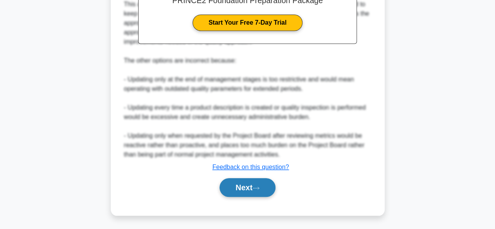
click at [268, 192] on button "Next" at bounding box center [248, 187] width 56 height 19
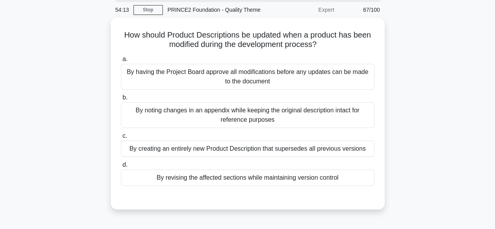
scroll to position [39, 0]
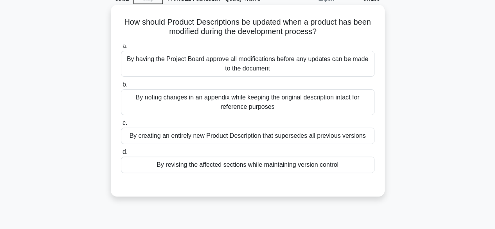
click at [336, 166] on div "By revising the affected sections while maintaining version control" at bounding box center [248, 165] width 254 height 16
click at [121, 155] on input "d. By revising the affected sections while maintaining version control" at bounding box center [121, 151] width 0 height 5
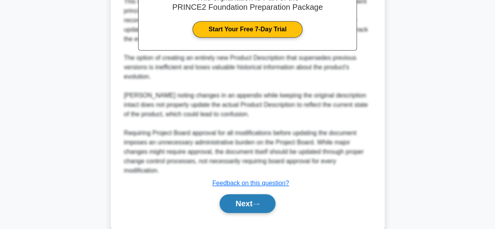
click at [242, 209] on button "Next" at bounding box center [248, 203] width 56 height 19
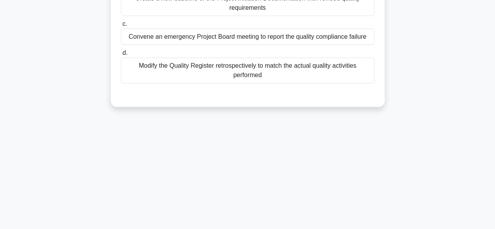
scroll to position [37, 0]
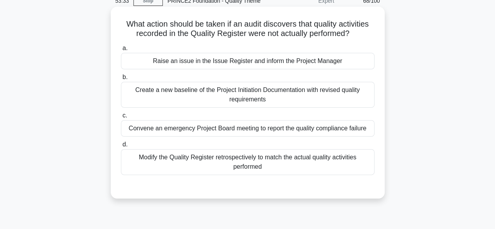
click at [314, 130] on div "Convene an emergency Project Board meeting to report the quality compliance fai…" at bounding box center [248, 128] width 254 height 16
click at [121, 118] on input "c. Convene an emergency Project Board meeting to report the quality compliance …" at bounding box center [121, 115] width 0 height 5
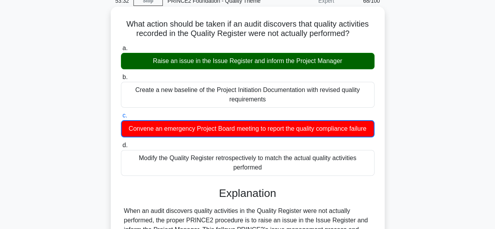
click at [322, 56] on div "Raise an issue in the Issue Register and inform the Project Manager" at bounding box center [248, 61] width 254 height 16
click at [121, 51] on input "a. Raise an issue in the Issue Register and inform the Project Manager" at bounding box center [121, 48] width 0 height 5
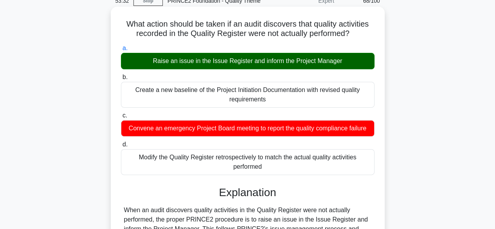
click at [322, 56] on div "Raise an issue in the Issue Register and inform the Project Manager" at bounding box center [248, 61] width 254 height 16
click at [121, 51] on input "a. Raise an issue in the Issue Register and inform the Project Manager" at bounding box center [121, 48] width 0 height 5
click at [322, 56] on div "Raise an issue in the Issue Register and inform the Project Manager" at bounding box center [248, 61] width 254 height 16
click at [121, 51] on input "a. Raise an issue in the Issue Register and inform the Project Manager" at bounding box center [121, 48] width 0 height 5
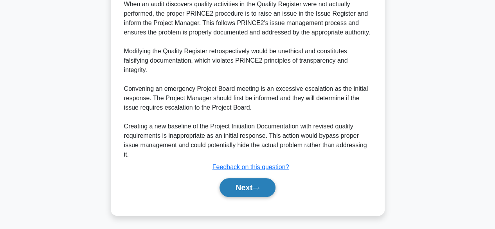
click at [260, 191] on button "Next" at bounding box center [248, 187] width 56 height 19
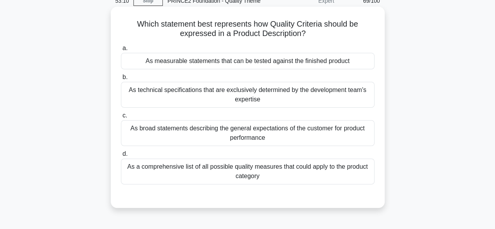
click at [305, 66] on div "As measurable statements that can be tested against the finished product" at bounding box center [248, 61] width 254 height 16
click at [121, 51] on input "a. As measurable statements that can be tested against the finished product" at bounding box center [121, 48] width 0 height 5
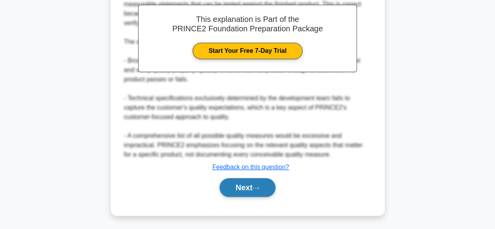
click at [246, 186] on button "Next" at bounding box center [248, 187] width 56 height 19
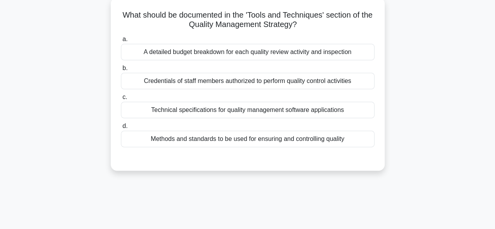
scroll to position [0, 0]
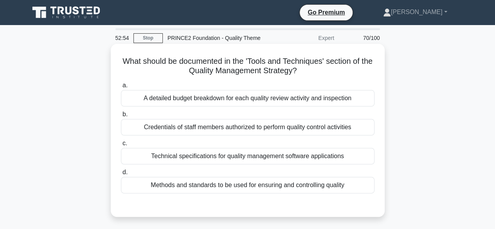
click at [328, 187] on div "Methods and standards to be used for ensuring and controlling quality" at bounding box center [248, 185] width 254 height 16
click at [121, 175] on input "d. Methods and standards to be used for ensuring and controlling quality" at bounding box center [121, 172] width 0 height 5
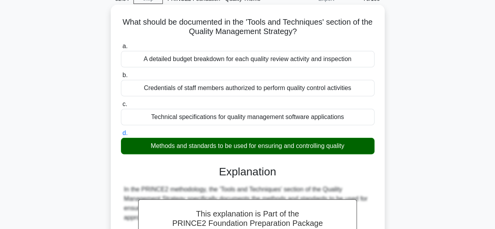
scroll to position [224, 0]
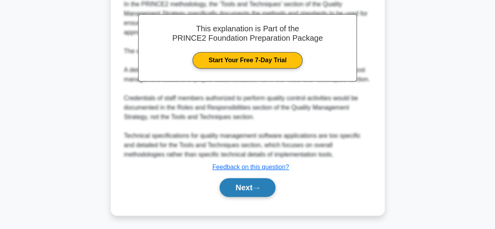
click at [259, 191] on button "Next" at bounding box center [248, 187] width 56 height 19
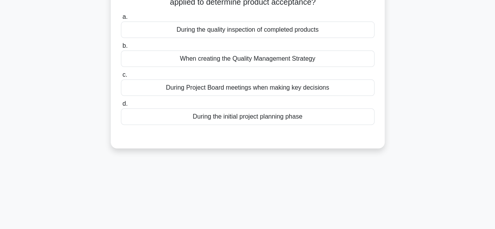
scroll to position [0, 0]
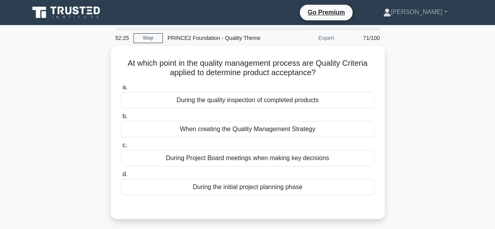
drag, startPoint x: 323, startPoint y: 101, endPoint x: 401, endPoint y: 124, distance: 81.6
click at [401, 123] on div "At which point in the quality management process are Quality Criteria applied t…" at bounding box center [248, 137] width 446 height 182
click at [416, 120] on div "At which point in the quality management process are Quality Criteria applied t…" at bounding box center [248, 137] width 446 height 182
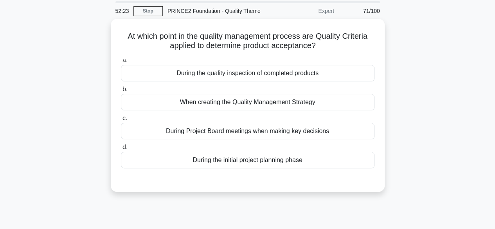
scroll to position [39, 0]
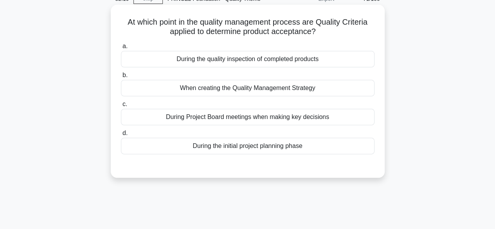
click at [299, 61] on div "During the quality inspection of completed products" at bounding box center [248, 59] width 254 height 16
click at [121, 49] on input "a. During the quality inspection of completed products" at bounding box center [121, 46] width 0 height 5
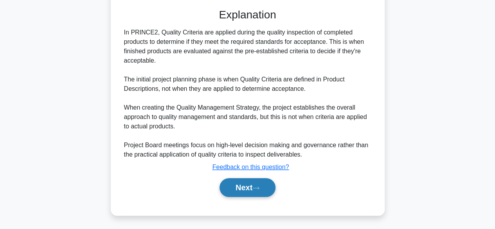
click at [249, 187] on button "Next" at bounding box center [248, 187] width 56 height 19
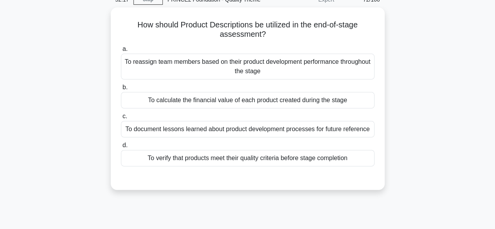
scroll to position [37, 0]
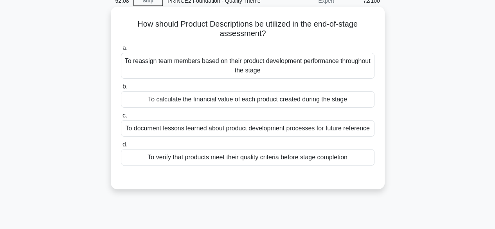
click at [330, 159] on div "To verify that products meet their quality criteria before stage completion" at bounding box center [248, 157] width 254 height 16
click at [121, 147] on input "d. To verify that products meet their quality criteria before stage completion" at bounding box center [121, 144] width 0 height 5
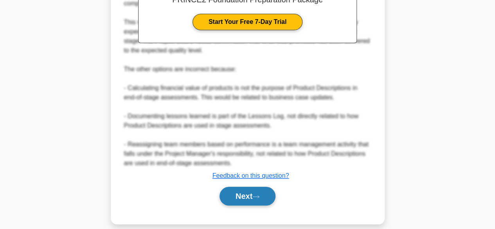
click at [240, 194] on button "Next" at bounding box center [248, 196] width 56 height 19
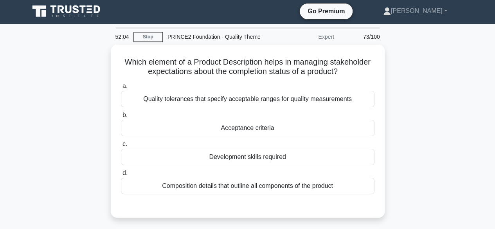
scroll to position [0, 0]
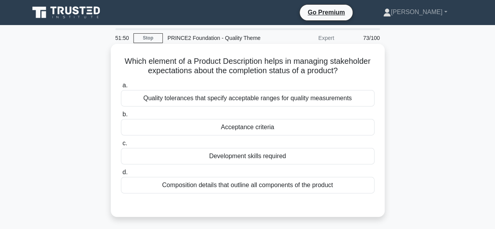
click at [309, 128] on div "Acceptance criteria" at bounding box center [248, 127] width 254 height 16
click at [121, 117] on input "b. Acceptance criteria" at bounding box center [121, 114] width 0 height 5
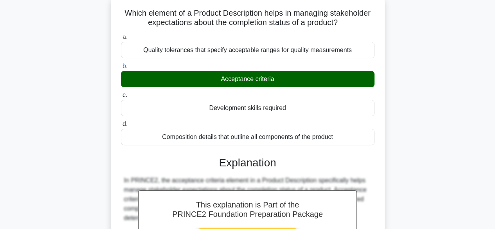
scroll to position [196, 0]
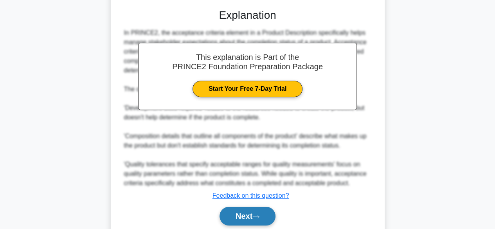
click at [257, 226] on div "a. Quality tolerances that specify acceptable ranges for quality measurements b…" at bounding box center [247, 58] width 255 height 351
click at [259, 216] on icon at bounding box center [256, 216] width 6 height 2
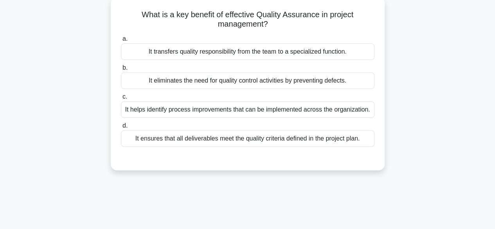
scroll to position [37, 0]
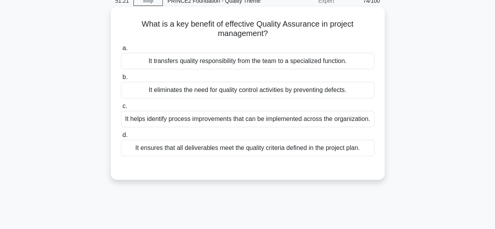
click at [327, 153] on div "It ensures that all deliverables meet the quality criteria defined in the proje…" at bounding box center [248, 148] width 254 height 16
click at [121, 138] on input "d. It ensures that all deliverables meet the quality criteria defined in the pr…" at bounding box center [121, 135] width 0 height 5
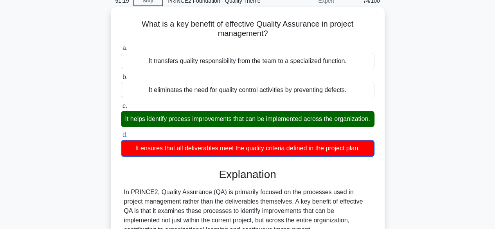
drag, startPoint x: 200, startPoint y: 118, endPoint x: 320, endPoint y: 129, distance: 120.3
click at [315, 127] on div "It helps identify process improvements that can be implemented across the organ…" at bounding box center [248, 119] width 254 height 16
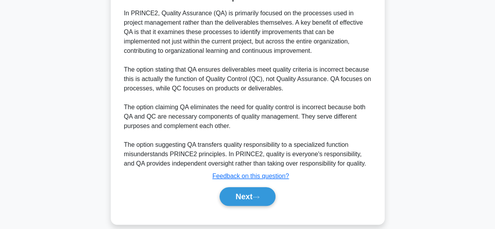
scroll to position [235, 0]
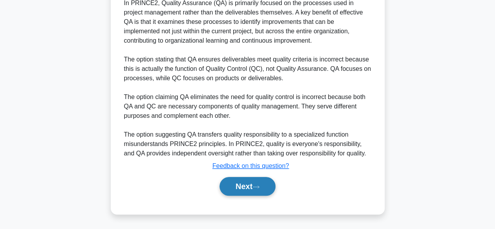
click at [259, 190] on button "Next" at bounding box center [248, 186] width 56 height 19
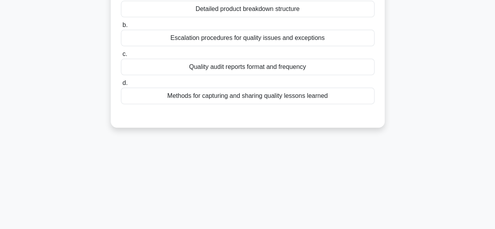
scroll to position [0, 0]
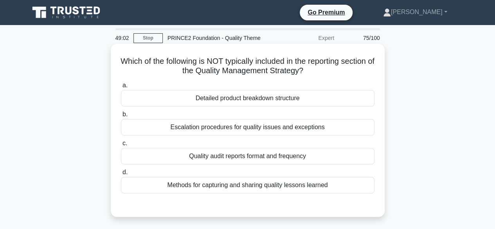
click at [297, 95] on div "Detailed product breakdown structure" at bounding box center [248, 98] width 254 height 16
click at [121, 88] on input "a. Detailed product breakdown structure" at bounding box center [121, 85] width 0 height 5
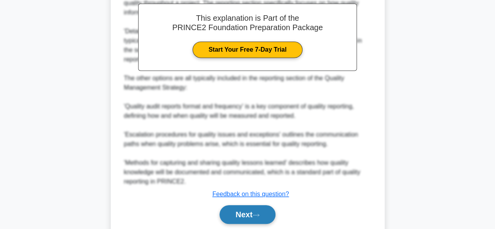
click at [271, 219] on button "Next" at bounding box center [248, 214] width 56 height 19
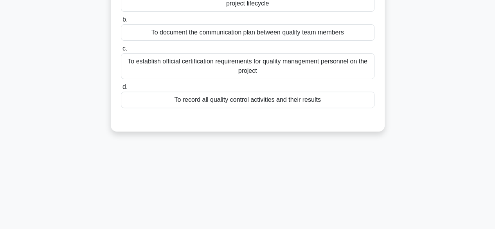
scroll to position [37, 0]
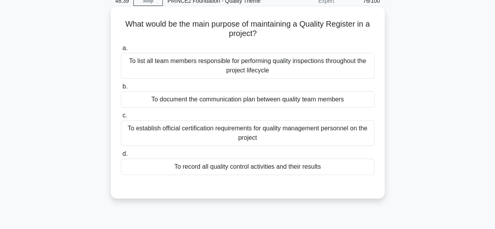
click at [308, 166] on div "To record all quality control activities and their results" at bounding box center [248, 166] width 254 height 16
click at [121, 157] on input "d. To record all quality control activities and their results" at bounding box center [121, 153] width 0 height 5
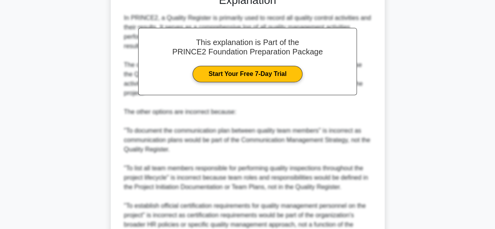
scroll to position [299, 0]
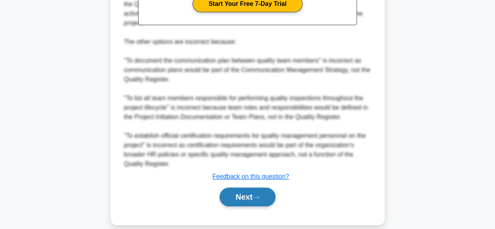
click at [271, 187] on button "Next" at bounding box center [248, 196] width 56 height 19
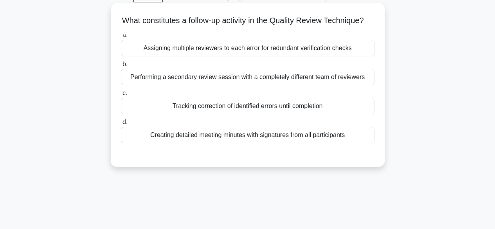
scroll to position [0, 0]
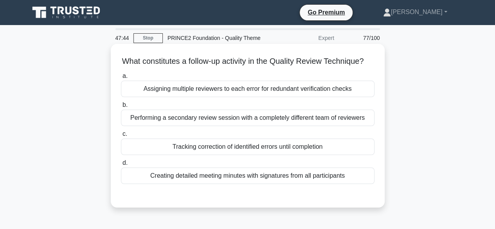
click at [303, 155] on div "Tracking correction of identified errors until completion" at bounding box center [248, 147] width 254 height 16
click at [121, 137] on input "c. Tracking correction of identified errors until completion" at bounding box center [121, 133] width 0 height 5
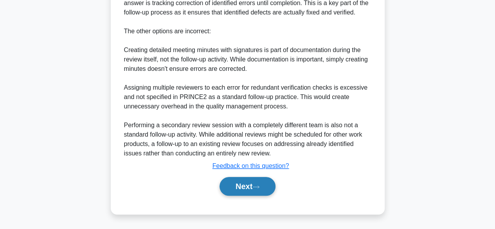
click at [268, 187] on button "Next" at bounding box center [248, 186] width 56 height 19
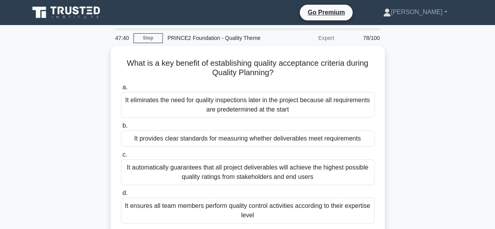
scroll to position [39, 0]
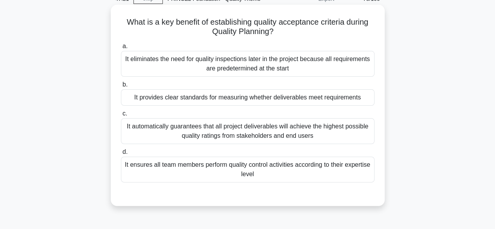
click at [339, 103] on div "It provides clear standards for measuring whether deliverables meet requirements" at bounding box center [248, 97] width 254 height 16
click at [121, 87] on input "b. It provides clear standards for measuring whether deliverables meet requirem…" at bounding box center [121, 84] width 0 height 5
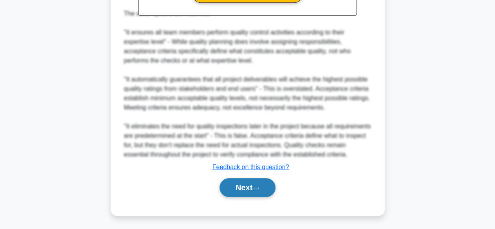
click at [268, 189] on button "Next" at bounding box center [248, 187] width 56 height 19
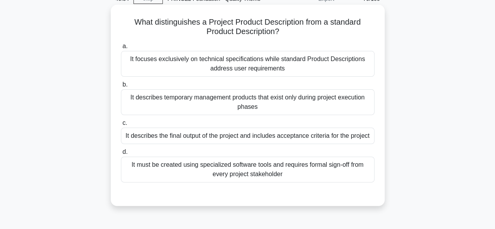
click at [358, 140] on div "It describes the final output of the project and includes acceptance criteria f…" at bounding box center [248, 136] width 254 height 16
click at [121, 126] on input "c. It describes the final output of the project and includes acceptance criteri…" at bounding box center [121, 123] width 0 height 5
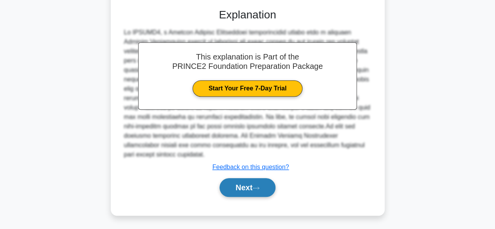
click at [239, 190] on button "Next" at bounding box center [248, 187] width 56 height 19
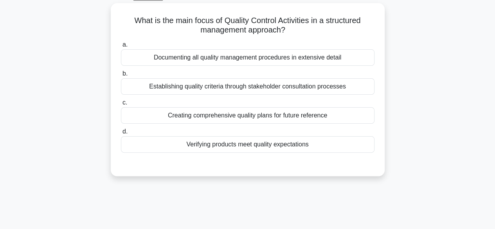
scroll to position [0, 0]
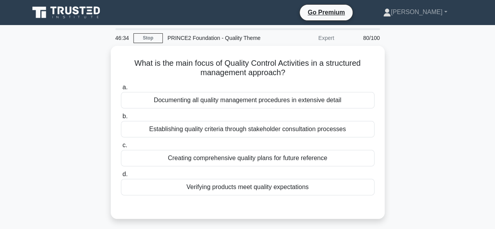
drag, startPoint x: 342, startPoint y: 183, endPoint x: 390, endPoint y: 173, distance: 49.6
click at [390, 173] on div "What is the main focus of Quality Control Activities in a structured management…" at bounding box center [248, 137] width 446 height 182
click at [399, 164] on div "What is the main focus of Quality Control Activities in a structured management…" at bounding box center [248, 137] width 446 height 182
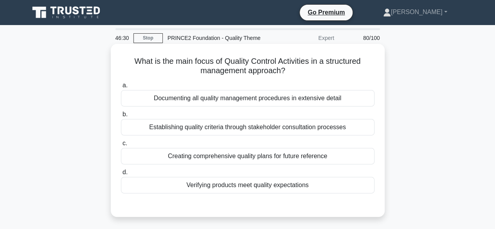
click at [333, 132] on div "Establishing quality criteria through stakeholder consultation processes" at bounding box center [248, 127] width 254 height 16
click at [121, 117] on input "b. Establishing quality criteria through stakeholder consultation processes" at bounding box center [121, 114] width 0 height 5
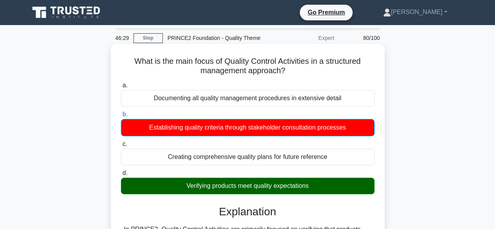
drag, startPoint x: 335, startPoint y: 193, endPoint x: 341, endPoint y: 191, distance: 6.7
click at [335, 194] on div "Verifying products meet quality expectations" at bounding box center [248, 186] width 254 height 16
click at [121, 176] on input "d. Verifying products meet quality expectations" at bounding box center [121, 173] width 0 height 5
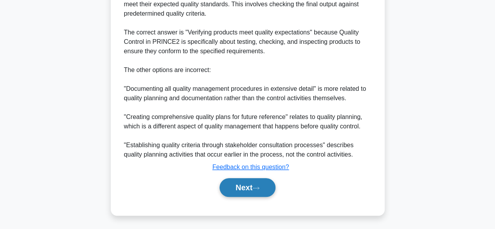
click at [269, 189] on button "Next" at bounding box center [248, 187] width 56 height 19
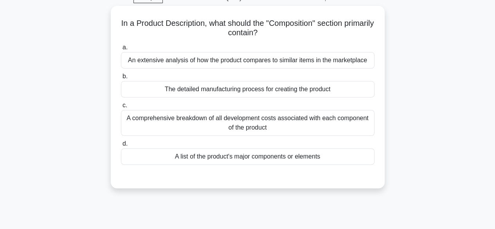
scroll to position [37, 0]
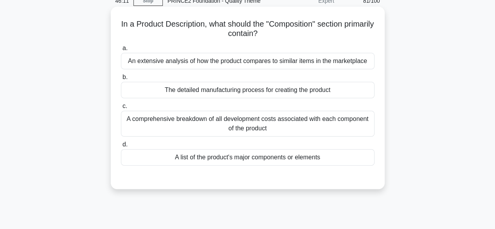
click at [313, 159] on div "A list of the product's major components or elements" at bounding box center [248, 157] width 254 height 16
click at [121, 147] on input "d. A list of the product's major components or elements" at bounding box center [121, 144] width 0 height 5
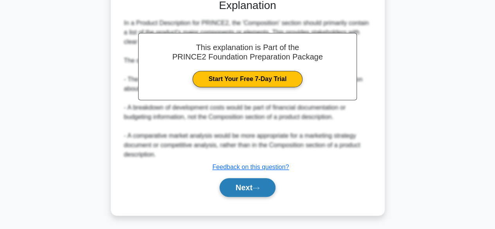
click at [271, 188] on button "Next" at bounding box center [248, 187] width 56 height 19
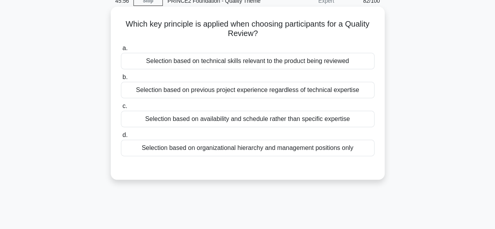
click at [361, 59] on div "Selection based on technical skills relevant to the product being reviewed" at bounding box center [248, 61] width 254 height 16
click at [121, 51] on input "a. Selection based on technical skills relevant to the product being reviewed" at bounding box center [121, 48] width 0 height 5
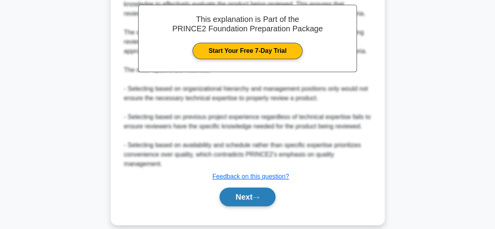
click at [270, 187] on button "Next" at bounding box center [248, 196] width 56 height 19
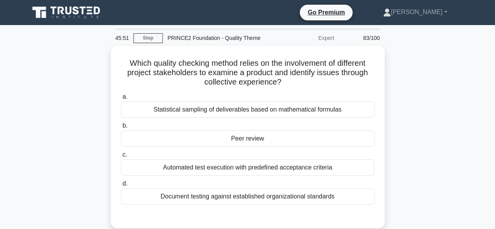
scroll to position [39, 0]
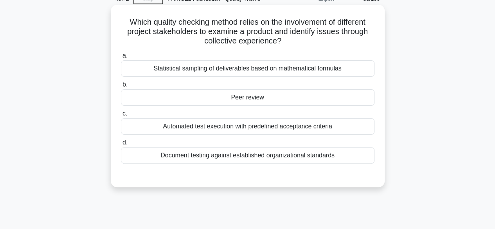
click at [271, 99] on div "Peer review" at bounding box center [248, 97] width 254 height 16
click at [121, 87] on input "b. Peer review" at bounding box center [121, 84] width 0 height 5
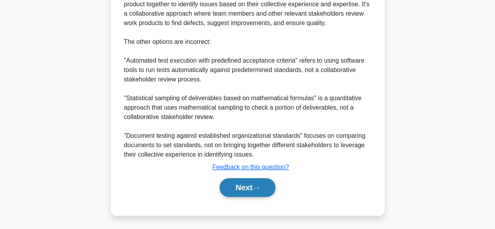
click at [256, 188] on icon at bounding box center [255, 188] width 7 height 4
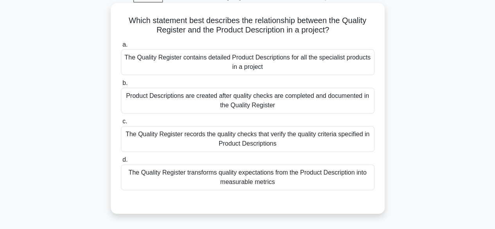
scroll to position [37, 0]
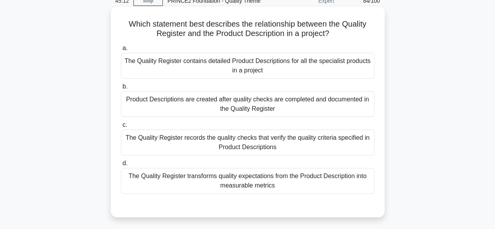
click at [361, 148] on div "The Quality Register records the quality checks that verify the quality criteri…" at bounding box center [248, 143] width 254 height 26
click at [121, 128] on input "c. The Quality Register records the quality checks that verify the quality crit…" at bounding box center [121, 124] width 0 height 5
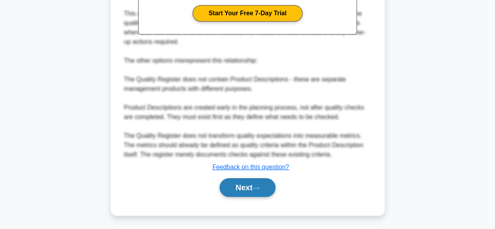
click at [251, 187] on button "Next" at bounding box center [248, 187] width 56 height 19
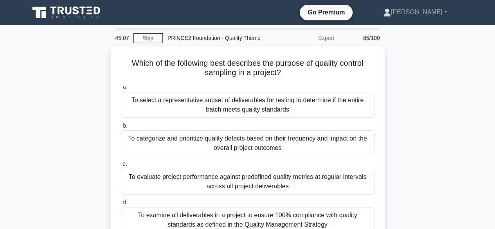
scroll to position [39, 0]
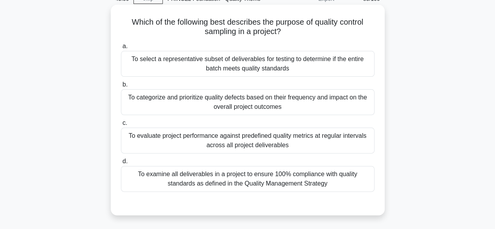
click at [310, 61] on div "To select a representative subset of deliverables for testing to determine if t…" at bounding box center [248, 64] width 254 height 26
click at [121, 49] on input "a. To select a representative subset of deliverables for testing to determine i…" at bounding box center [121, 46] width 0 height 5
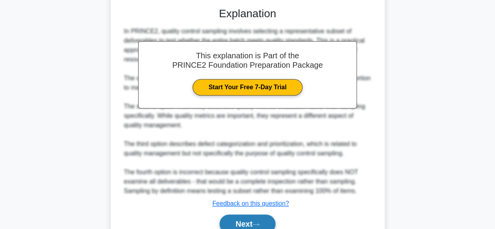
click at [263, 223] on button "Next" at bounding box center [248, 223] width 56 height 19
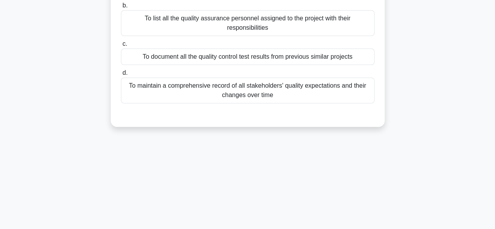
scroll to position [37, 0]
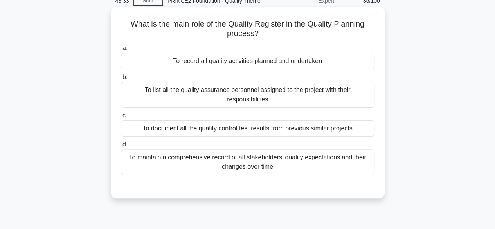
click at [318, 64] on div "To record all quality activities planned and undertaken" at bounding box center [248, 61] width 254 height 16
click at [121, 51] on input "a. To record all quality activities planned and undertaken" at bounding box center [121, 48] width 0 height 5
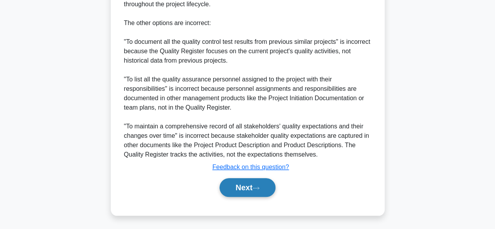
click at [258, 188] on icon at bounding box center [255, 188] width 7 height 4
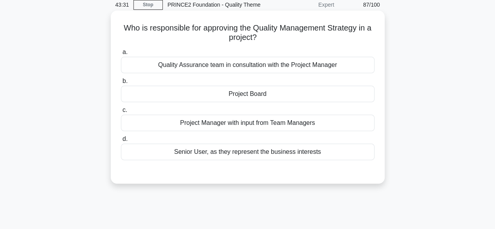
scroll to position [0, 0]
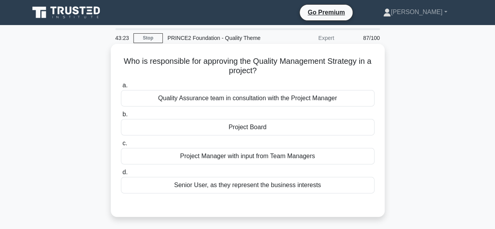
click at [254, 125] on div "Project Board" at bounding box center [248, 127] width 254 height 16
click at [121, 117] on input "b. Project Board" at bounding box center [121, 114] width 0 height 5
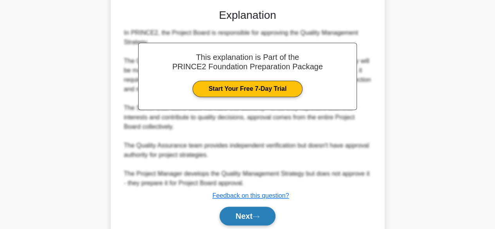
click at [266, 219] on button "Next" at bounding box center [248, 216] width 56 height 19
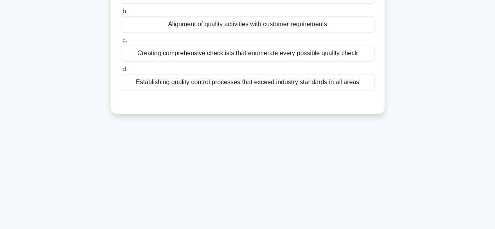
scroll to position [37, 0]
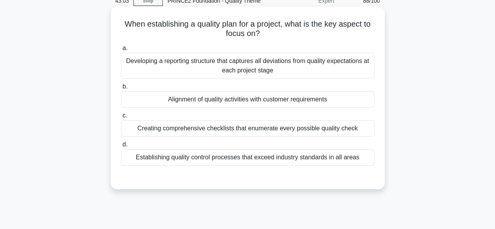
click at [363, 99] on div "Alignment of quality activities with customer requirements" at bounding box center [248, 99] width 254 height 16
click at [121, 89] on input "b. Alignment of quality activities with customer requirements" at bounding box center [121, 86] width 0 height 5
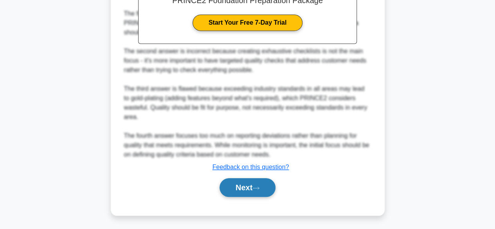
click at [228, 190] on button "Next" at bounding box center [248, 187] width 56 height 19
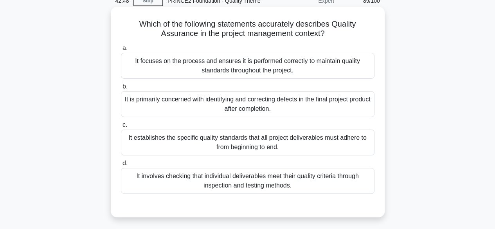
click at [347, 66] on div "It focuses on the process and ensures it is performed correctly to maintain qua…" at bounding box center [248, 66] width 254 height 26
click at [121, 51] on input "a. It focuses on the process and ensures it is performed correctly to maintain …" at bounding box center [121, 48] width 0 height 5
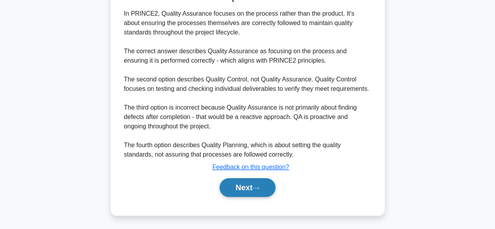
click at [247, 191] on button "Next" at bounding box center [248, 187] width 56 height 19
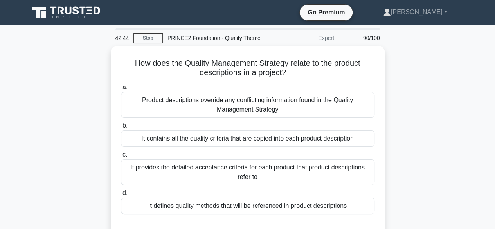
scroll to position [39, 0]
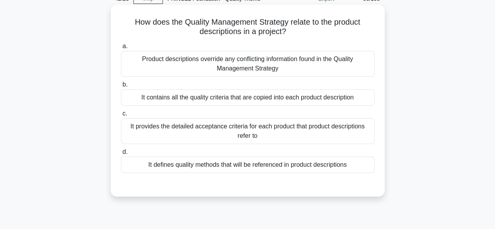
click at [299, 168] on div "It defines quality methods that will be referenced in product descriptions" at bounding box center [248, 165] width 254 height 16
click at [121, 155] on input "d. It defines quality methods that will be referenced in product descriptions" at bounding box center [121, 151] width 0 height 5
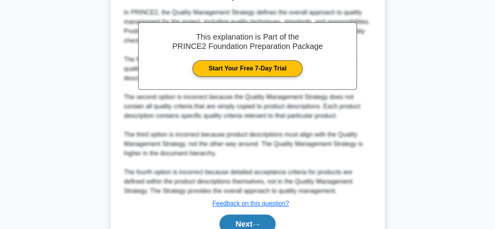
click at [257, 220] on button "Next" at bounding box center [248, 223] width 56 height 19
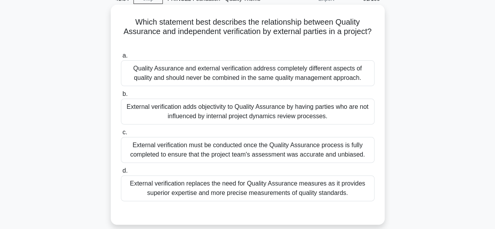
click at [319, 108] on div "External verification adds objectivity to Quality Assurance by having parties w…" at bounding box center [248, 112] width 254 height 26
click at [121, 97] on input "b. External verification adds objectivity to Quality Assurance by having partie…" at bounding box center [121, 94] width 0 height 5
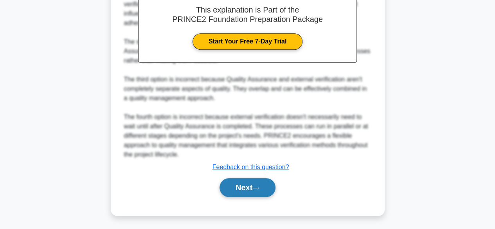
click at [261, 182] on button "Next" at bounding box center [248, 187] width 56 height 19
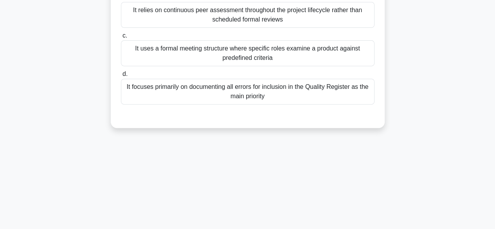
scroll to position [37, 0]
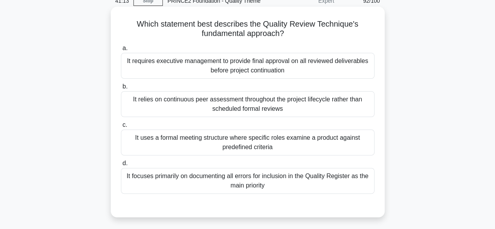
click at [313, 146] on div "It uses a formal meeting structure where specific roles examine a product again…" at bounding box center [248, 143] width 254 height 26
click at [121, 128] on input "c. It uses a formal meeting structure where specific roles examine a product ag…" at bounding box center [121, 124] width 0 height 5
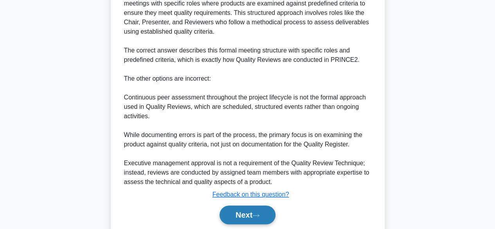
click at [243, 213] on button "Next" at bounding box center [248, 214] width 56 height 19
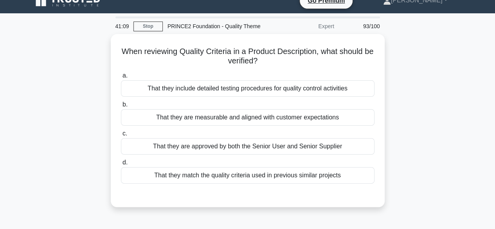
scroll to position [0, 0]
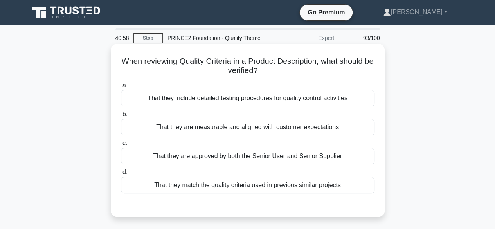
click at [310, 128] on div "That they are measurable and aligned with customer expectations" at bounding box center [248, 127] width 254 height 16
click at [121, 117] on input "b. That they are measurable and aligned with customer expectations" at bounding box center [121, 114] width 0 height 5
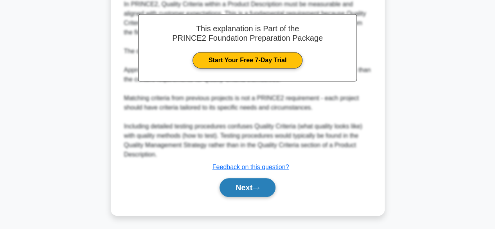
click at [259, 190] on button "Next" at bounding box center [248, 187] width 56 height 19
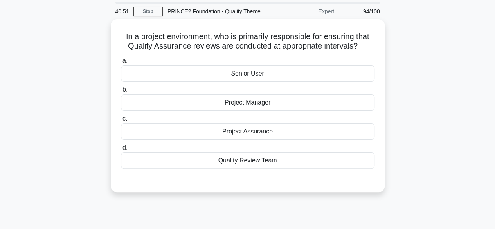
scroll to position [39, 0]
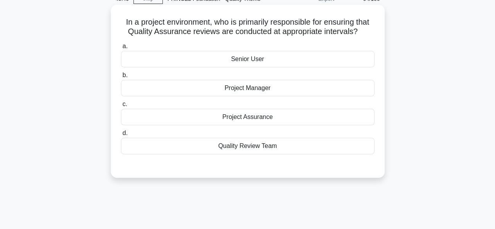
click at [304, 94] on div "Project Manager" at bounding box center [248, 88] width 254 height 16
click at [121, 78] on input "b. Project Manager" at bounding box center [121, 75] width 0 height 5
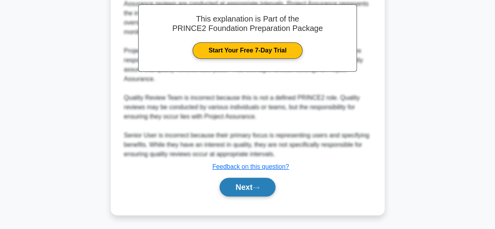
click at [259, 182] on button "Next" at bounding box center [248, 187] width 56 height 19
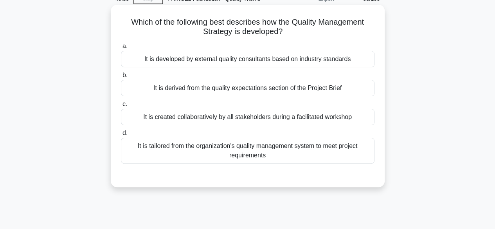
click at [306, 89] on div "It is derived from the quality expectations section of the Project Brief" at bounding box center [248, 88] width 254 height 16
click at [121, 78] on input "b. It is derived from the quality expectations section of the Project Brief" at bounding box center [121, 75] width 0 height 5
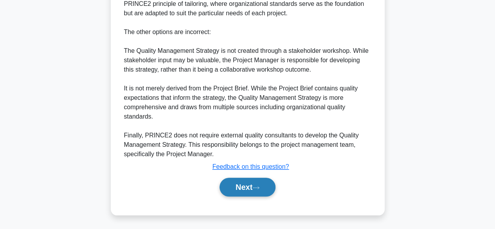
click at [246, 180] on button "Next" at bounding box center [248, 187] width 56 height 19
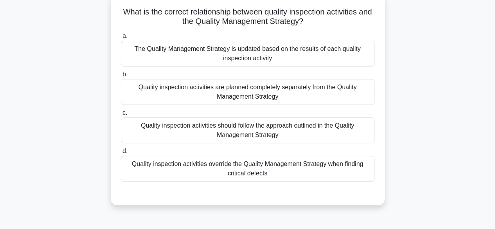
scroll to position [37, 0]
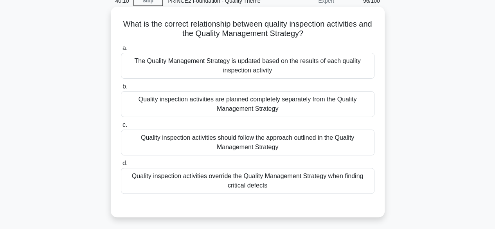
click at [267, 138] on div "Quality inspection activities should follow the approach outlined in the Qualit…" at bounding box center [248, 143] width 254 height 26
click at [121, 128] on input "c. Quality inspection activities should follow the approach outlined in the Qua…" at bounding box center [121, 124] width 0 height 5
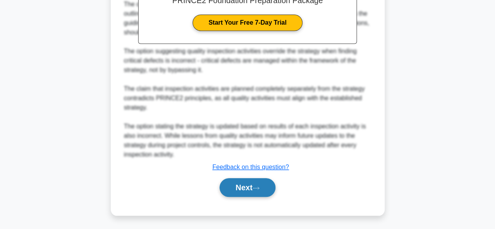
click at [261, 194] on button "Next" at bounding box center [248, 187] width 56 height 19
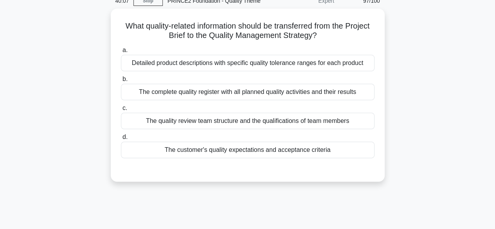
scroll to position [0, 0]
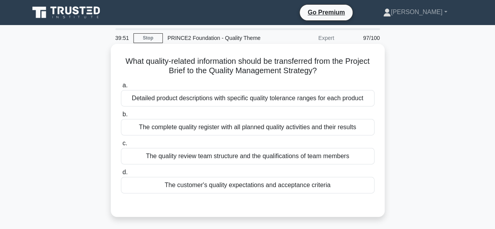
click at [315, 183] on div "The customer's quality expectations and acceptance criteria" at bounding box center [248, 185] width 254 height 16
click at [121, 175] on input "d. The customer's quality expectations and acceptance criteria" at bounding box center [121, 172] width 0 height 5
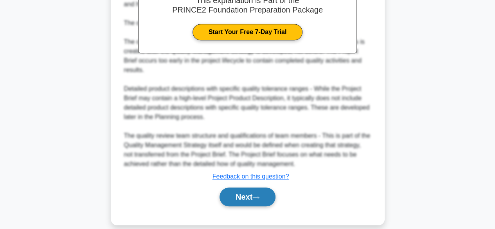
click at [259, 195] on icon at bounding box center [255, 197] width 7 height 4
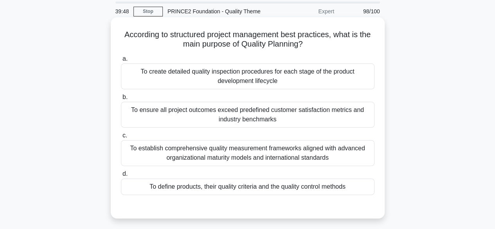
scroll to position [39, 0]
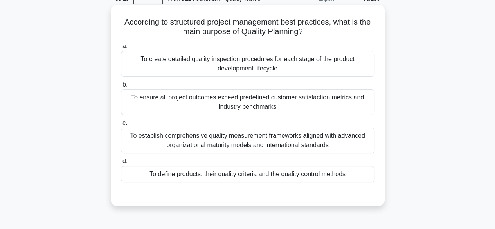
click at [313, 175] on div "To define products, their quality criteria and the quality control methods" at bounding box center [248, 174] width 254 height 16
click at [121, 164] on input "d. To define products, their quality criteria and the quality control methods" at bounding box center [121, 161] width 0 height 5
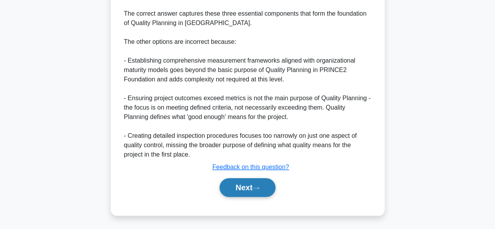
click at [260, 190] on button "Next" at bounding box center [248, 187] width 56 height 19
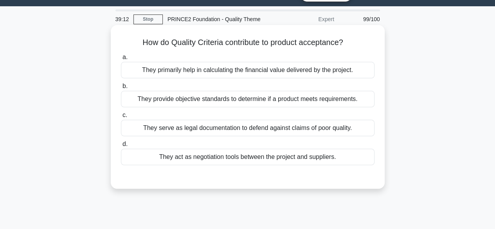
scroll to position [0, 0]
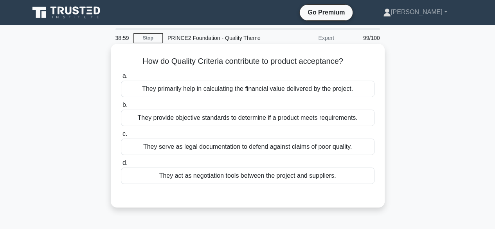
click at [353, 113] on div "They provide objective standards to determine if a product meets requirements." at bounding box center [248, 118] width 254 height 16
click at [121, 108] on input "b. They provide objective standards to determine if a product meets requirement…" at bounding box center [121, 105] width 0 height 5
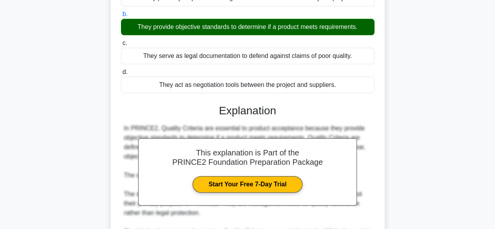
scroll to position [196, 0]
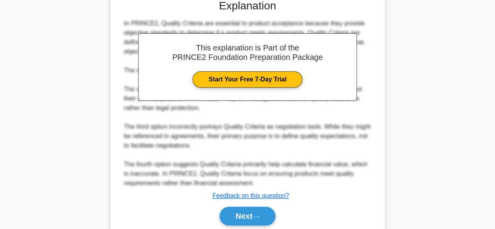
click at [259, 204] on div "Next" at bounding box center [248, 215] width 254 height 25
click at [260, 208] on button "Next" at bounding box center [248, 216] width 56 height 19
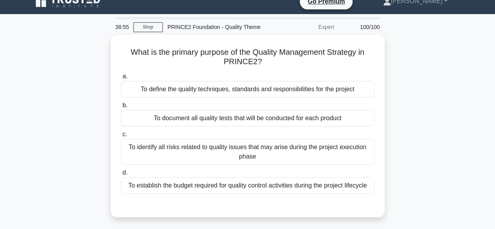
scroll to position [0, 0]
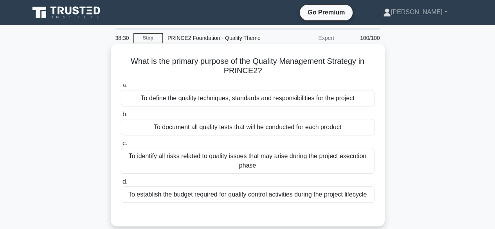
click at [344, 99] on div "To define the quality techniques, standards and responsibilities for the project" at bounding box center [248, 98] width 254 height 16
click at [121, 88] on input "a. To define the quality techniques, standards and responsibilities for the pro…" at bounding box center [121, 85] width 0 height 5
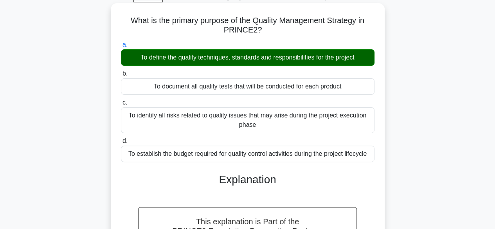
scroll to position [194, 0]
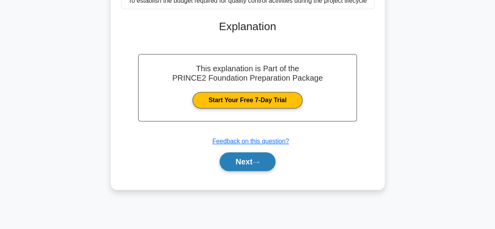
click at [268, 158] on button "Next" at bounding box center [248, 161] width 56 height 19
click at [264, 161] on button "Next" at bounding box center [248, 161] width 56 height 19
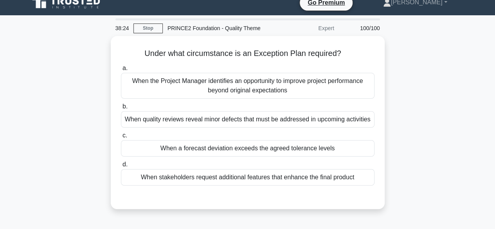
scroll to position [0, 0]
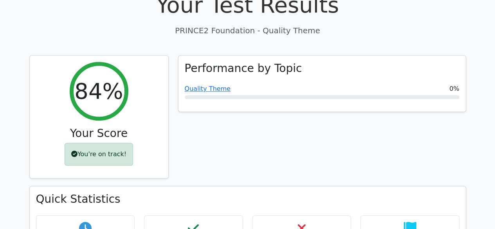
scroll to position [313, 0]
